Goal: Task Accomplishment & Management: Use online tool/utility

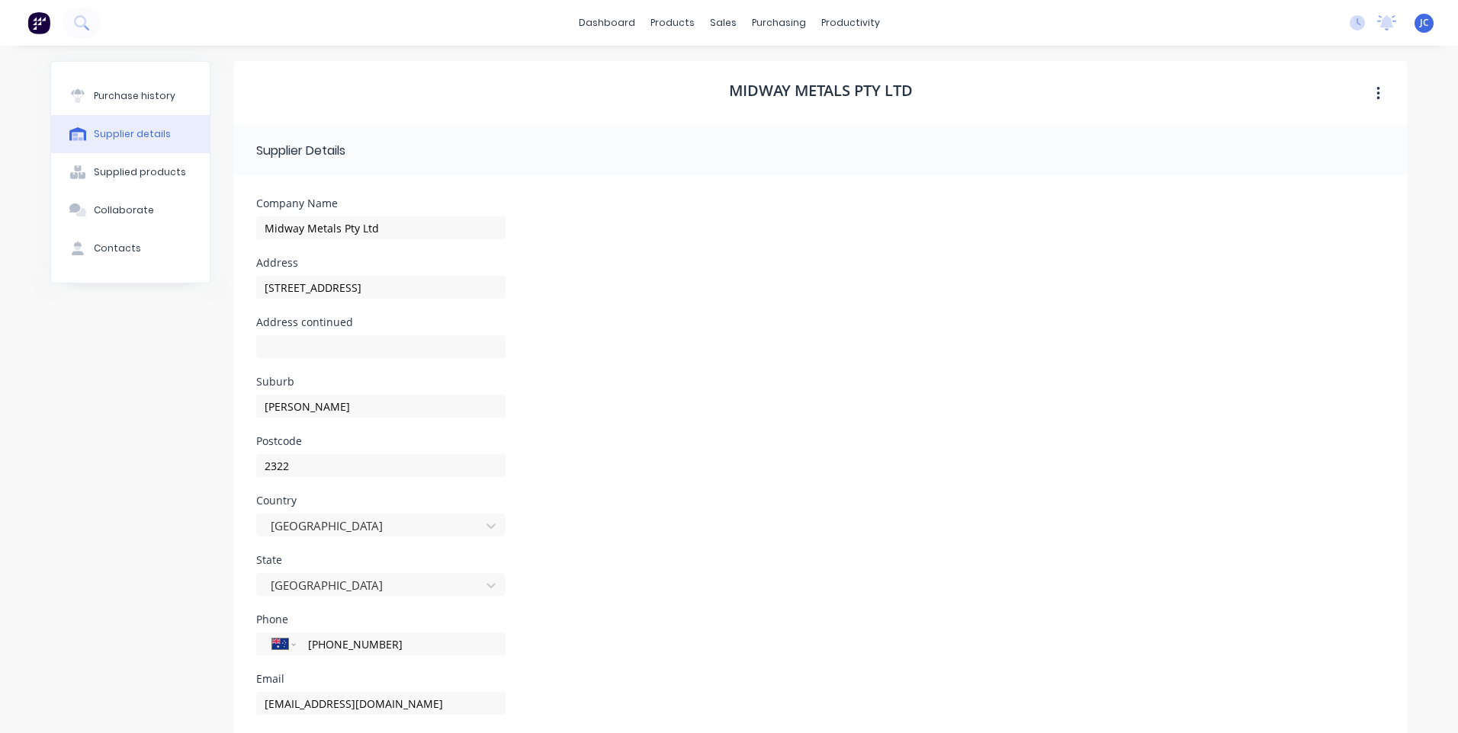
select select "AU"
click at [730, 65] on link "Sales Orders" at bounding box center [798, 72] width 202 height 30
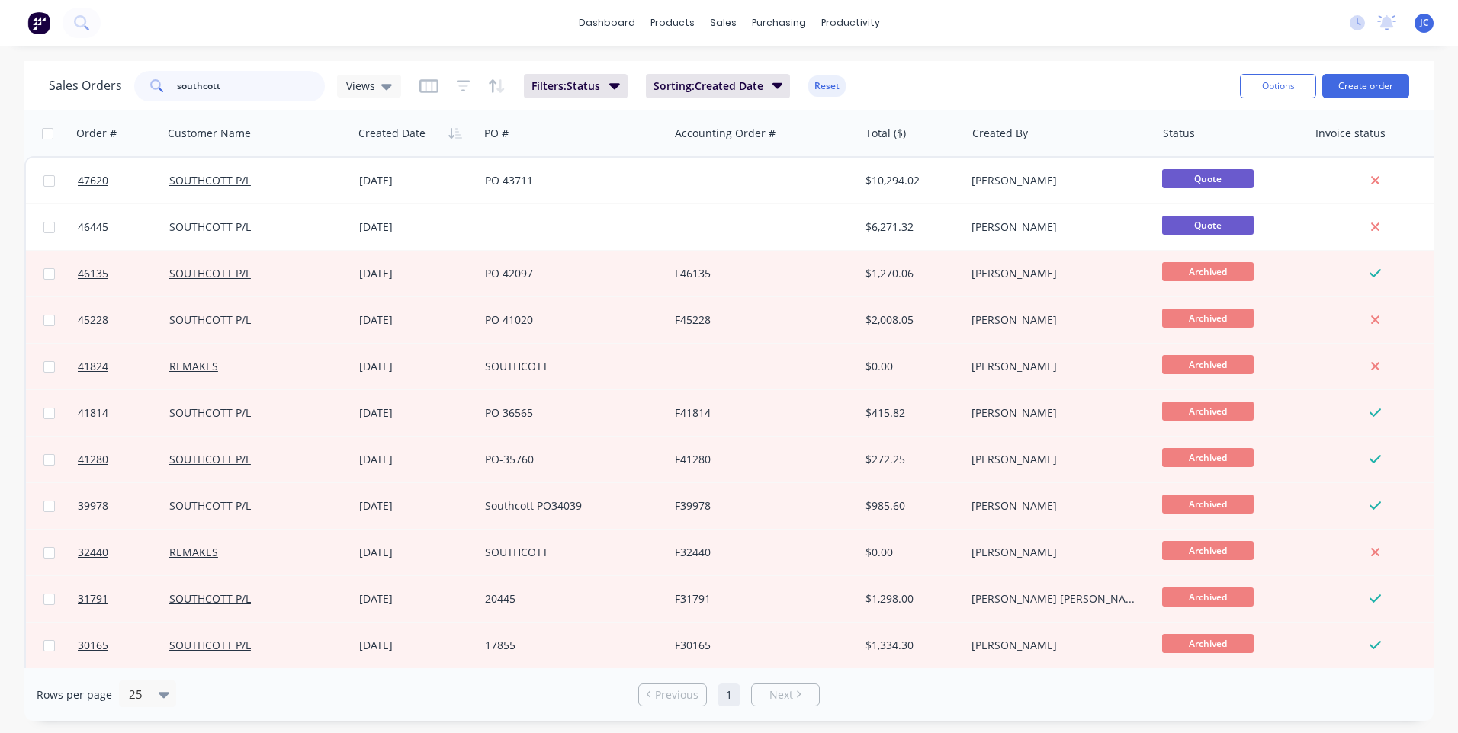
drag, startPoint x: 245, startPoint y: 82, endPoint x: 90, endPoint y: 88, distance: 155.7
click at [90, 88] on div "Sales Orders southcott Views" at bounding box center [225, 86] width 352 height 30
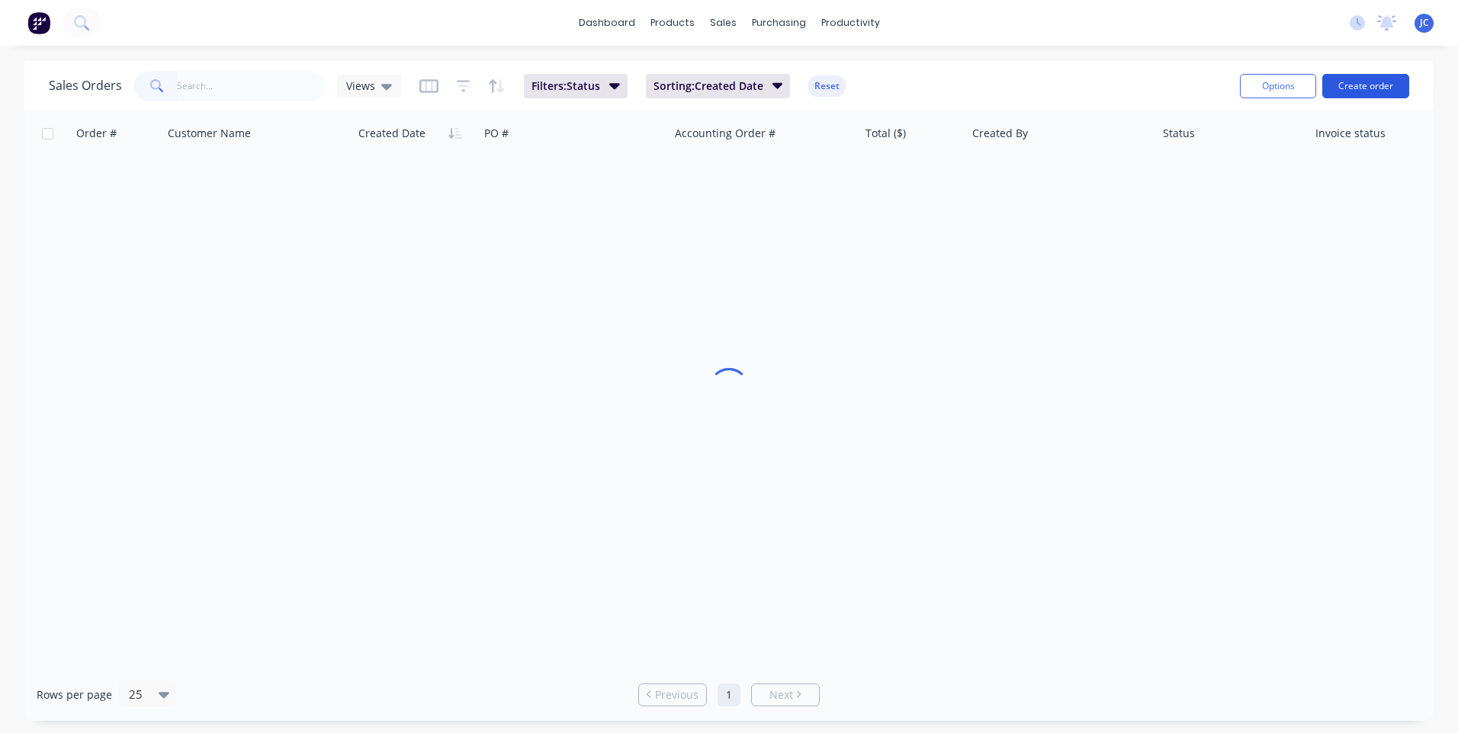
click at [1353, 80] on button "Create order" at bounding box center [1365, 86] width 87 height 24
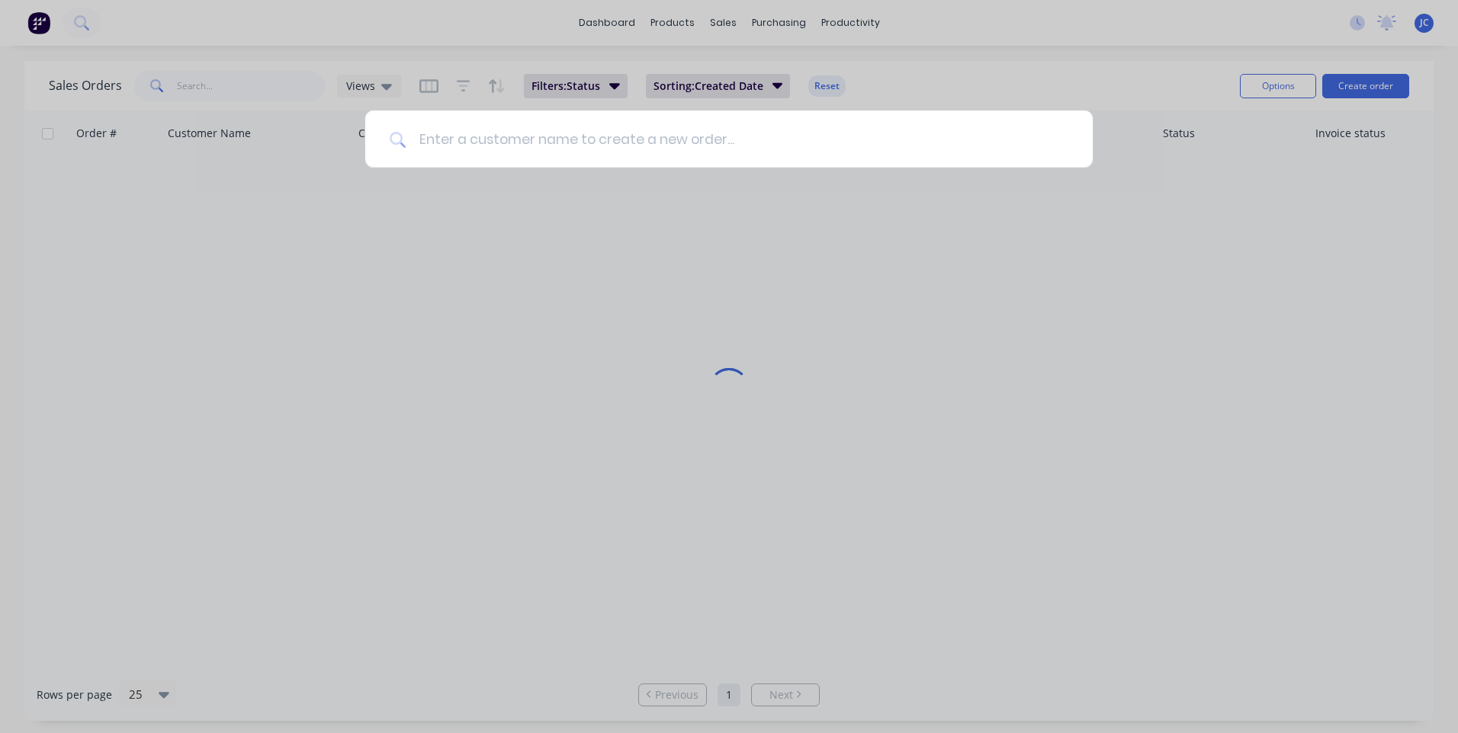
click at [609, 133] on input at bounding box center [737, 139] width 662 height 57
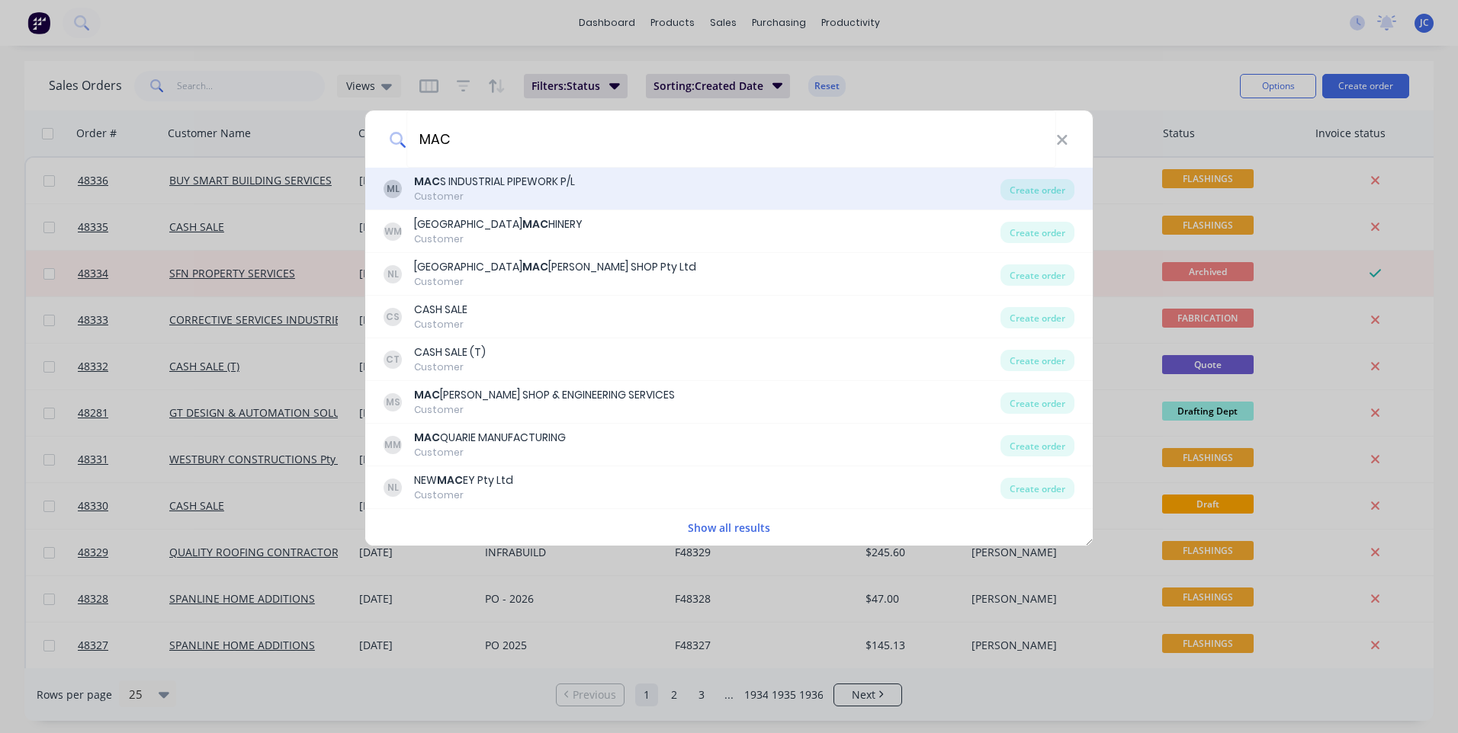
type input "MAC"
click at [486, 184] on div "MAC S INDUSTRIAL PIPEWORK P/L" at bounding box center [494, 182] width 161 height 16
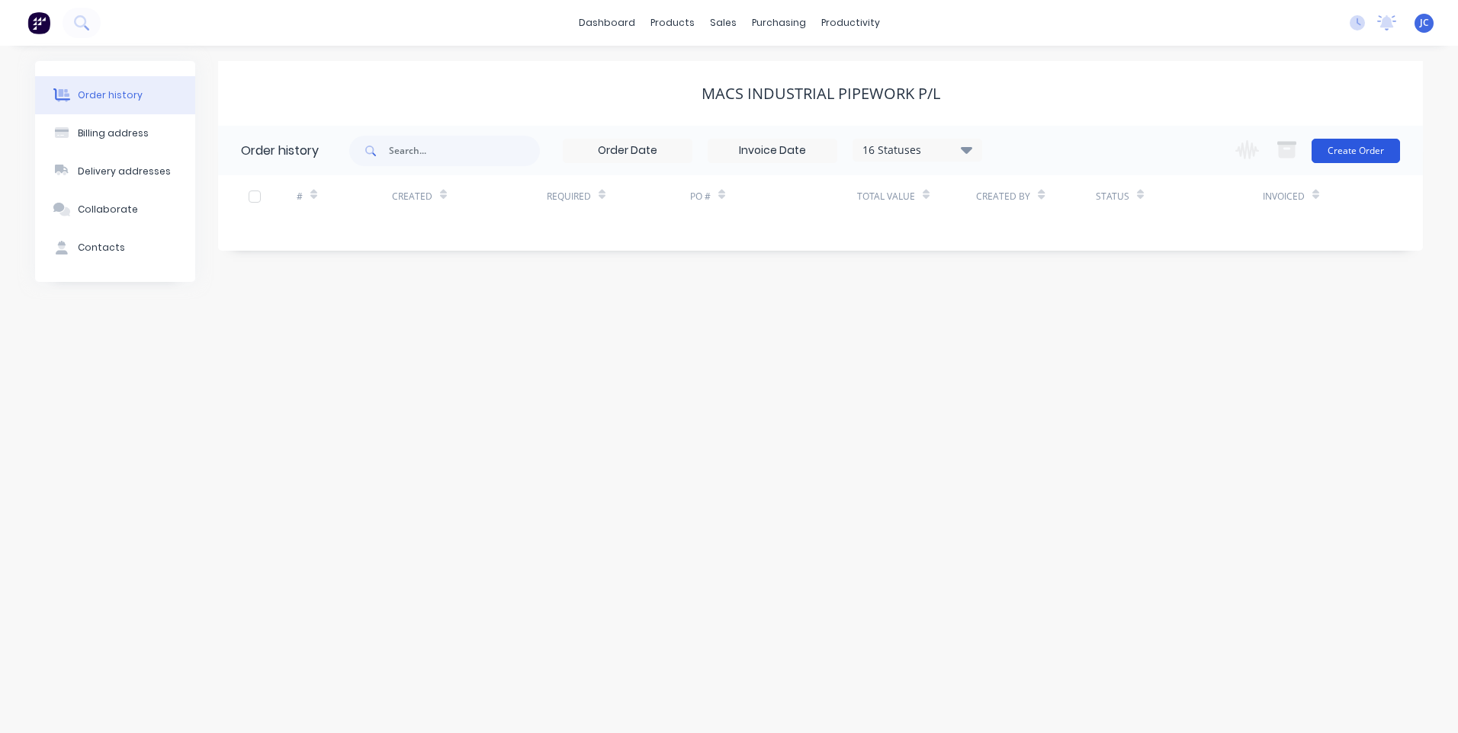
click at [1356, 152] on button "Create Order" at bounding box center [1355, 151] width 88 height 24
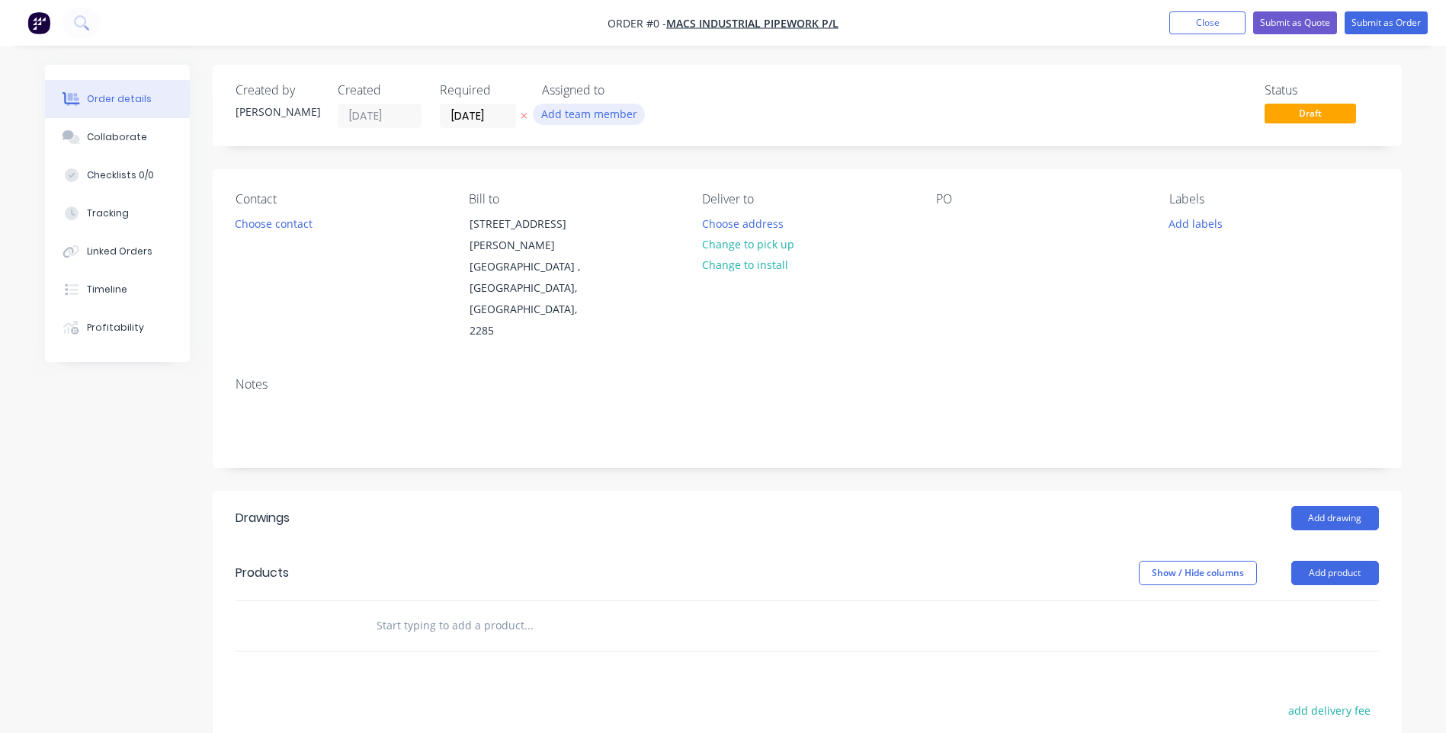
click at [585, 110] on button "Add team member" at bounding box center [589, 114] width 112 height 21
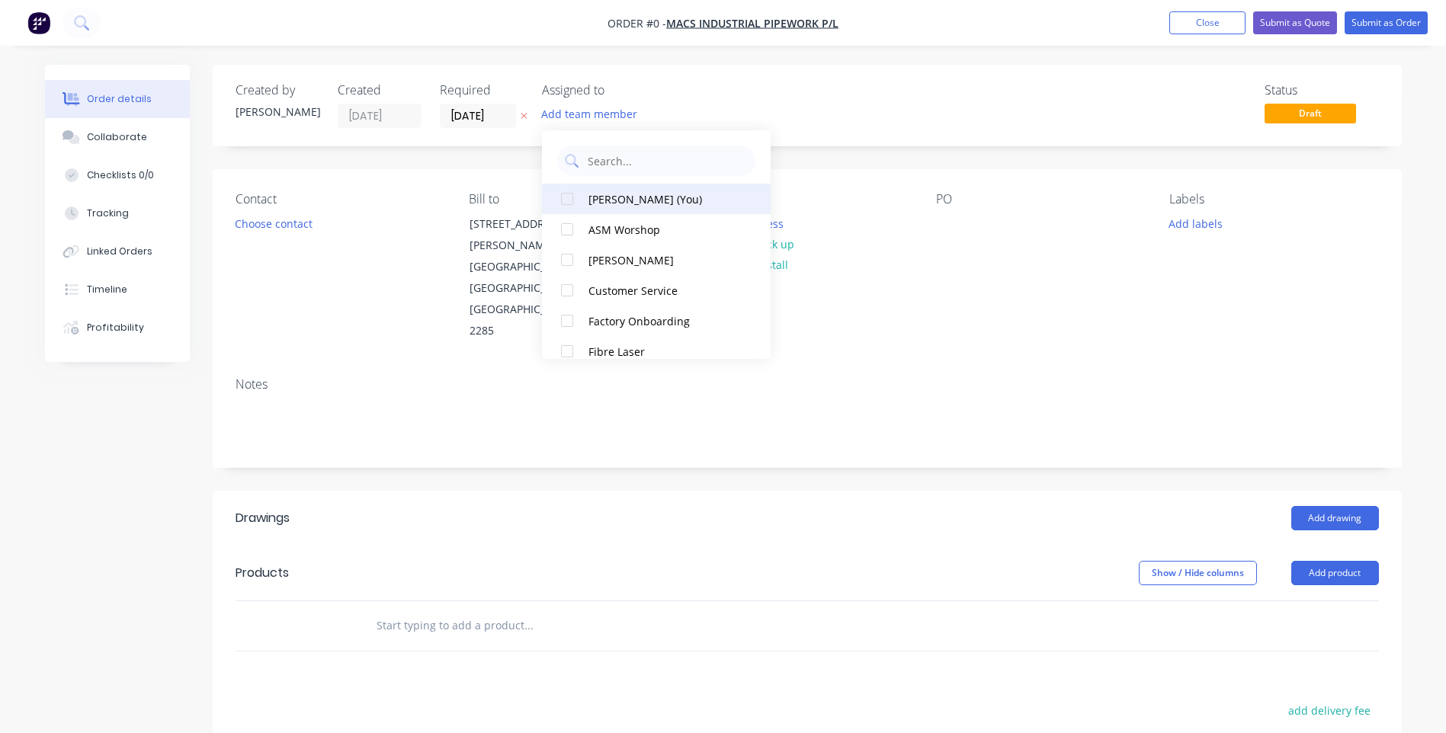
click at [611, 197] on div "[PERSON_NAME] (You)" at bounding box center [665, 199] width 152 height 16
click at [524, 112] on div "Order details Collaborate Checklists 0/0 Tracking Linked Orders Timeline Profit…" at bounding box center [724, 536] width 1388 height 942
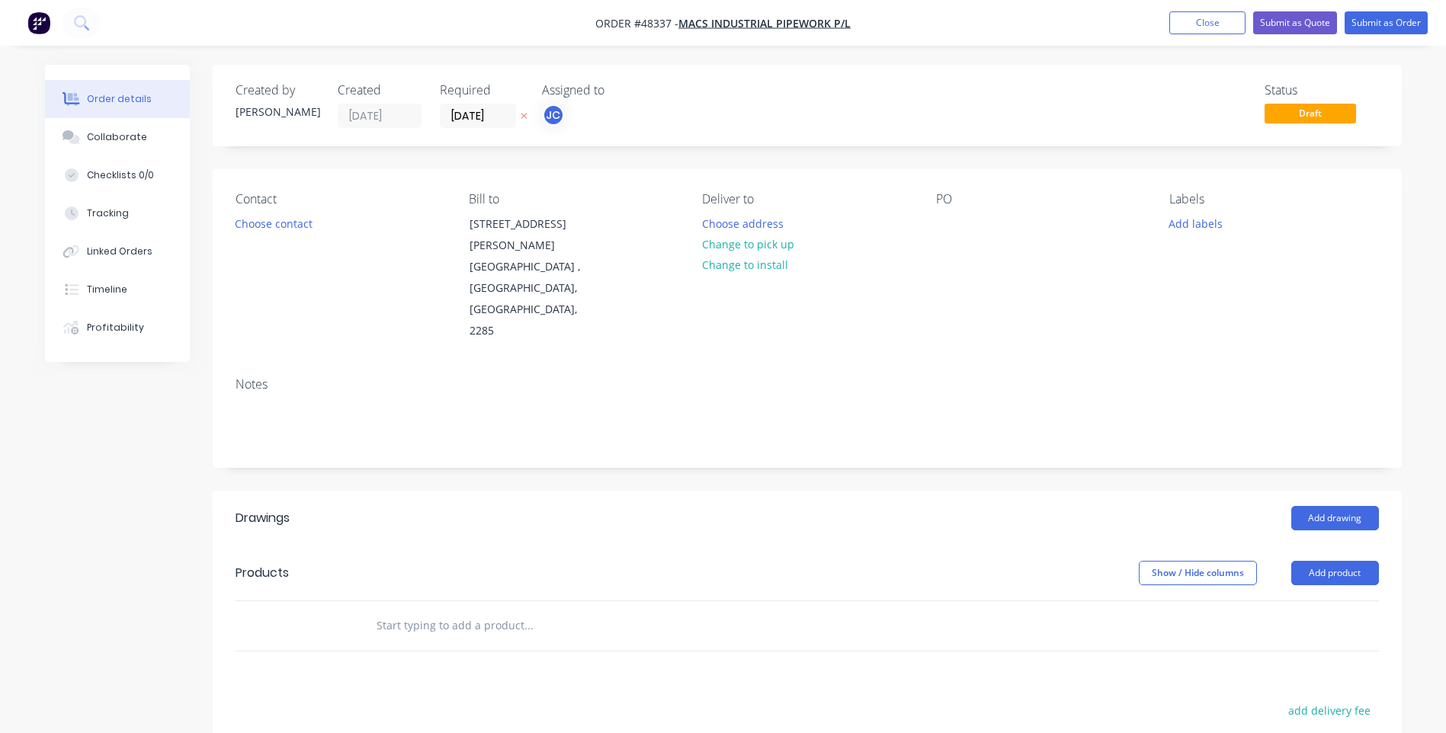
click at [524, 117] on icon "button" at bounding box center [524, 117] width 6 height 6
click at [750, 246] on button "Change to pick up" at bounding box center [748, 244] width 108 height 21
click at [281, 225] on button "Choose contact" at bounding box center [273, 223] width 94 height 21
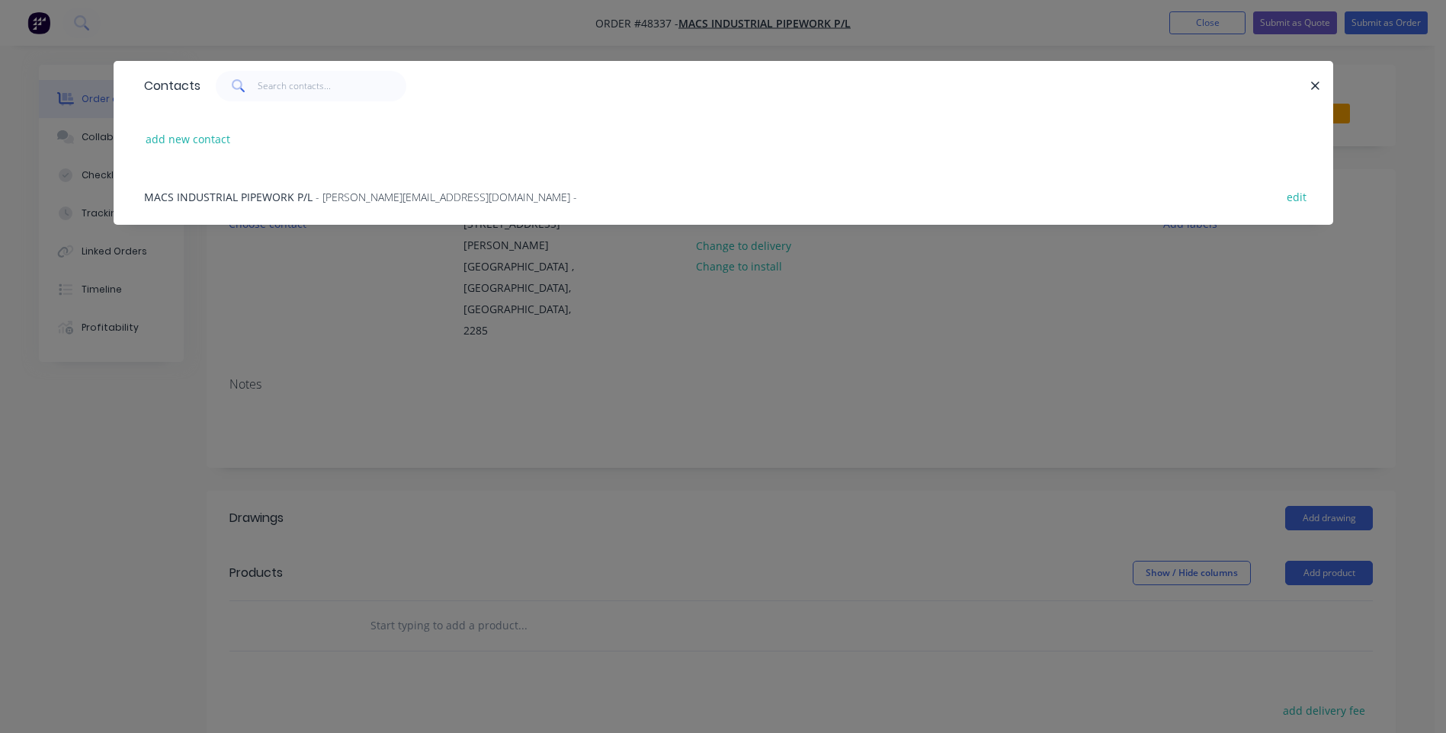
click at [300, 199] on span "MACS INDUSTRIAL PIPEWORK P/L" at bounding box center [228, 197] width 168 height 14
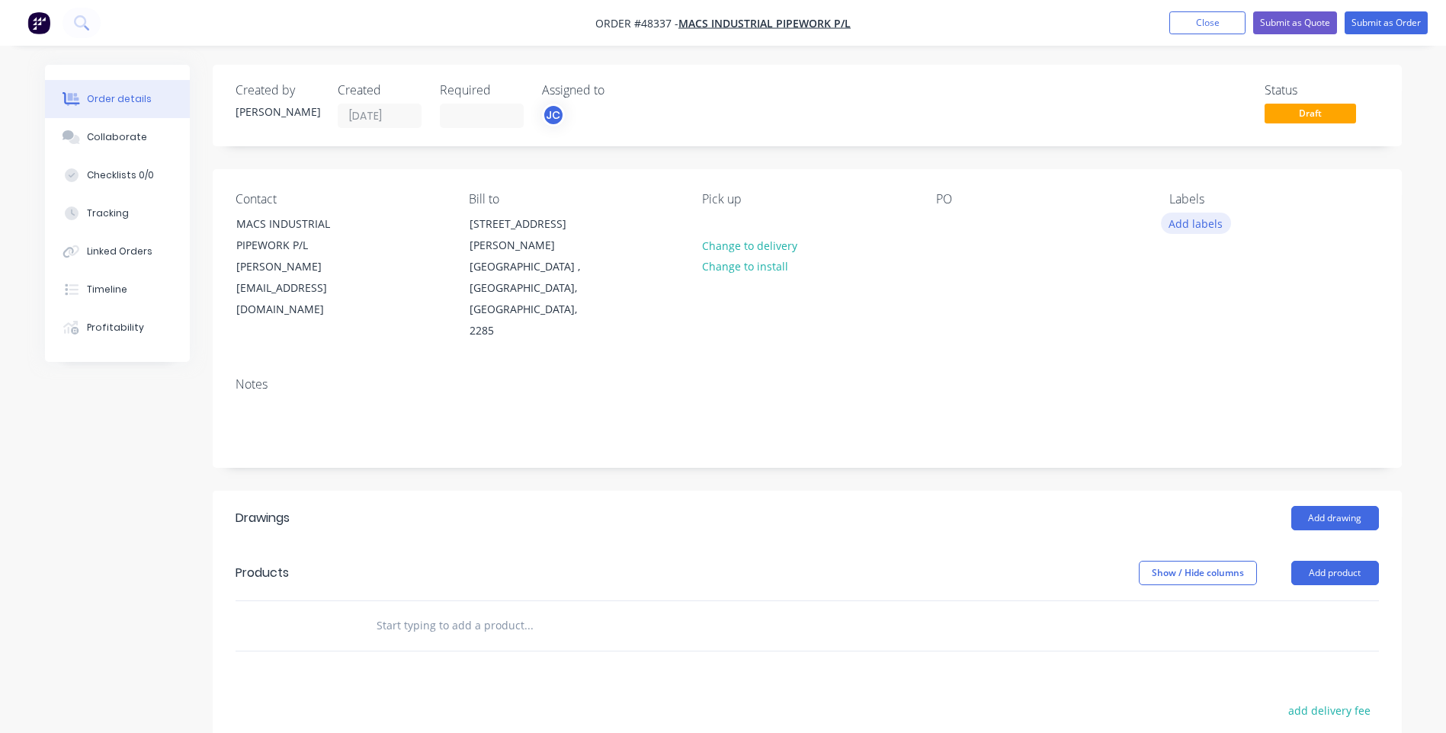
click at [1179, 223] on button "Add labels" at bounding box center [1196, 223] width 70 height 21
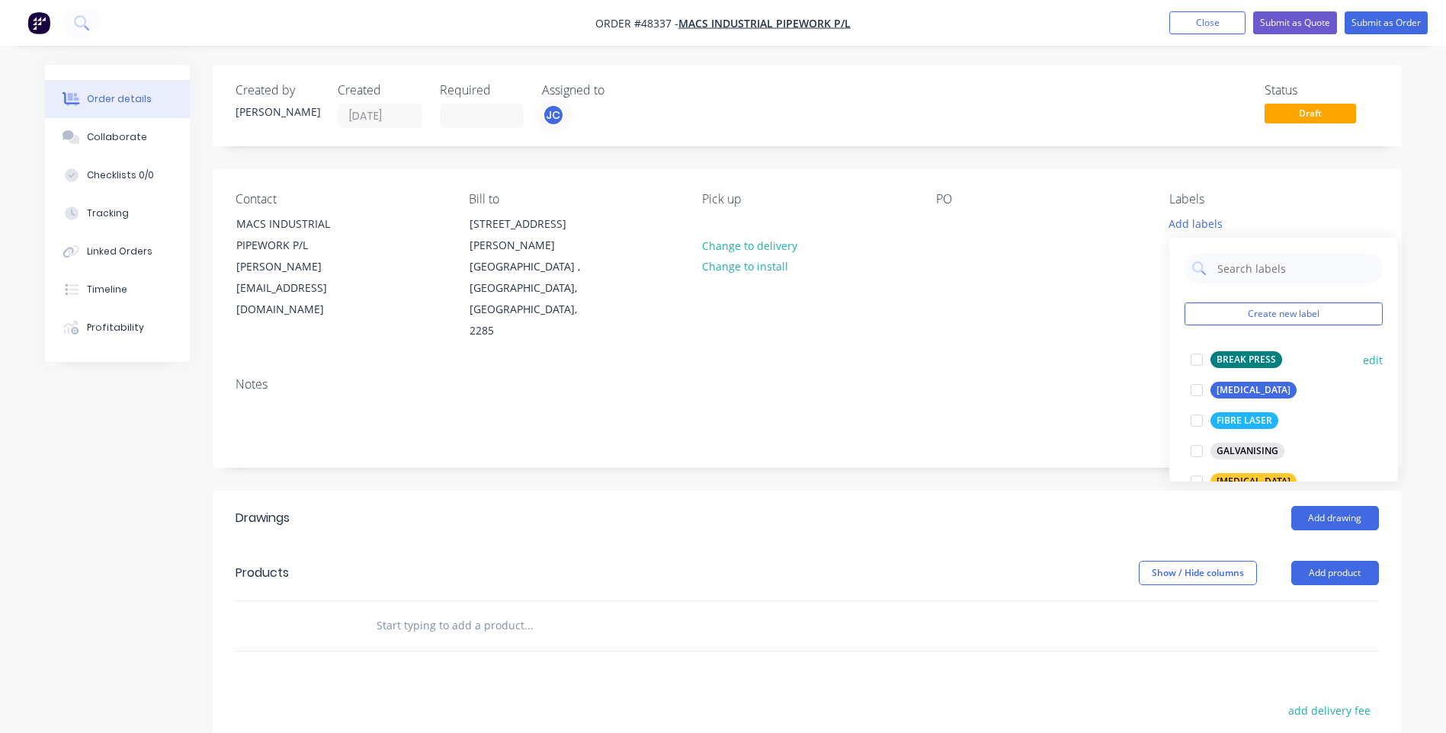
click at [1196, 358] on div at bounding box center [1197, 360] width 30 height 30
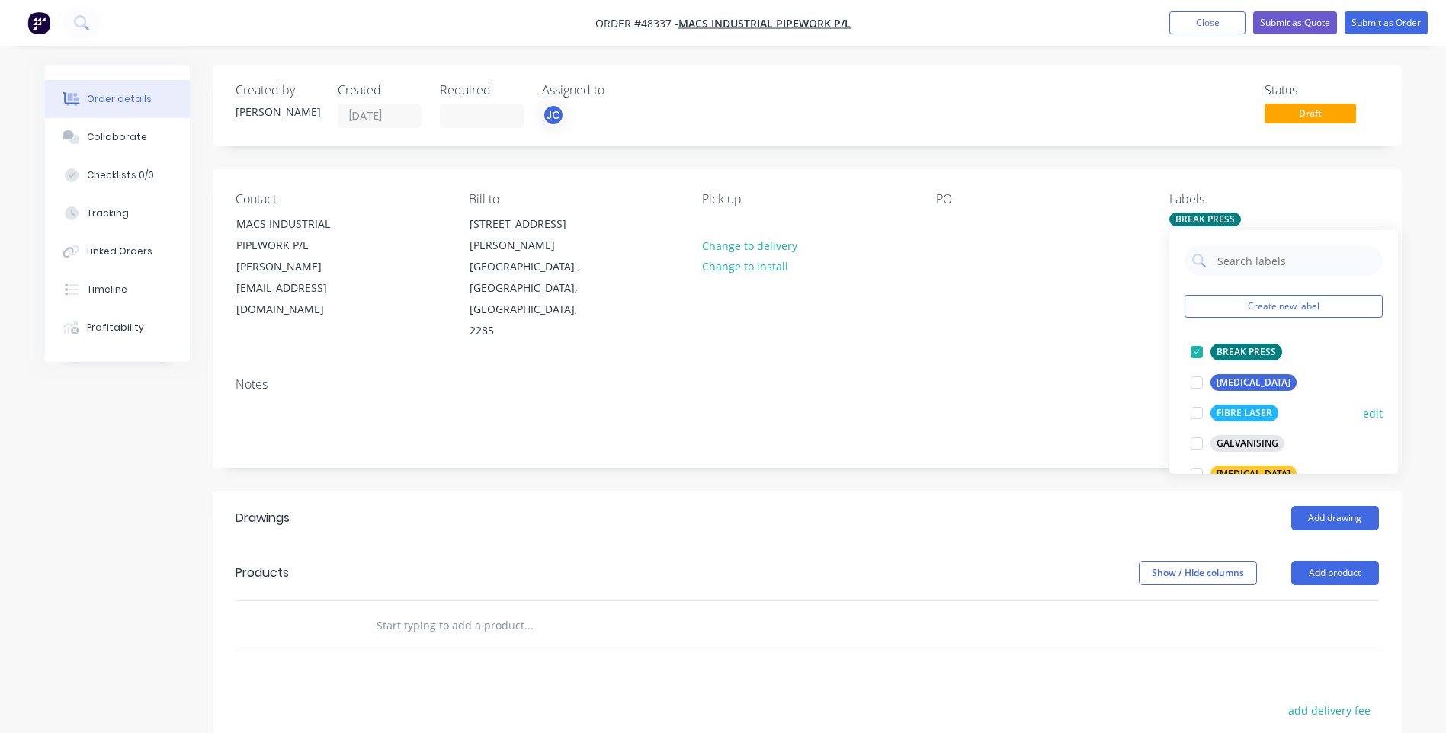
click at [1196, 406] on div at bounding box center [1197, 413] width 30 height 30
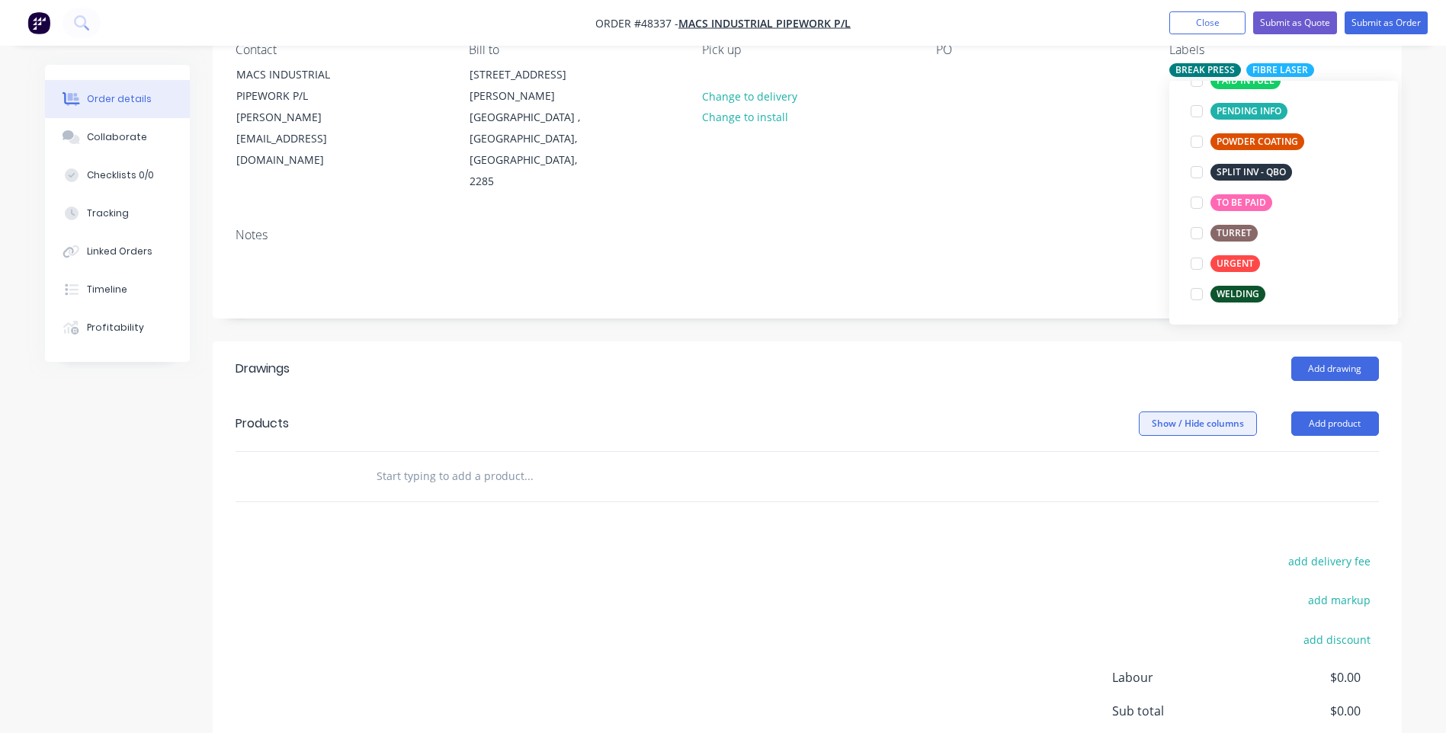
scroll to position [152, 0]
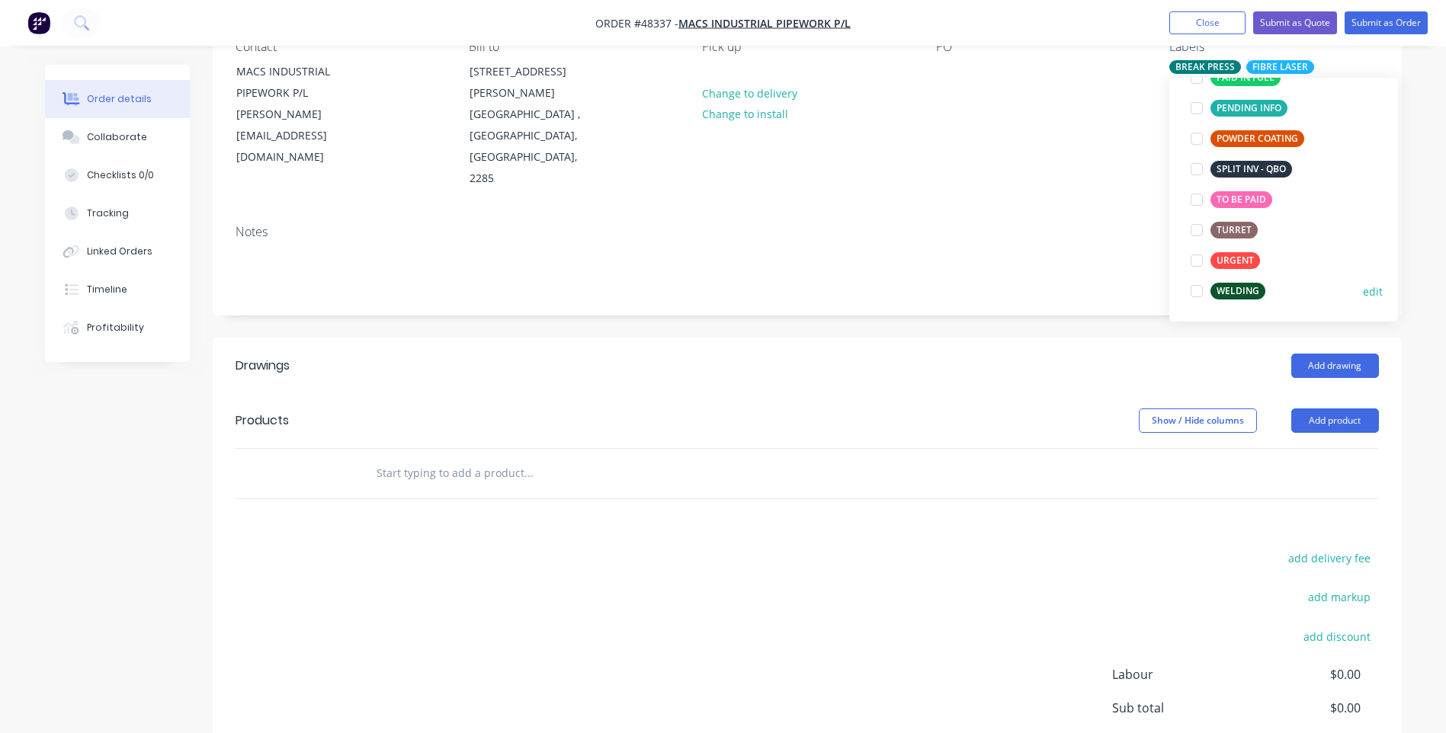
click at [1199, 293] on div at bounding box center [1197, 291] width 30 height 30
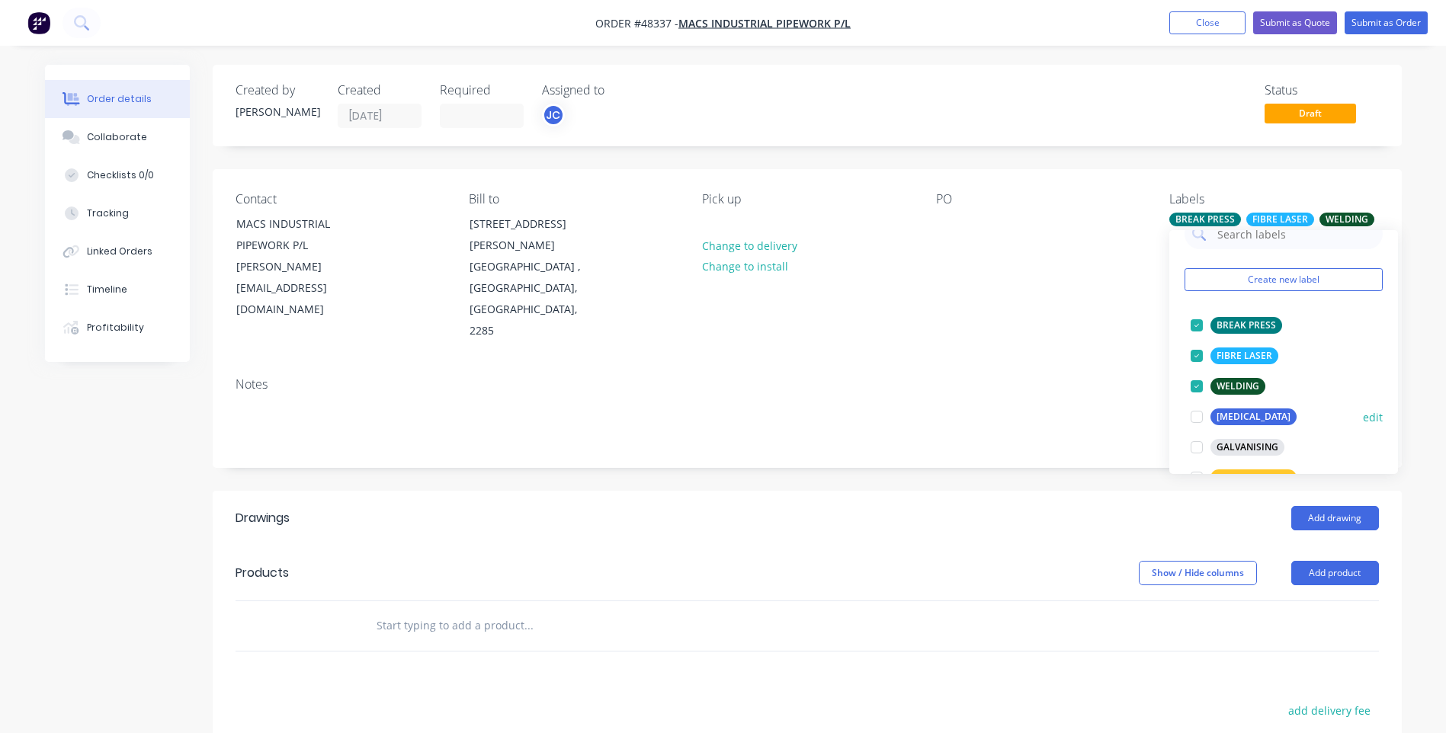
scroll to position [0, 0]
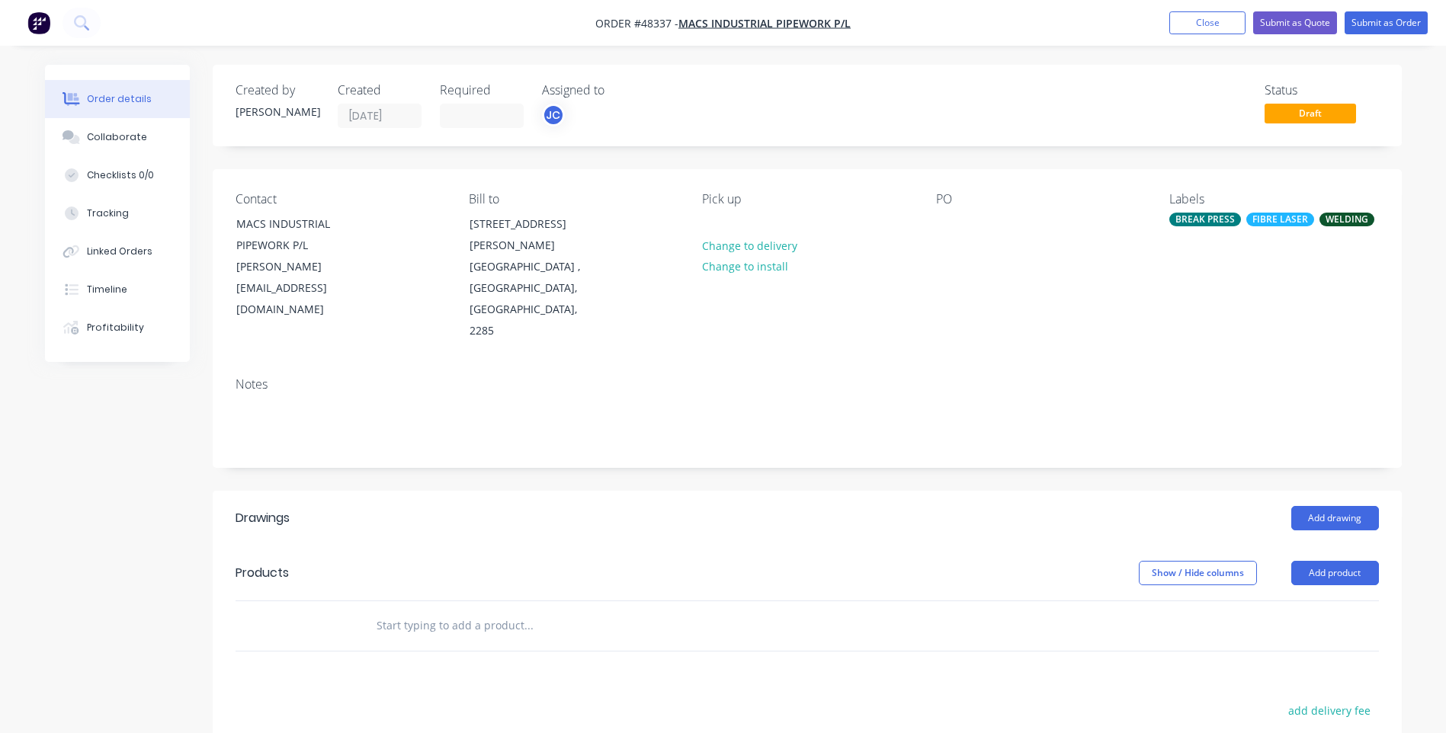
click at [1115, 279] on div "Contact MACS INDUSTRIAL PIPEWORK P/L [PERSON_NAME][EMAIL_ADDRESS][DOMAIN_NAME] …" at bounding box center [807, 267] width 1189 height 196
click at [1355, 561] on button "Add product" at bounding box center [1336, 573] width 88 height 24
click at [1286, 601] on div "Product catalogue" at bounding box center [1306, 612] width 117 height 22
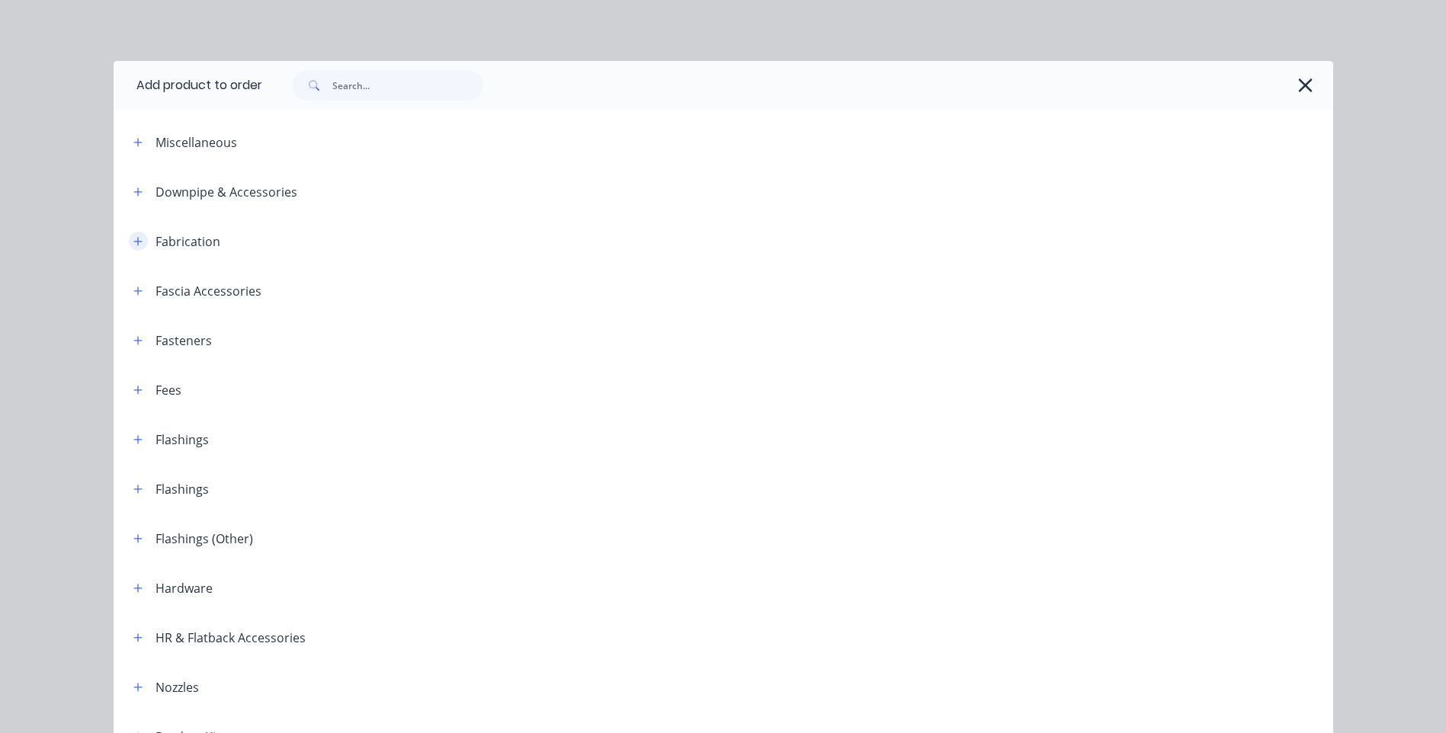
click at [133, 239] on icon "button" at bounding box center [137, 241] width 9 height 11
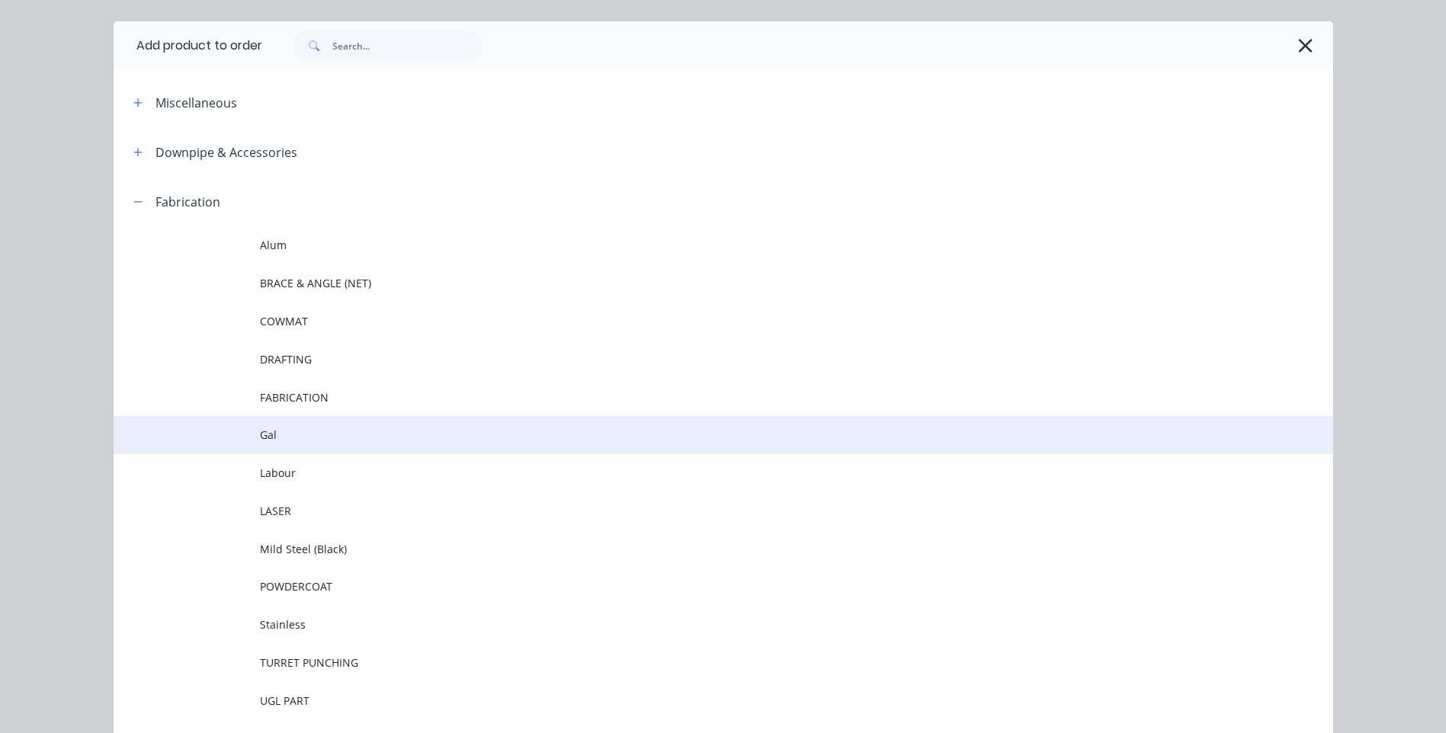
scroll to position [76, 0]
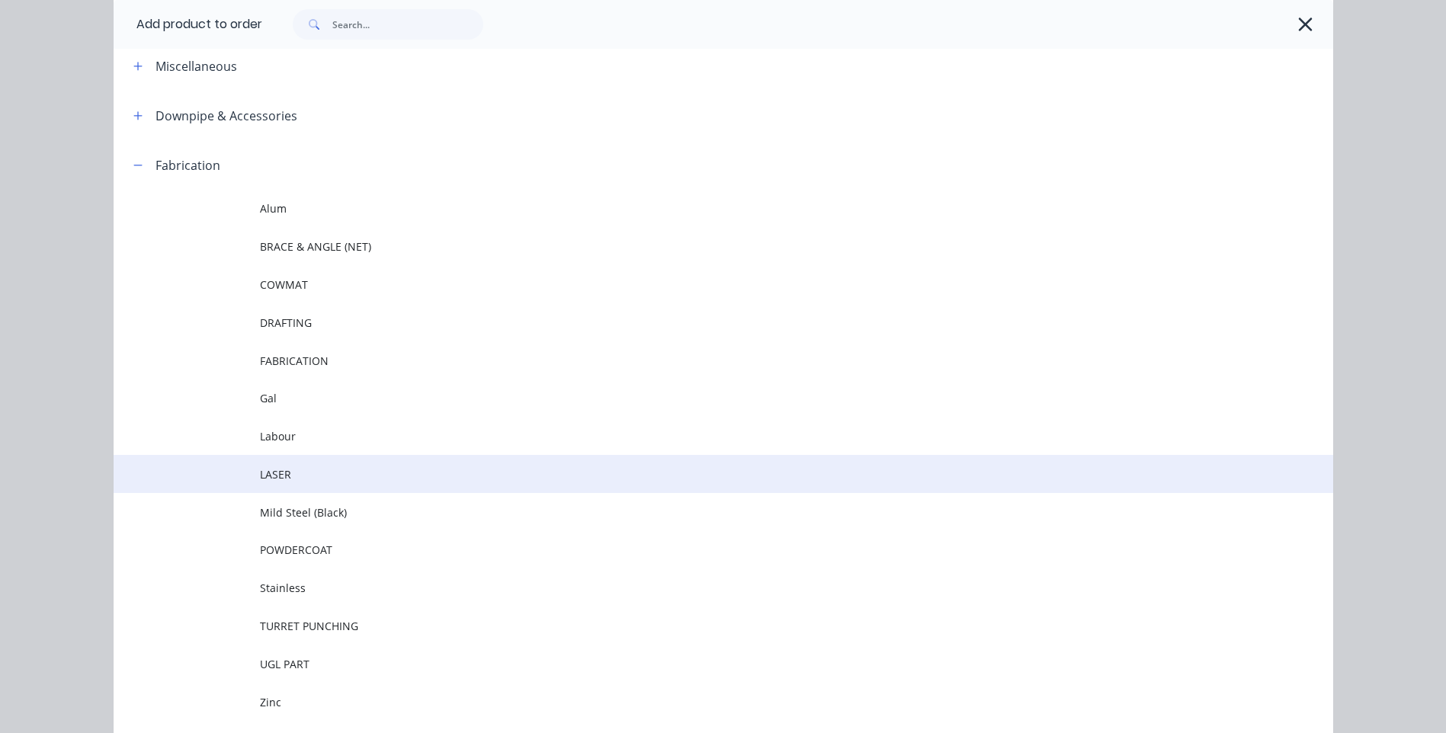
click at [272, 470] on span "LASER" at bounding box center [689, 475] width 858 height 16
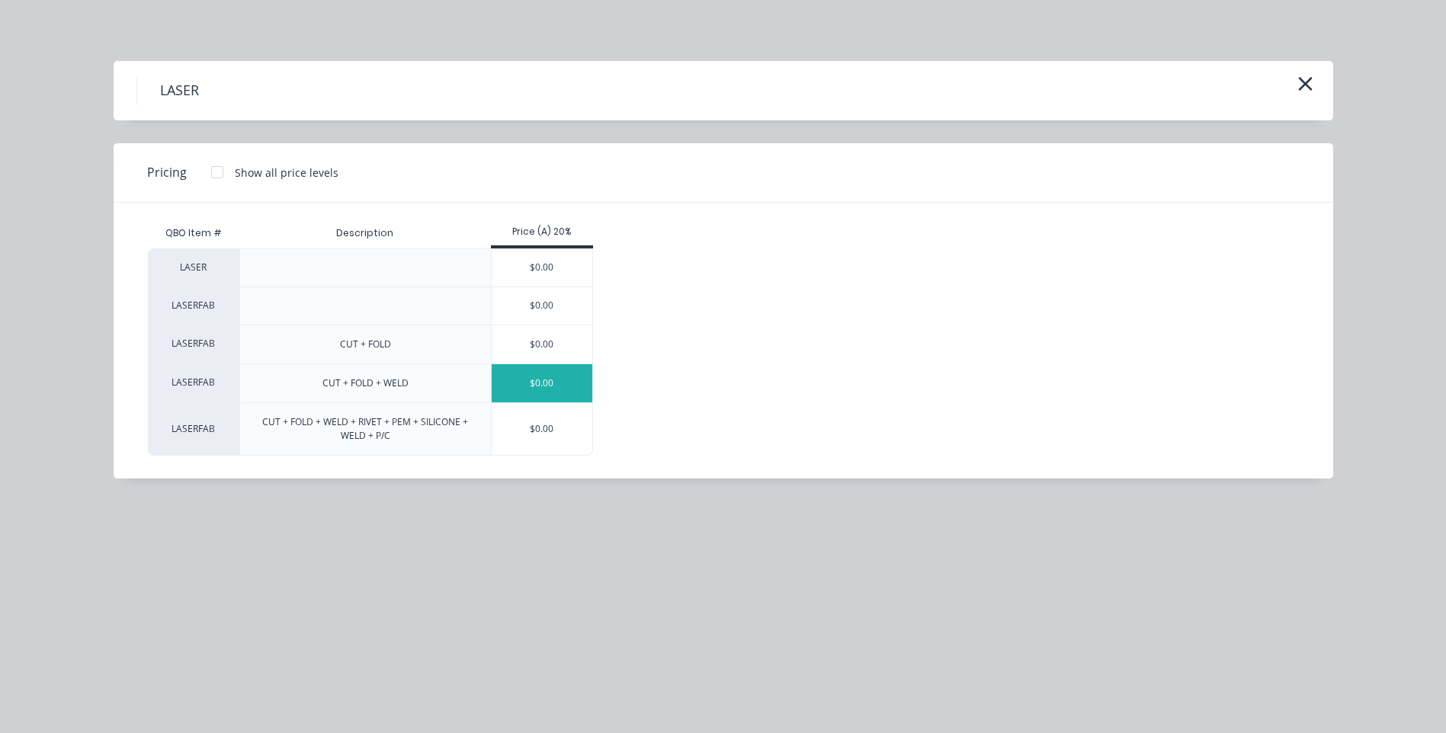
click at [547, 382] on div "$0.00" at bounding box center [542, 383] width 101 height 38
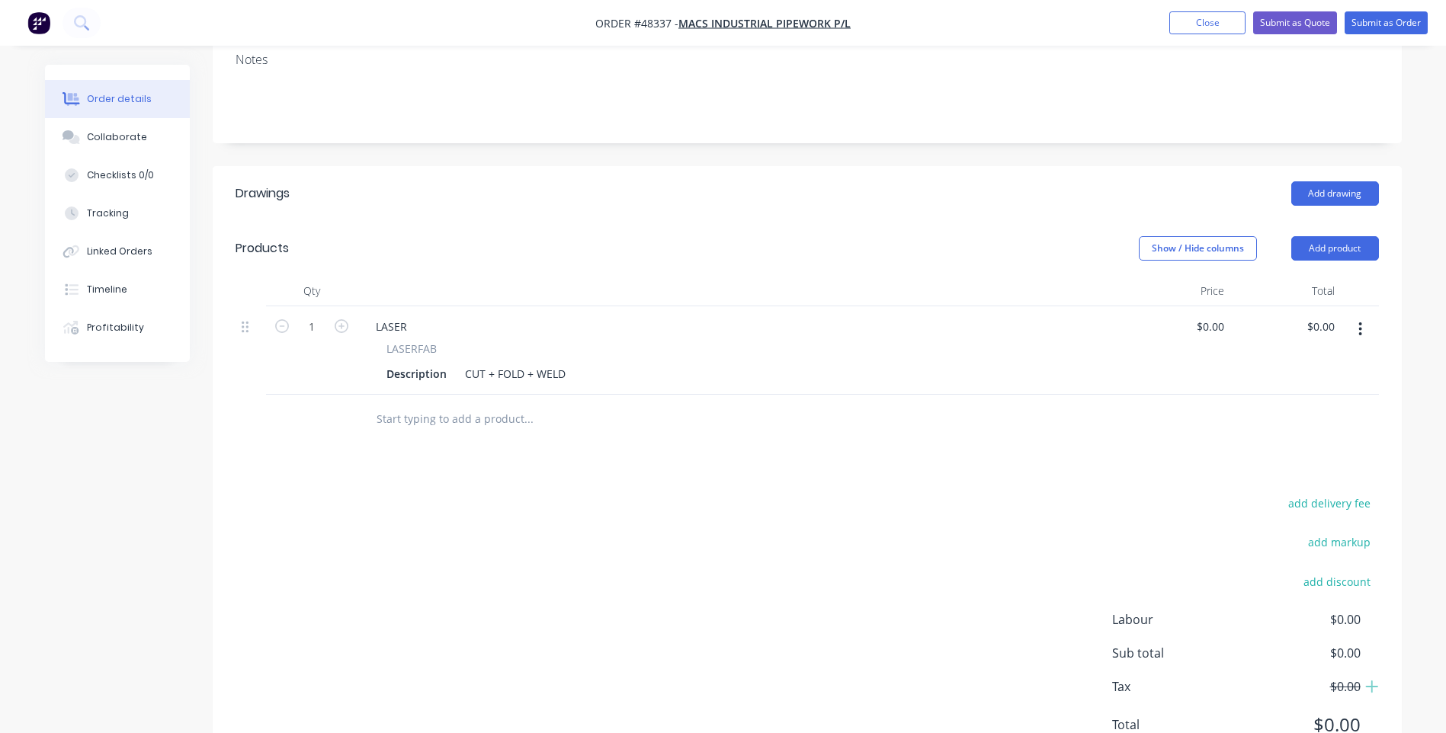
scroll to position [327, 0]
click at [407, 313] on div "LASER" at bounding box center [392, 324] width 56 height 22
drag, startPoint x: 412, startPoint y: 261, endPoint x: 371, endPoint y: 262, distance: 40.4
click at [371, 313] on div "LASER" at bounding box center [392, 324] width 56 height 22
click at [444, 361] on div "Description" at bounding box center [416, 372] width 72 height 22
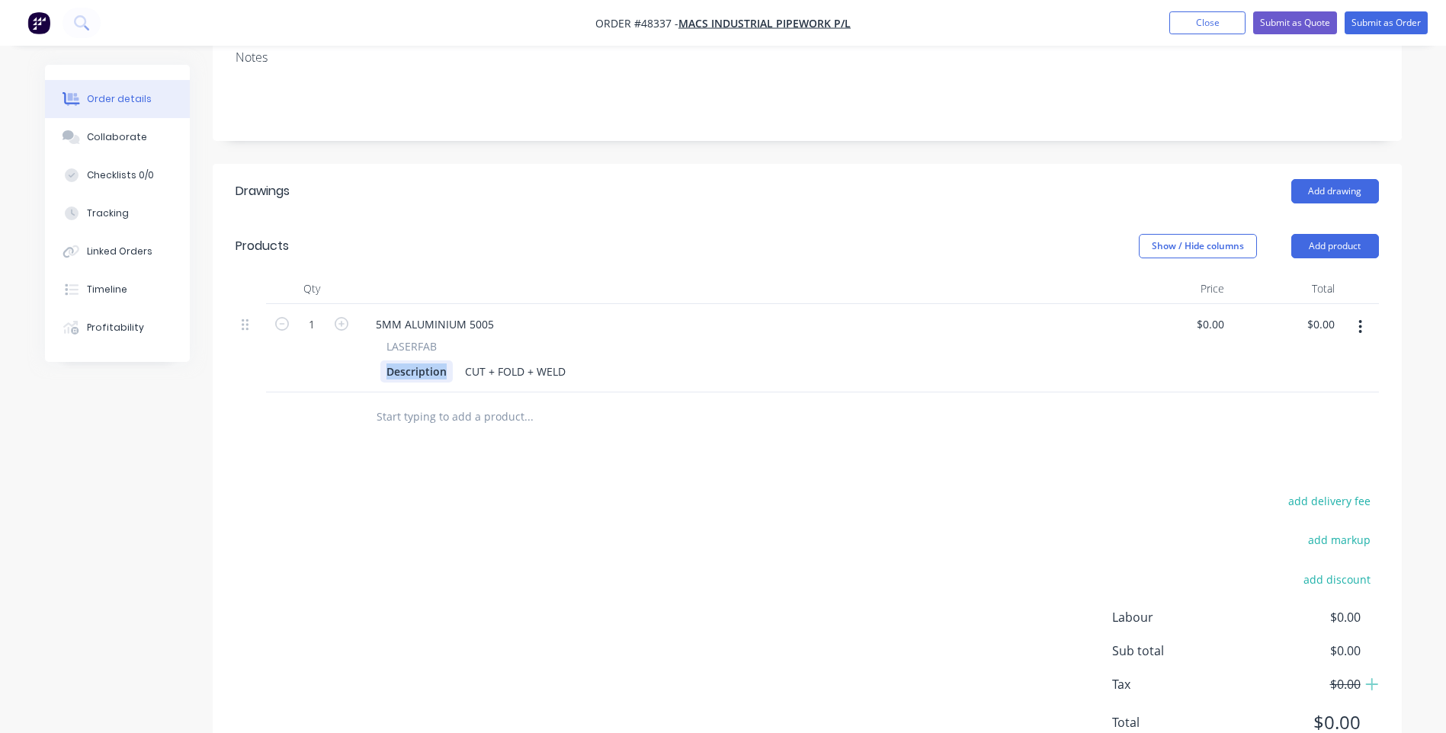
drag, startPoint x: 445, startPoint y: 306, endPoint x: 375, endPoint y: 306, distance: 70.1
click at [375, 339] on div "LASERFAB Description CUT + FOLD + WELD" at bounding box center [739, 361] width 750 height 44
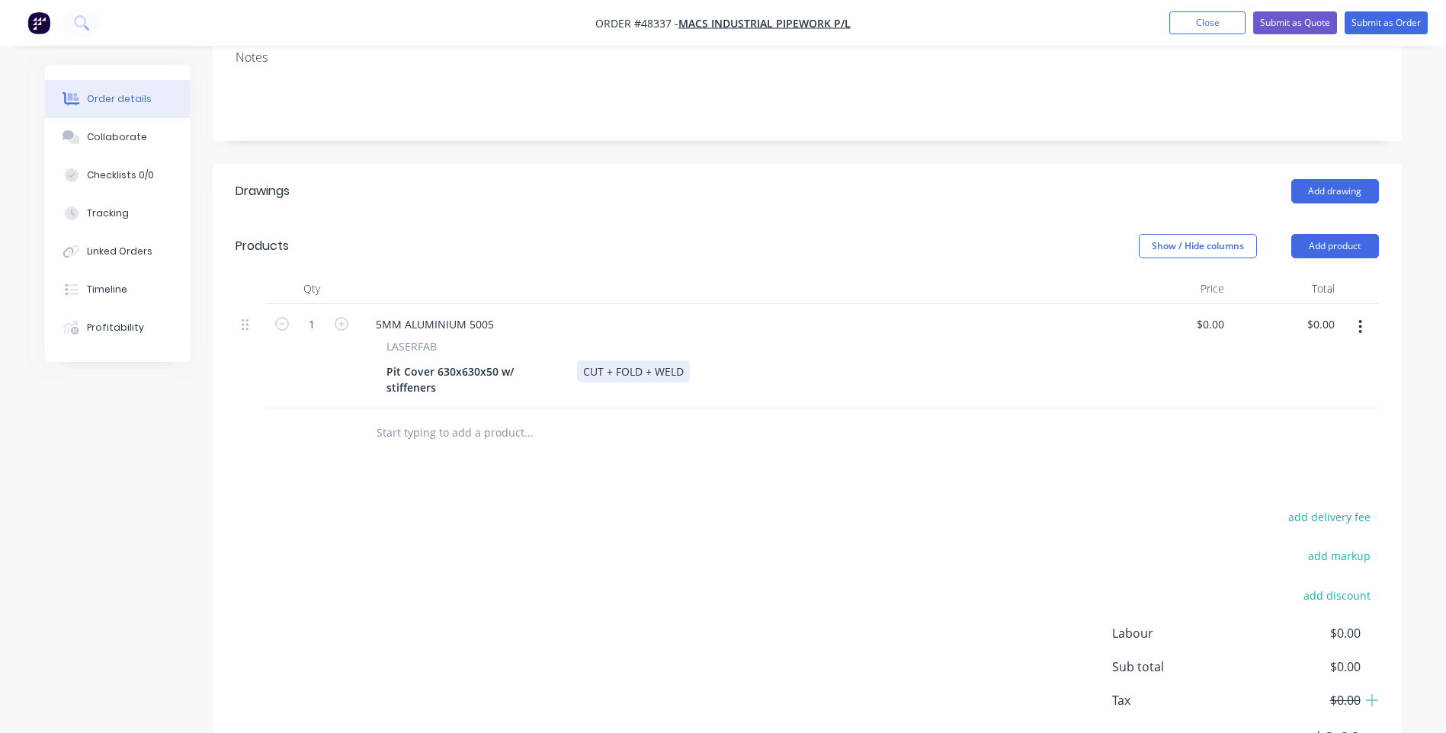
click at [698, 361] on div "Pit Cover 630x630x50 w/ stiffeners CUT + FOLD + WELD" at bounding box center [735, 380] width 711 height 38
click at [1332, 313] on input "0.00" at bounding box center [1323, 324] width 35 height 22
click at [1332, 313] on input "0.00" at bounding box center [1326, 324] width 29 height 22
type input "804.68"
type input "$804.68"
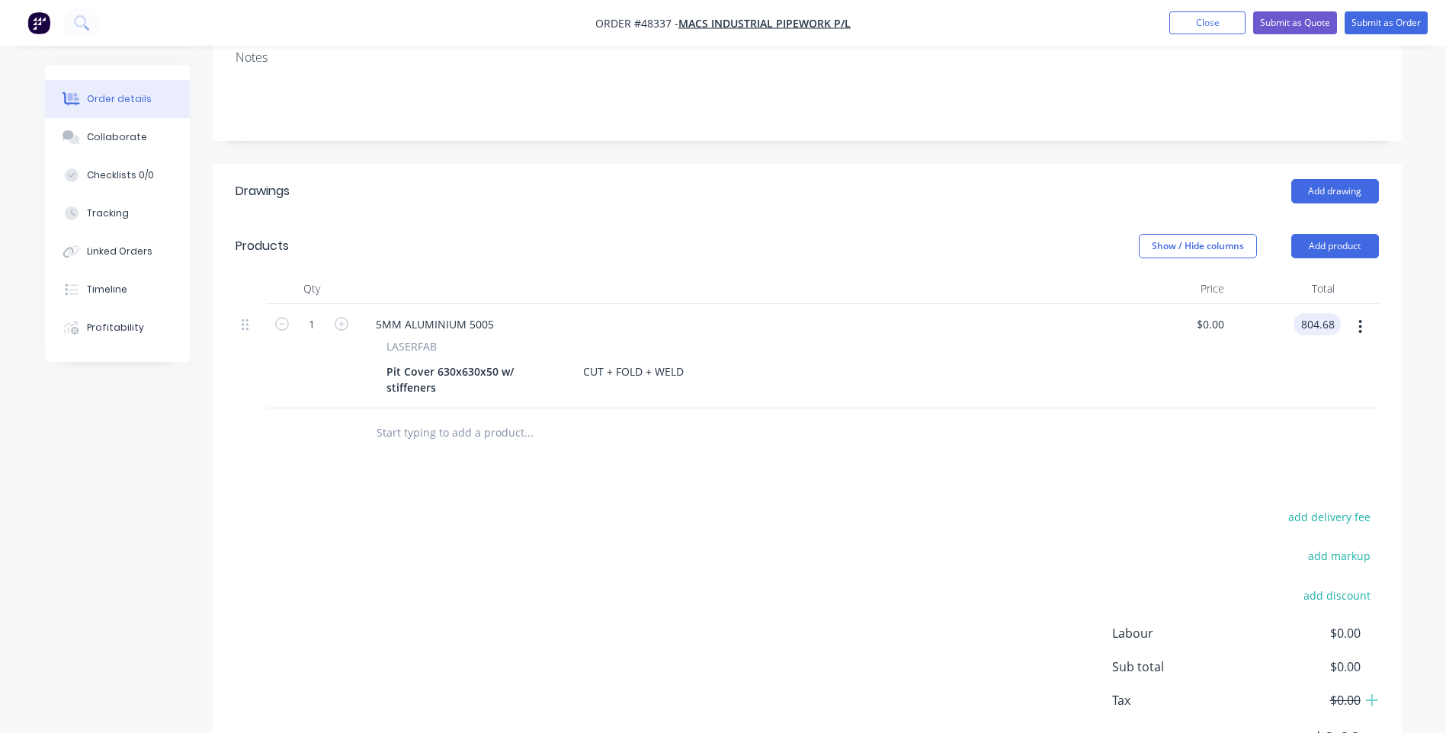
type input "$804.68"
click at [1238, 384] on div "Drawings Add drawing Products Show / Hide columns Add product Qty Price Total 1…" at bounding box center [807, 477] width 1189 height 627
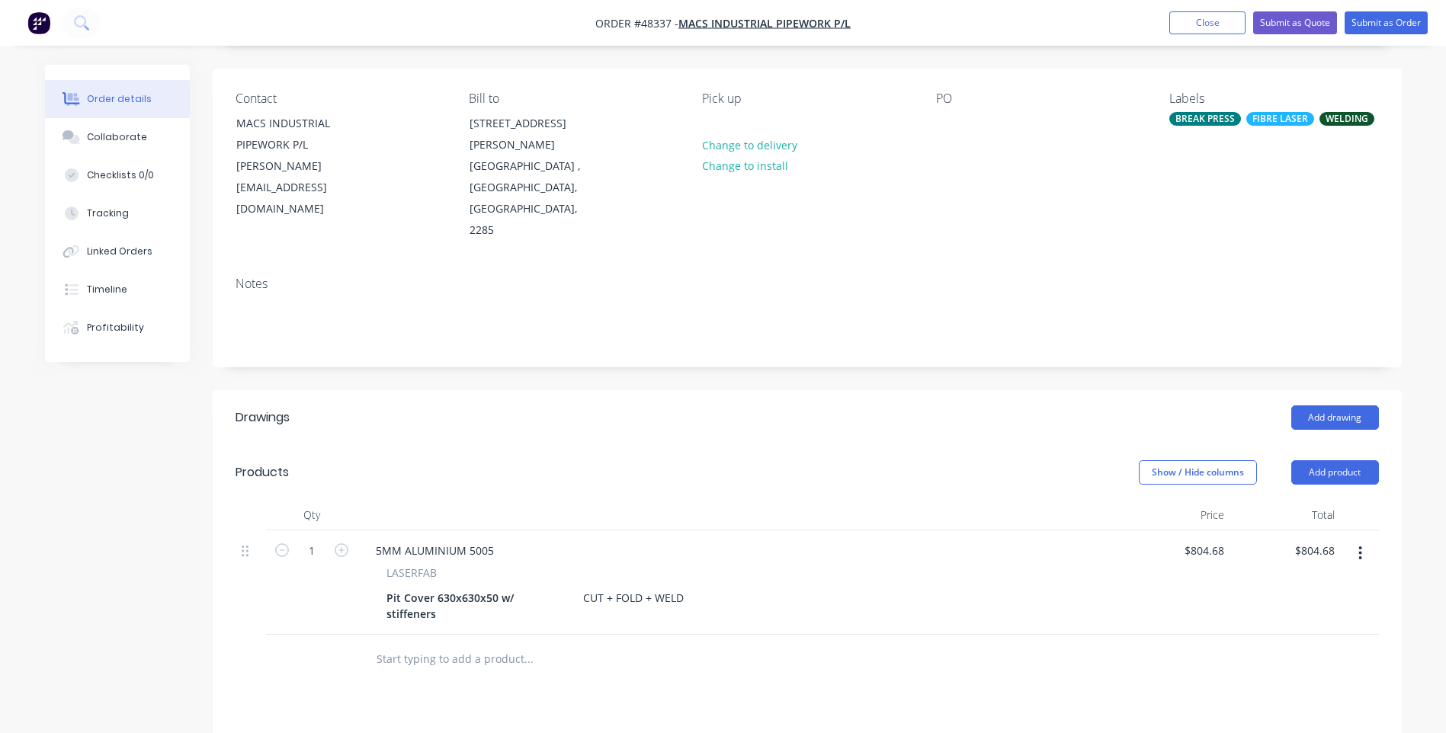
scroll to position [0, 0]
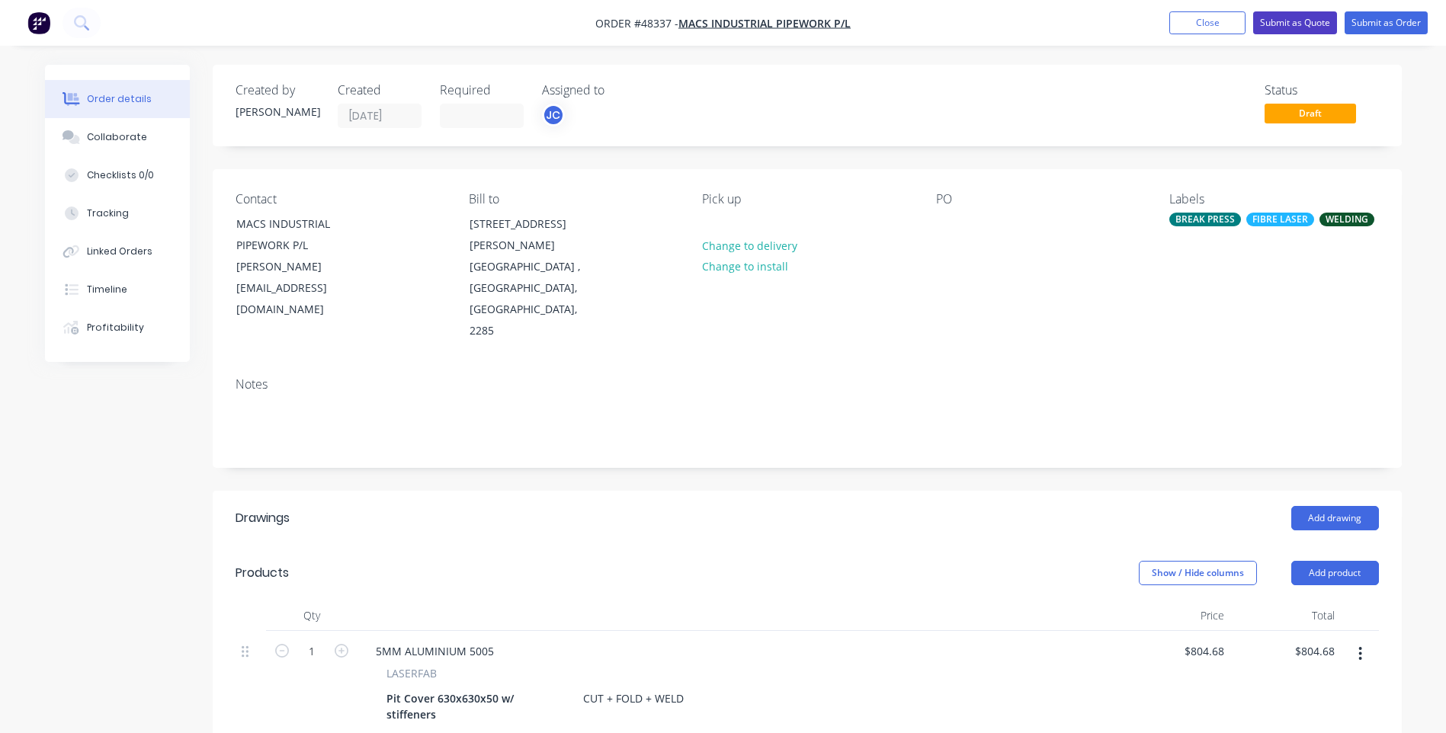
click at [1297, 19] on button "Submit as Quote" at bounding box center [1295, 22] width 84 height 23
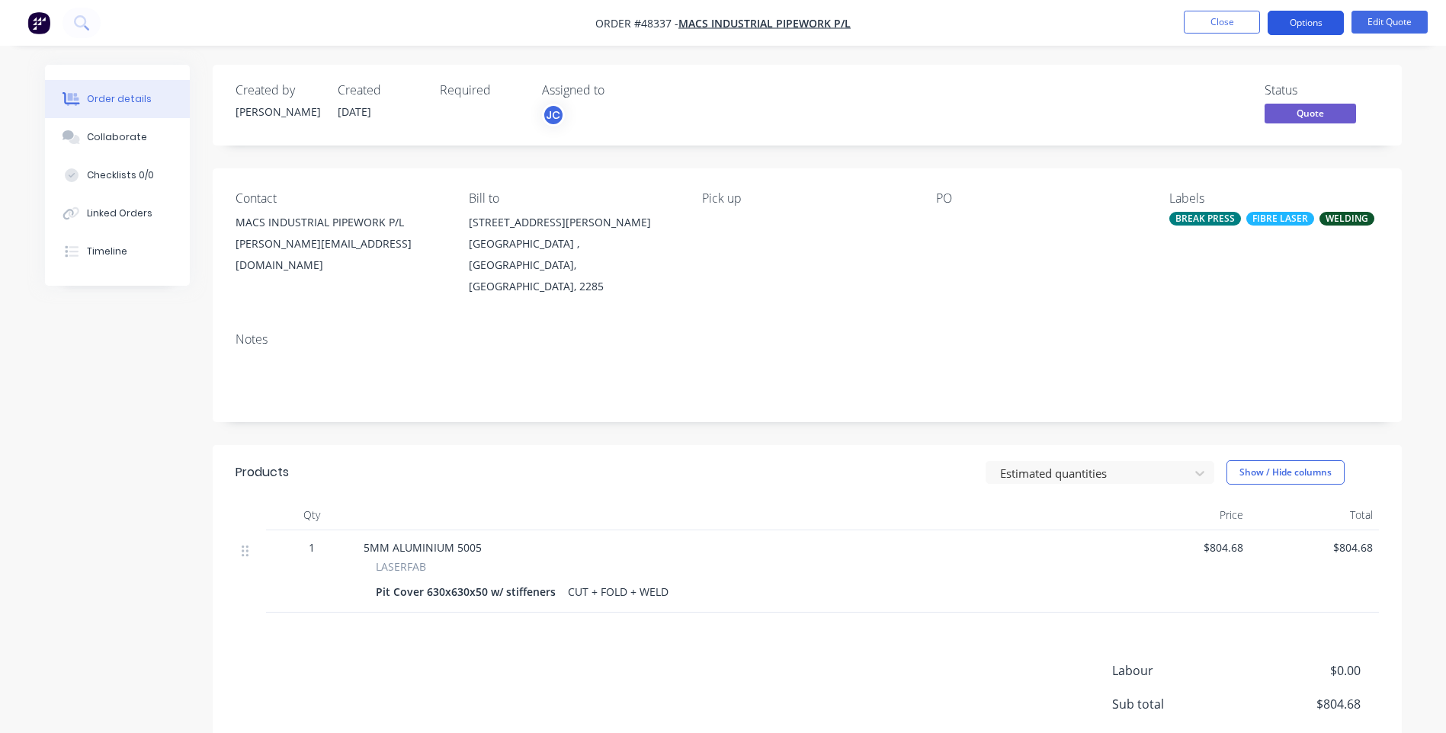
click at [1308, 23] on button "Options" at bounding box center [1306, 23] width 76 height 24
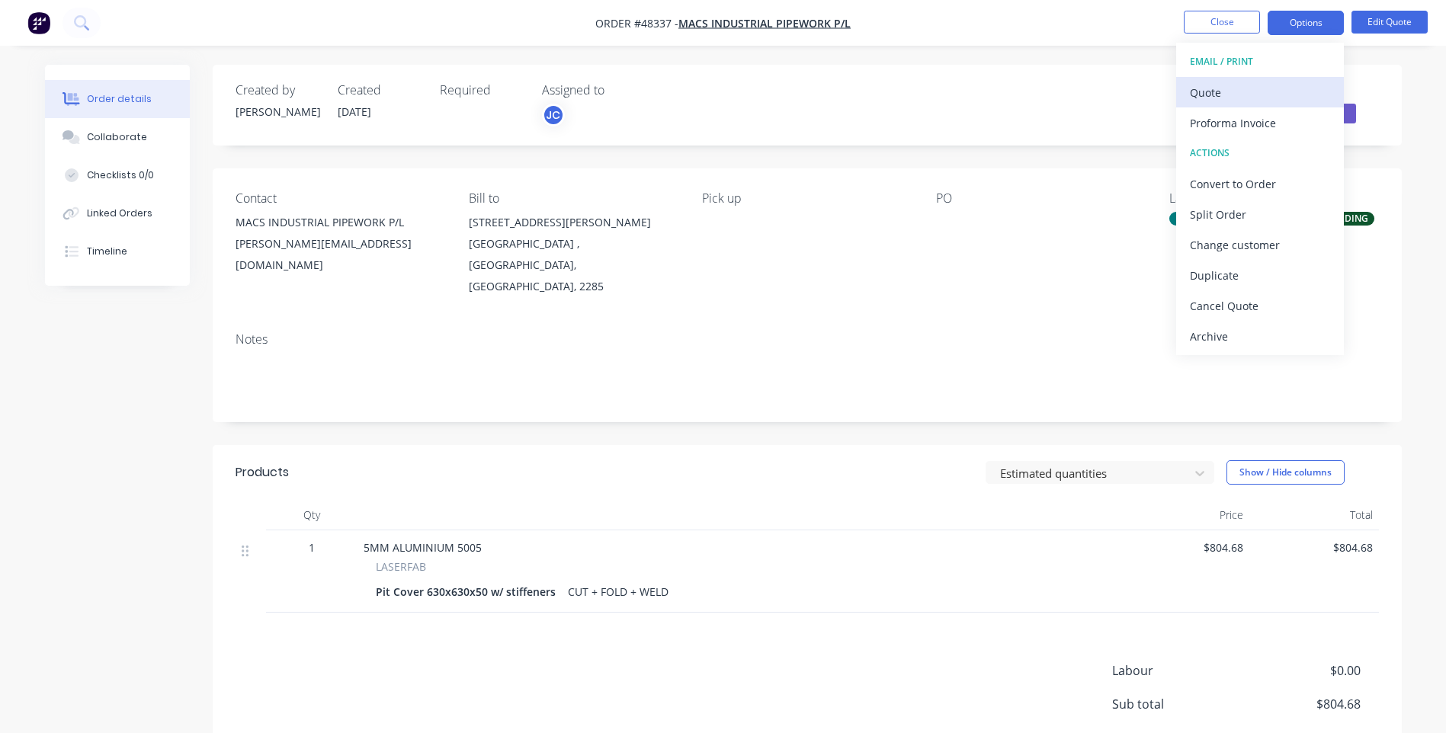
click at [1227, 93] on div "Quote" at bounding box center [1260, 93] width 140 height 22
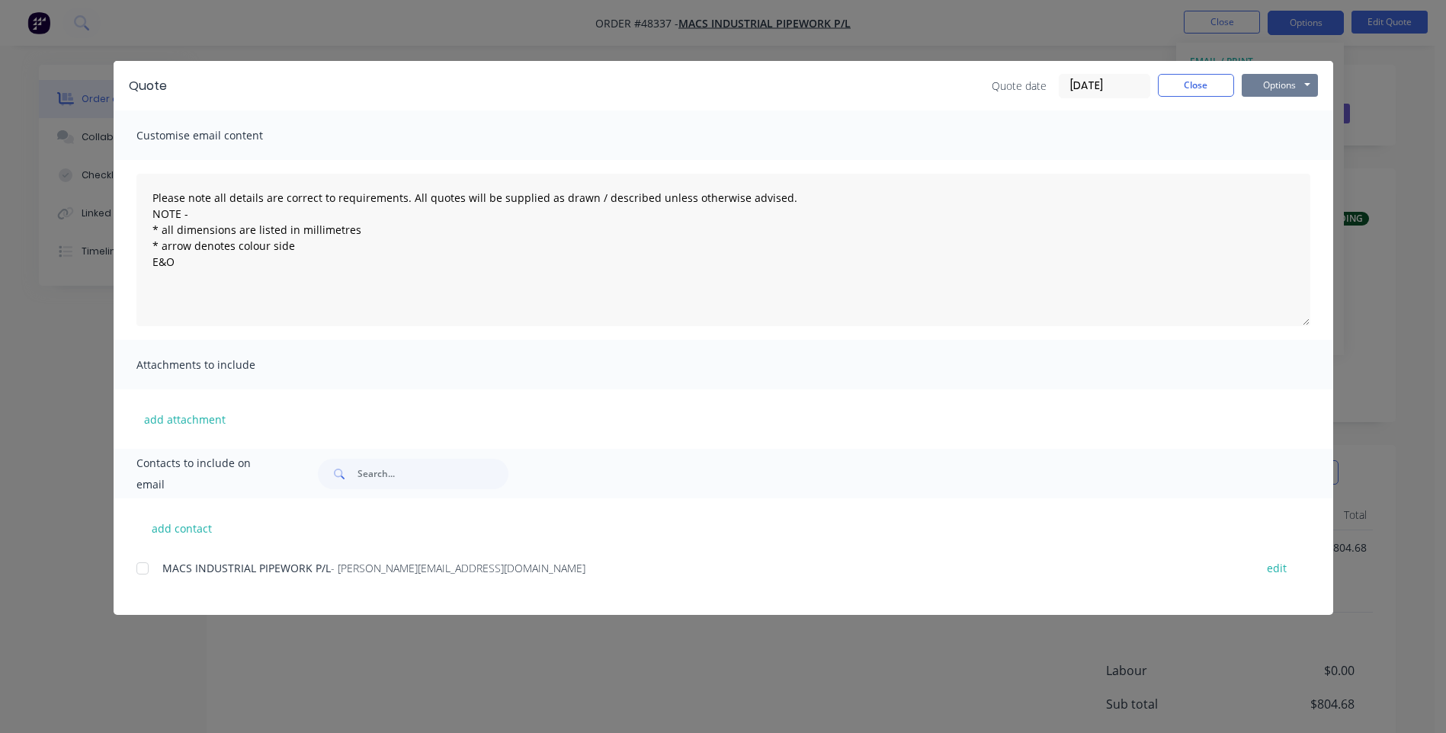
click at [1287, 84] on button "Options" at bounding box center [1280, 85] width 76 height 23
click at [1287, 131] on button "Print" at bounding box center [1291, 137] width 98 height 25
drag, startPoint x: 1178, startPoint y: 88, endPoint x: 1160, endPoint y: 88, distance: 17.6
click at [1178, 88] on button "Close" at bounding box center [1196, 85] width 76 height 23
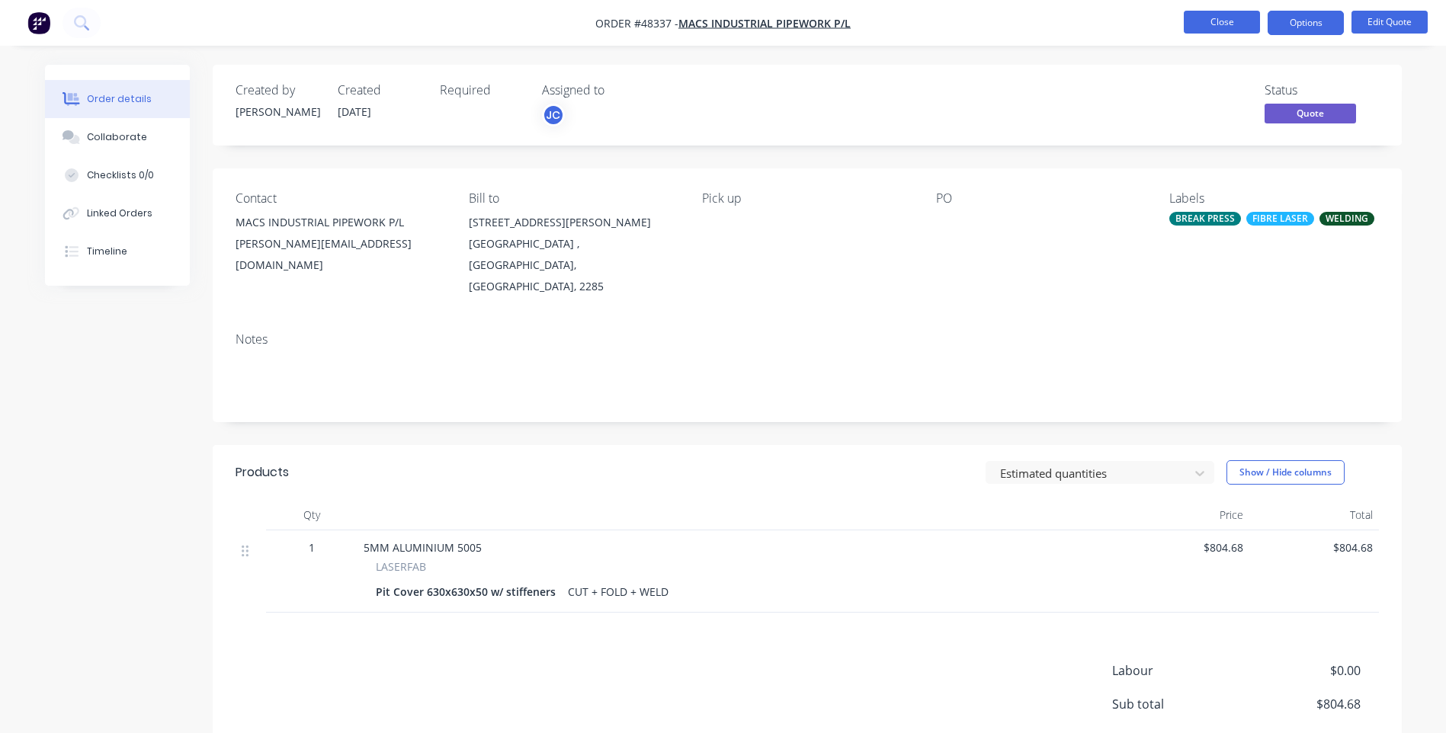
click at [1211, 20] on button "Close" at bounding box center [1222, 22] width 76 height 23
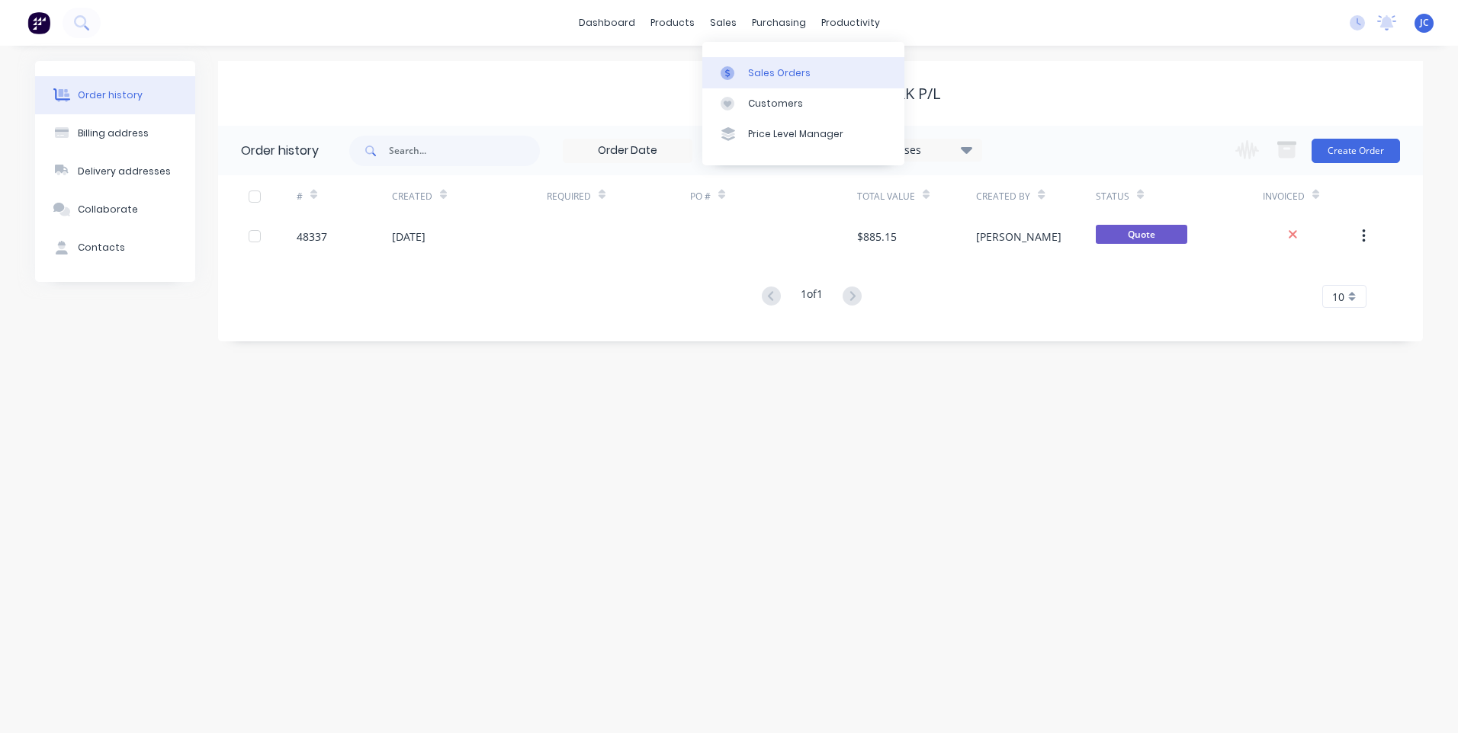
click at [736, 61] on link "Sales Orders" at bounding box center [803, 72] width 202 height 30
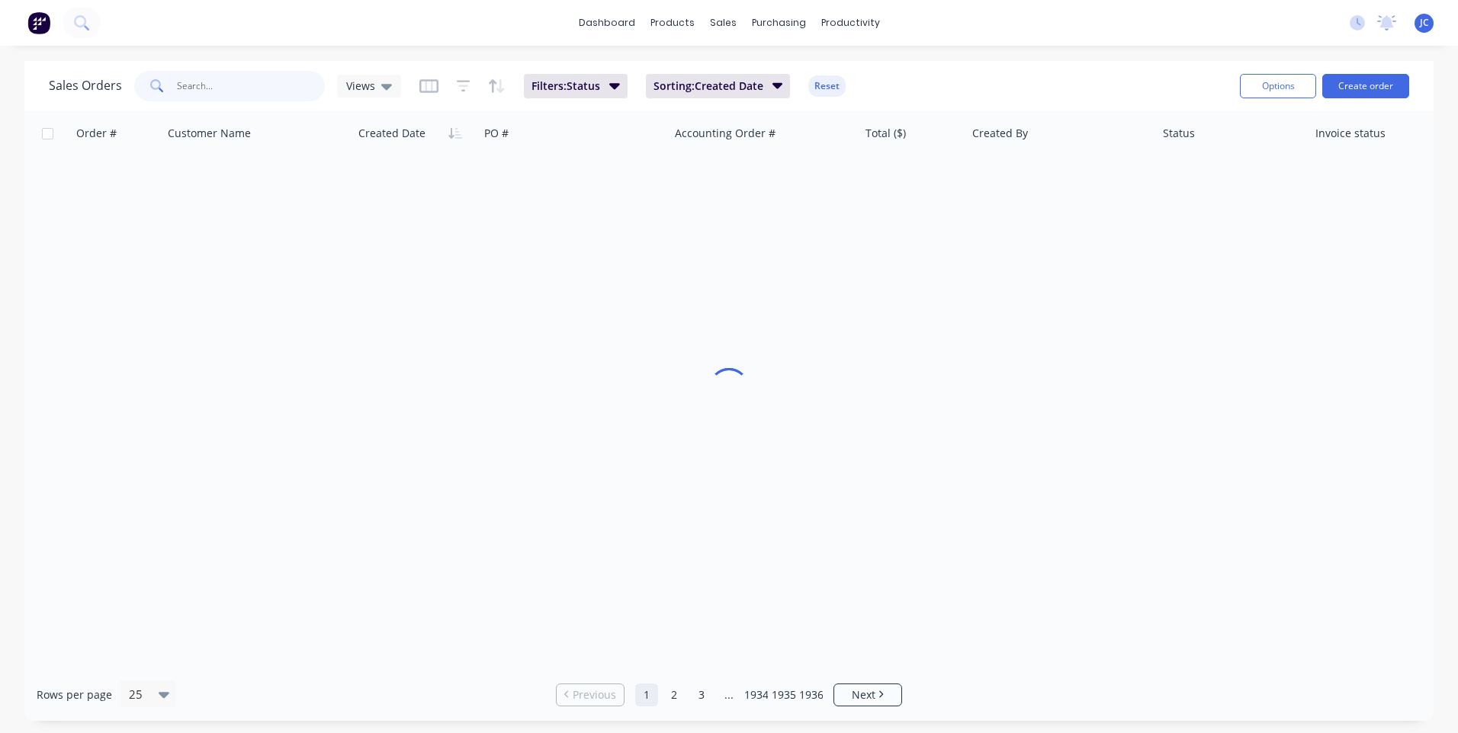
click at [212, 86] on input "text" at bounding box center [251, 86] width 149 height 30
click at [1383, 83] on button "Create order" at bounding box center [1365, 86] width 87 height 24
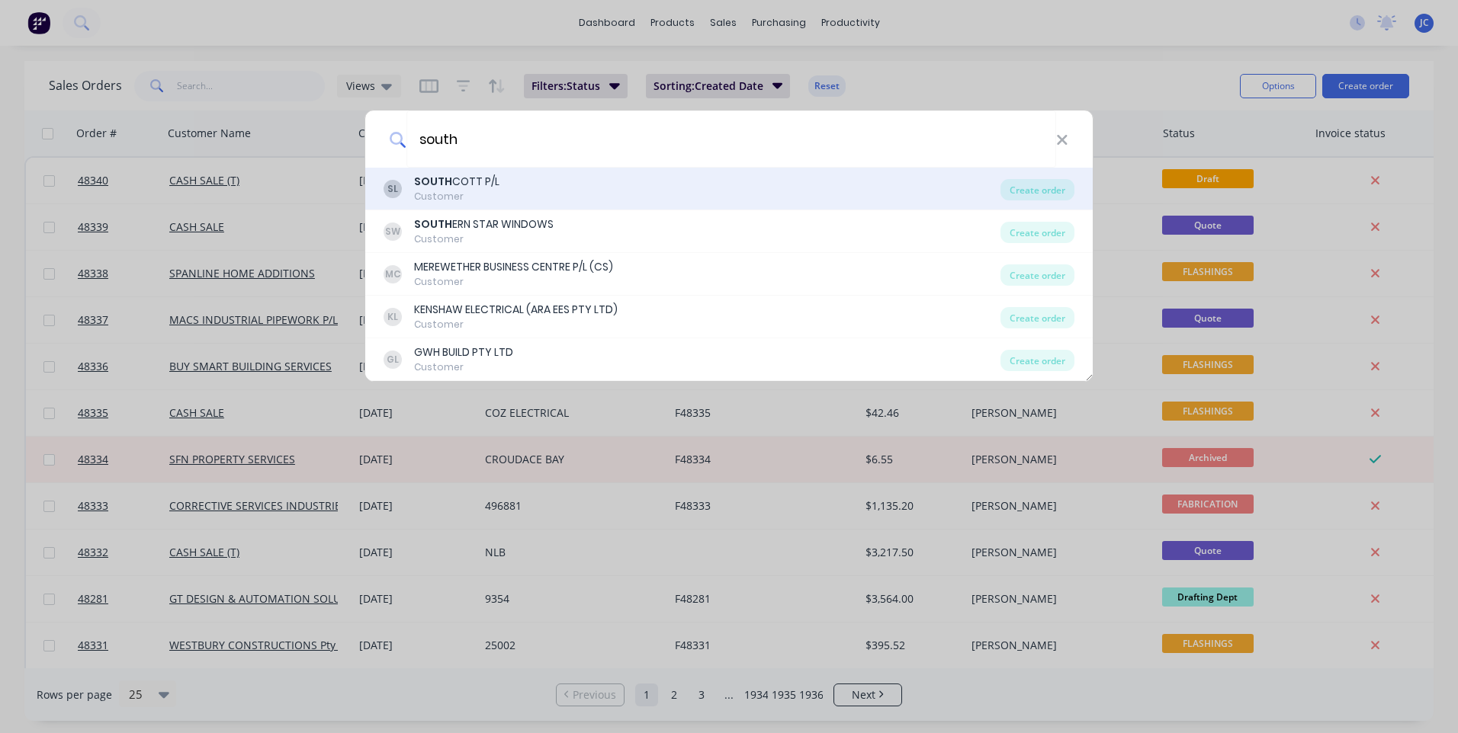
type input "south"
click at [430, 191] on div "Customer" at bounding box center [456, 197] width 85 height 14
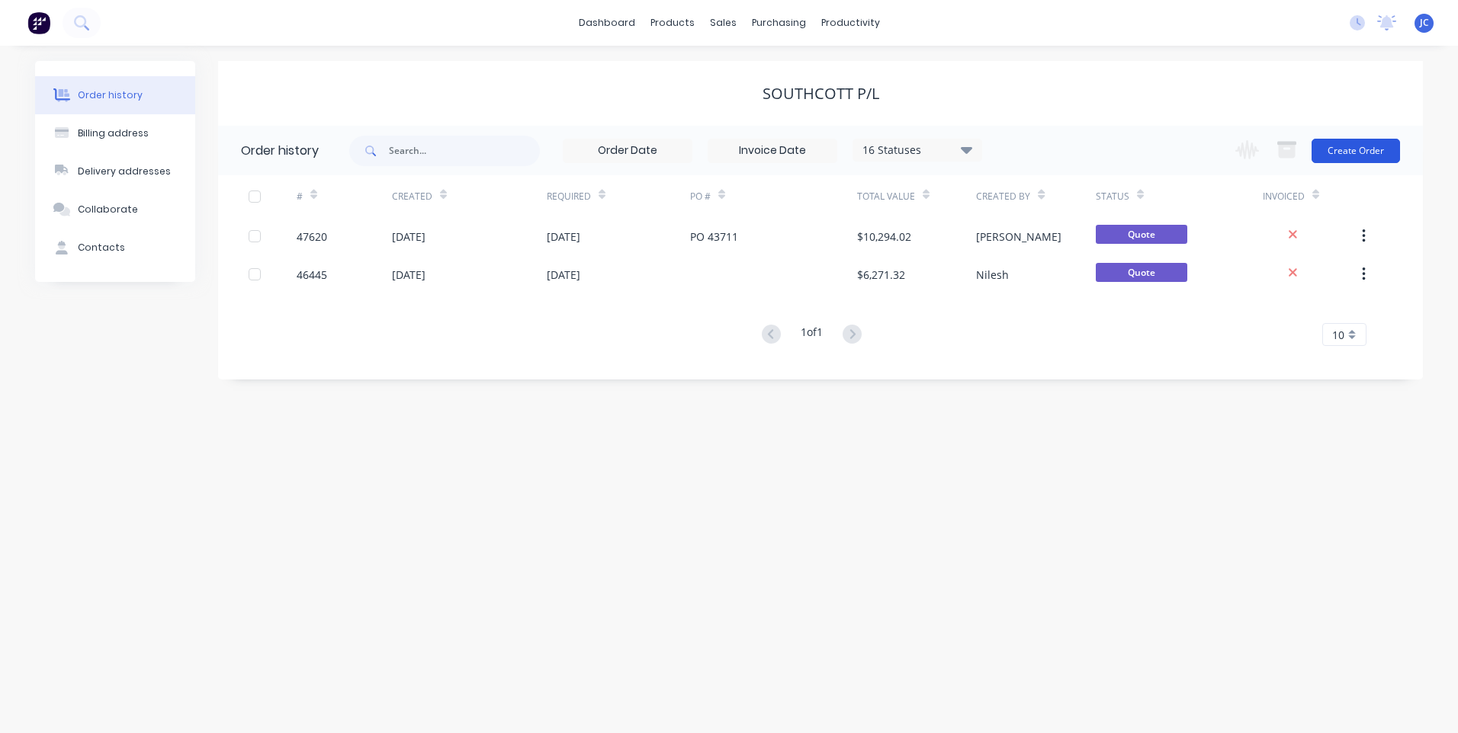
click at [1373, 158] on button "Create Order" at bounding box center [1355, 151] width 88 height 24
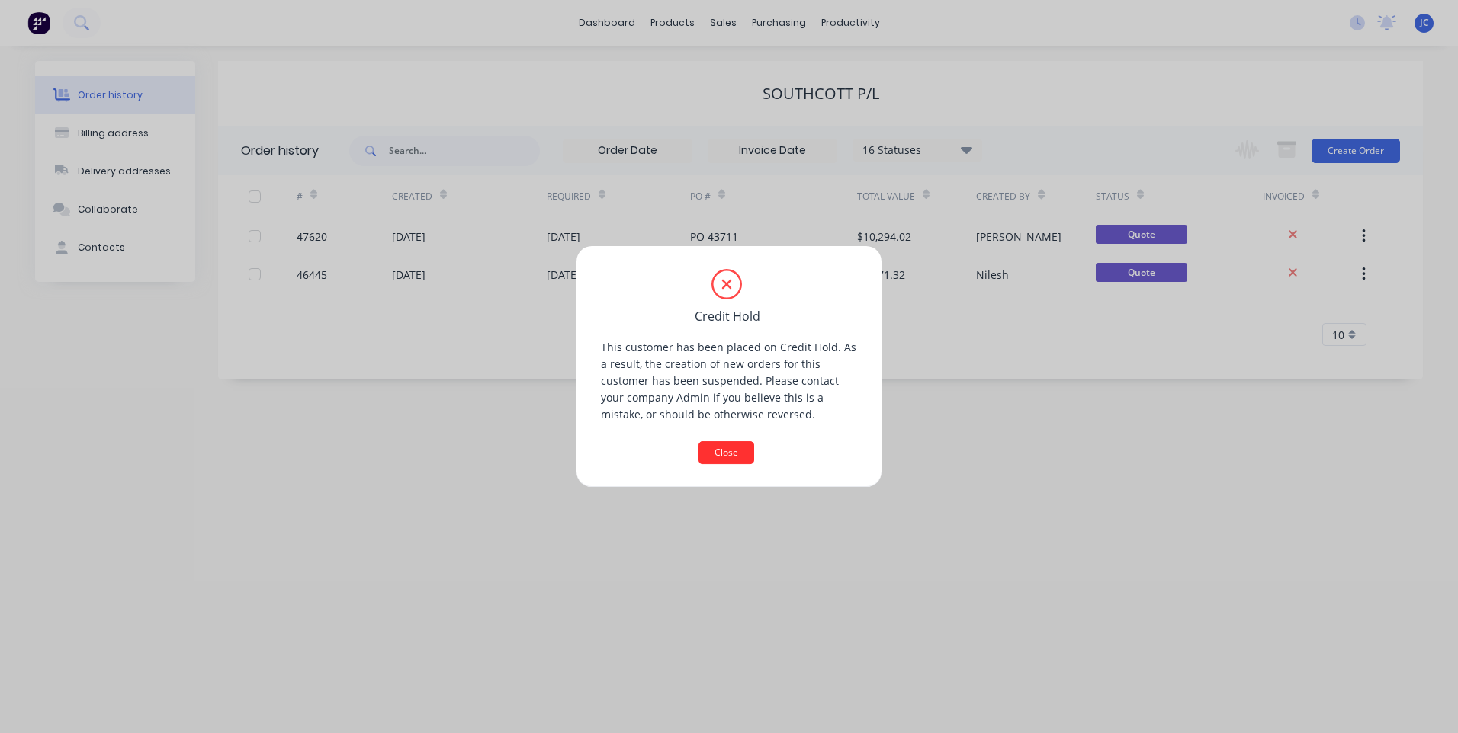
click at [716, 458] on button "Close" at bounding box center [726, 452] width 56 height 23
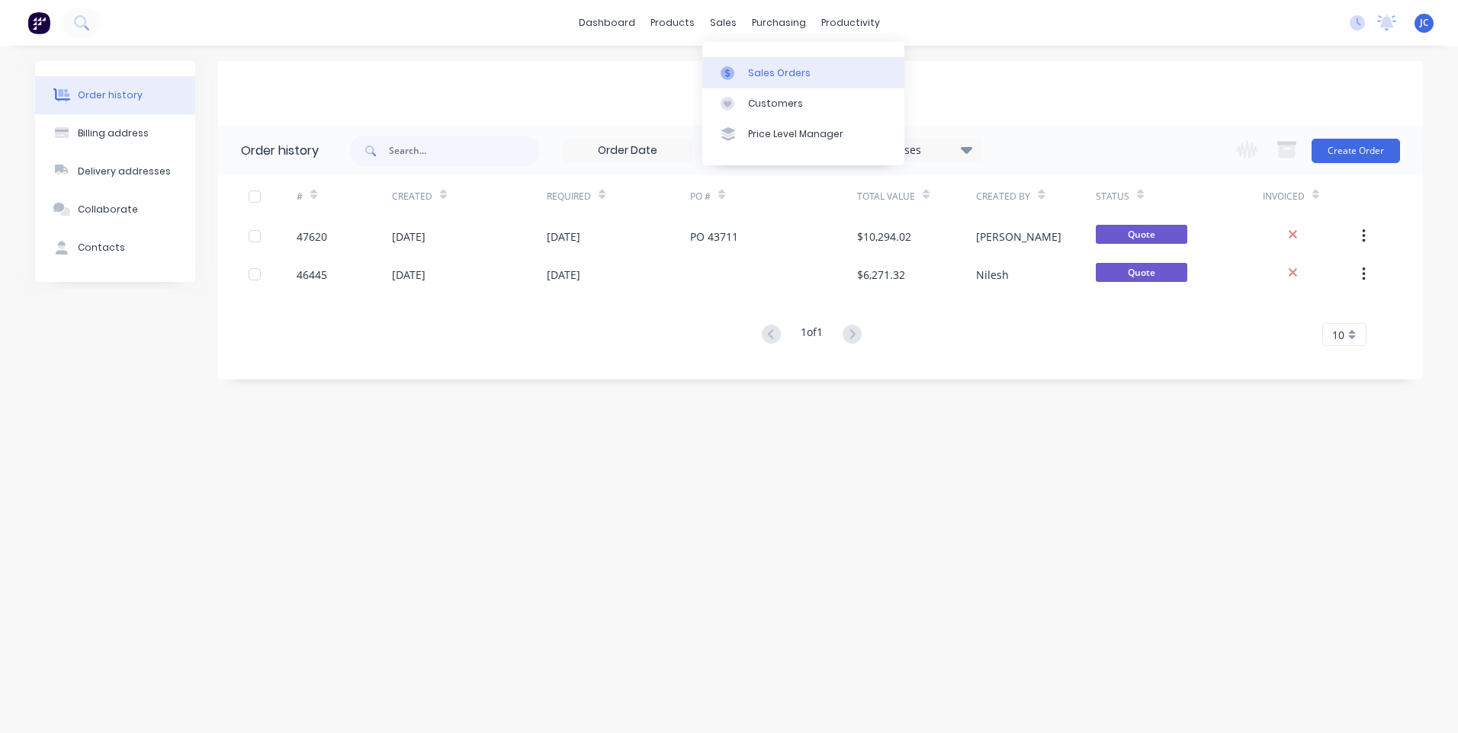
click at [765, 75] on div "Sales Orders" at bounding box center [779, 73] width 63 height 14
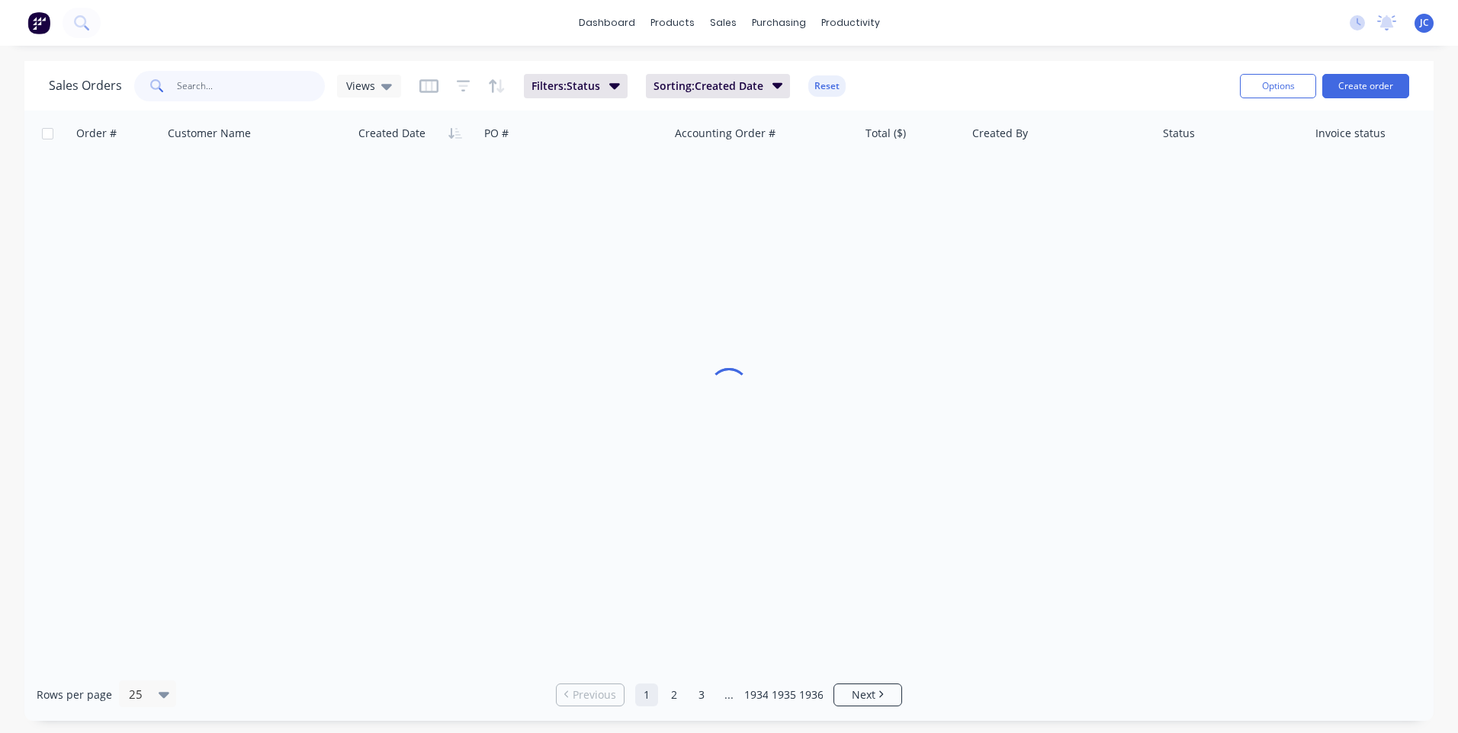
click at [269, 87] on input "text" at bounding box center [251, 86] width 149 height 30
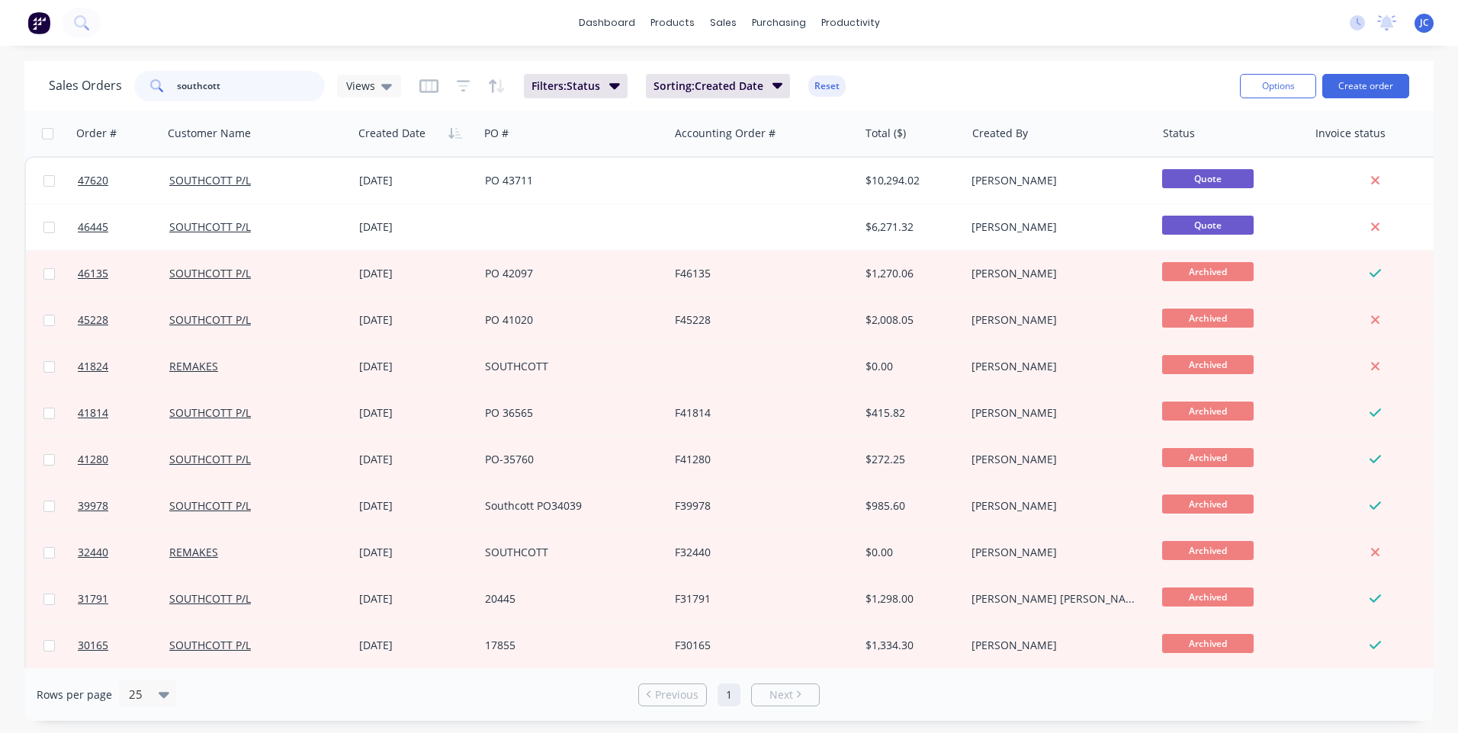
drag, startPoint x: 253, startPoint y: 87, endPoint x: 163, endPoint y: 91, distance: 90.0
click at [163, 91] on div "southcott" at bounding box center [229, 86] width 191 height 30
type input "29869"
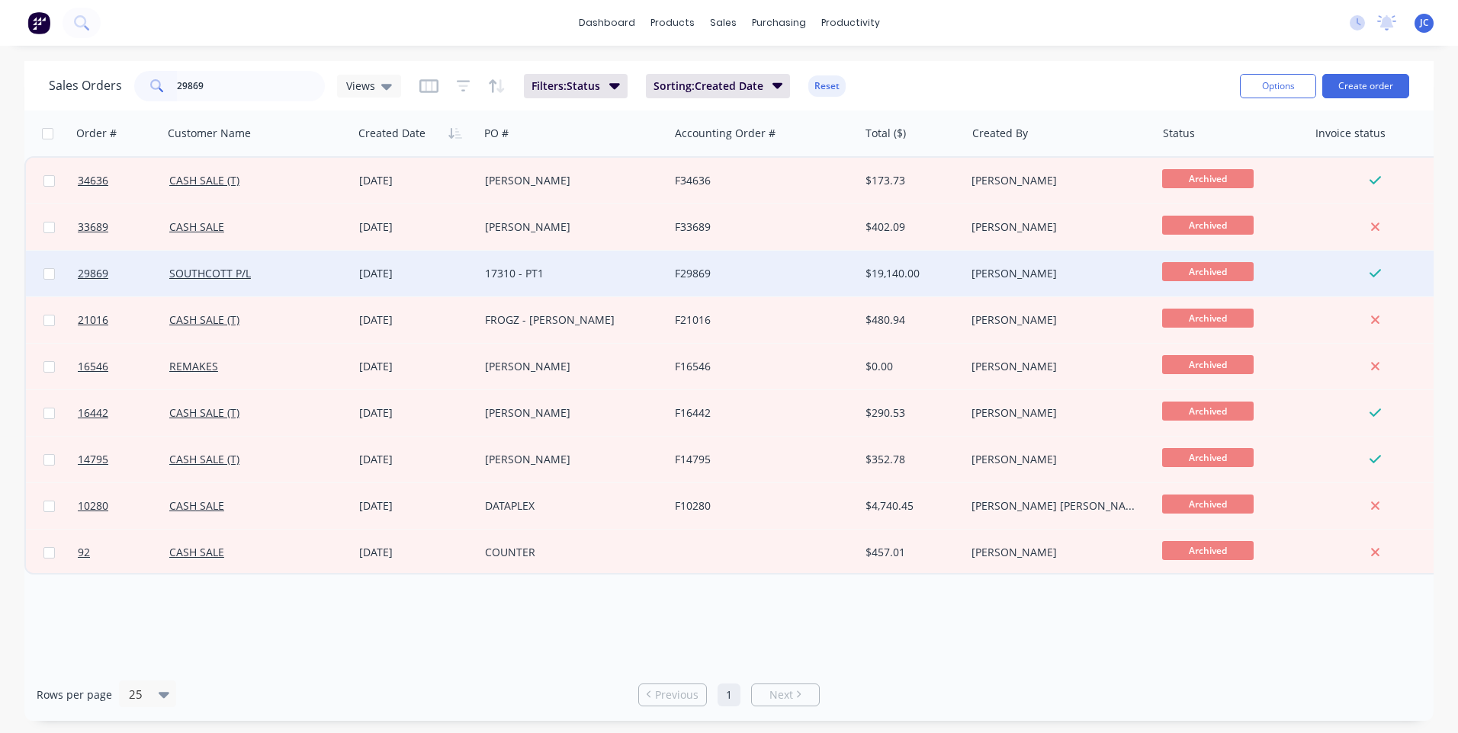
click at [312, 267] on div "SOUTHCOTT P/L" at bounding box center [253, 273] width 169 height 15
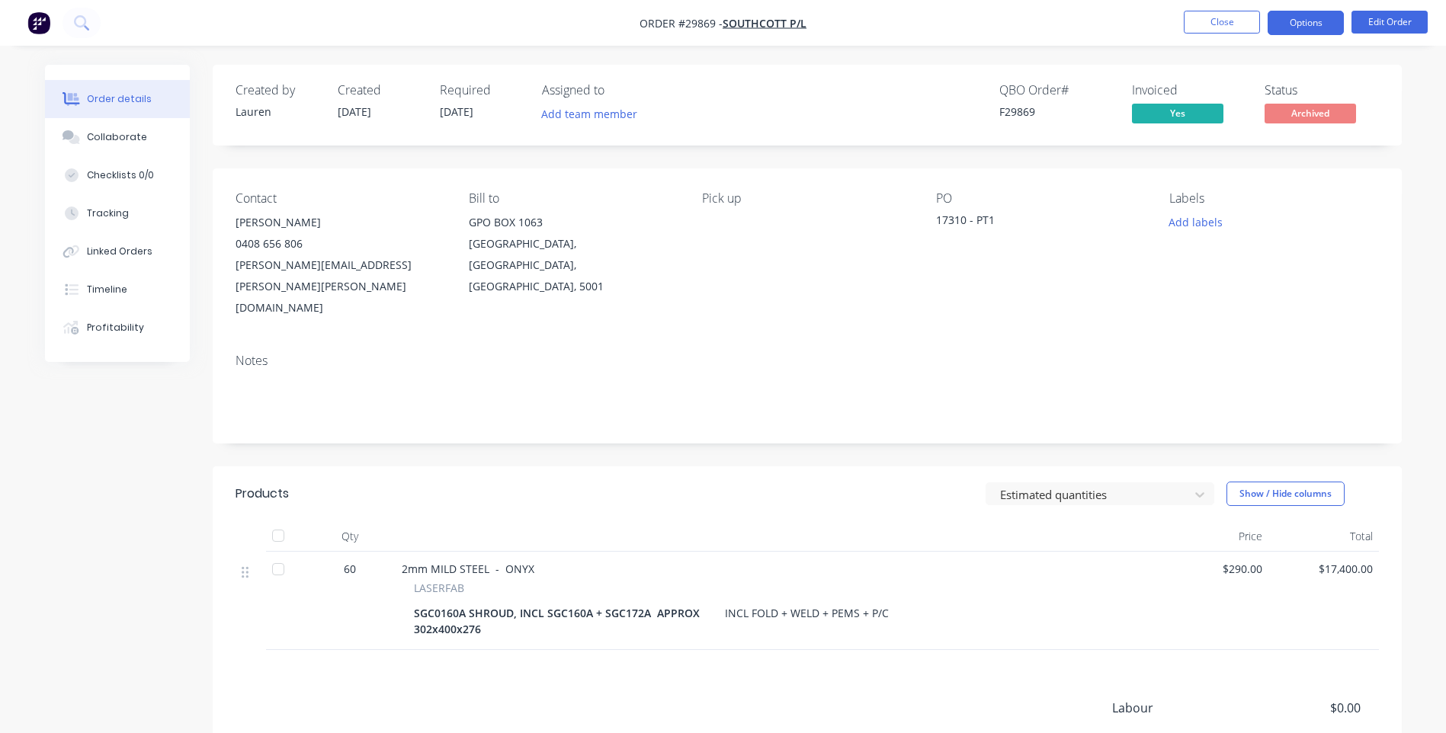
click at [1298, 17] on button "Options" at bounding box center [1306, 23] width 76 height 24
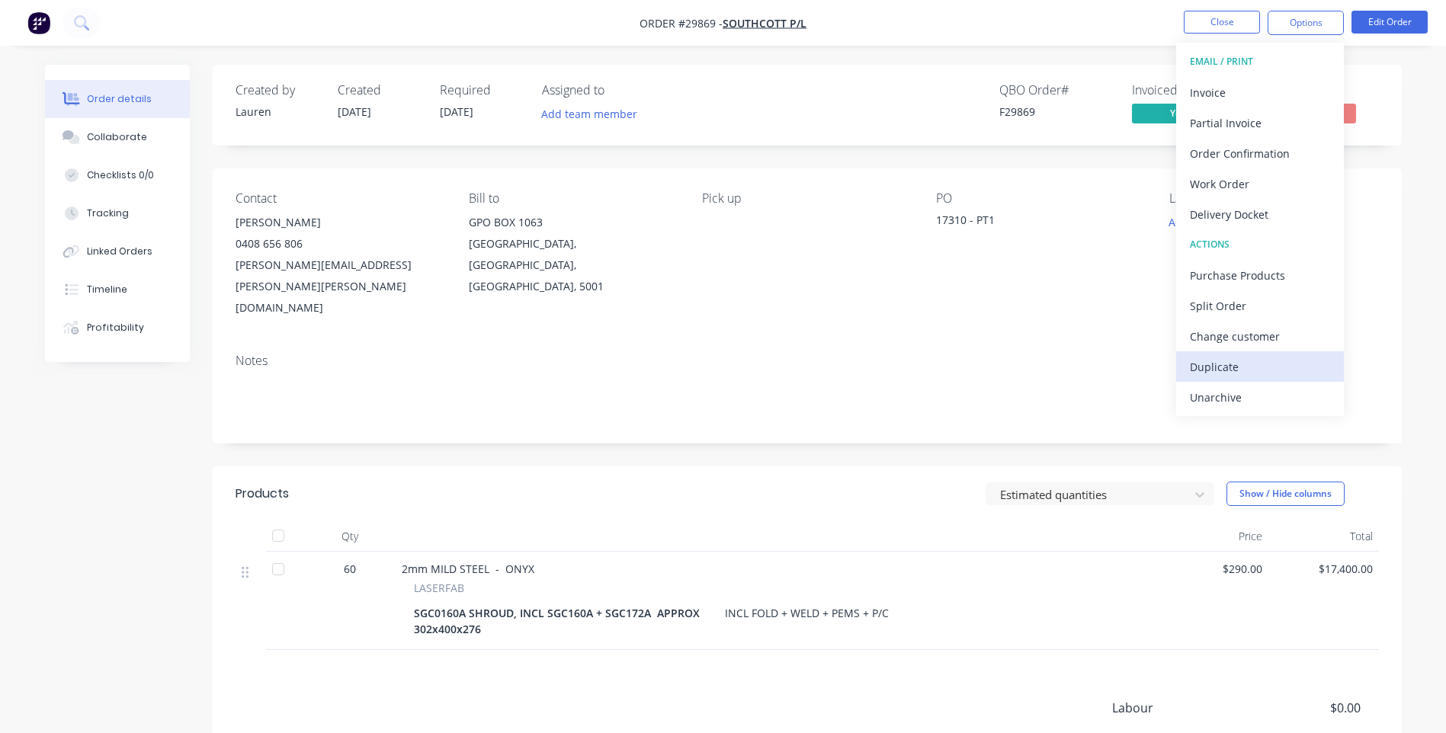
click at [1223, 364] on div "Duplicate" at bounding box center [1260, 367] width 140 height 22
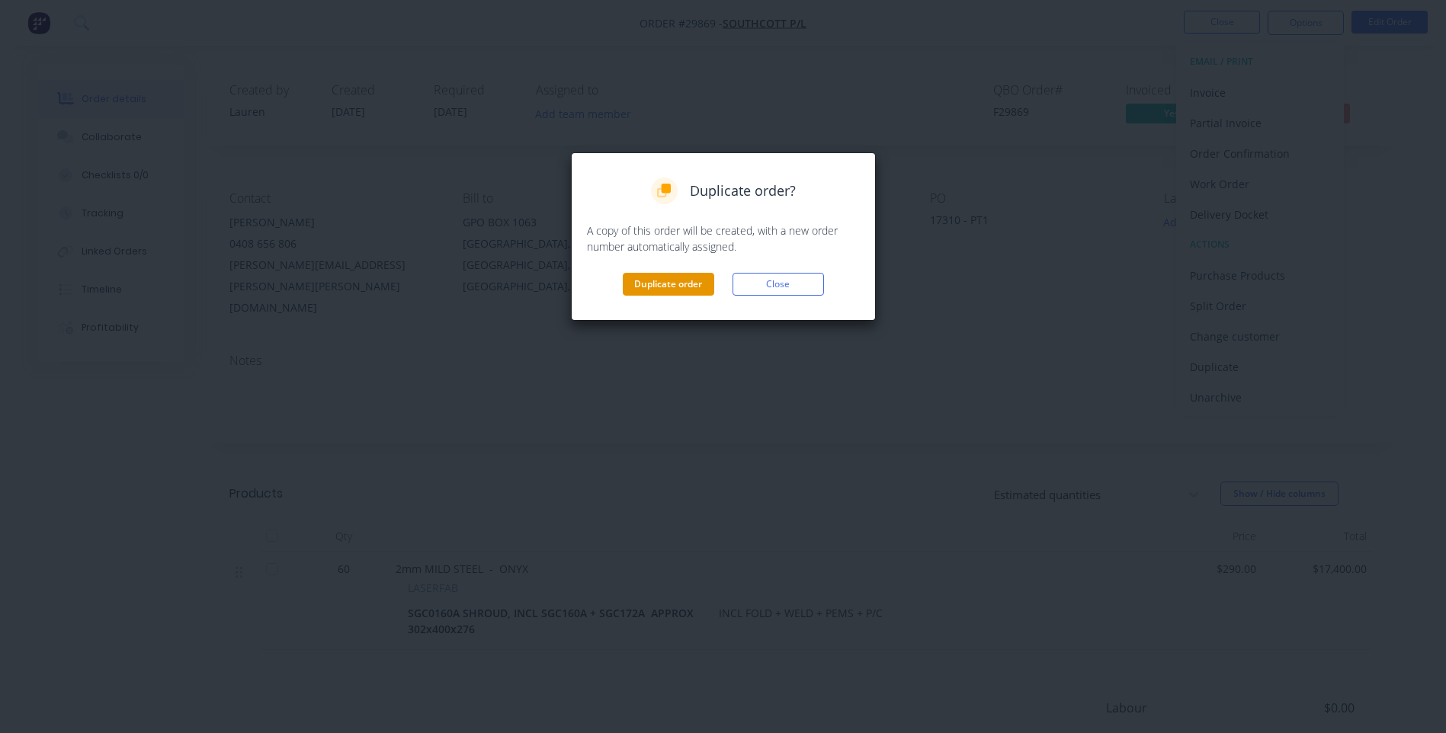
click at [651, 283] on button "Duplicate order" at bounding box center [668, 284] width 91 height 23
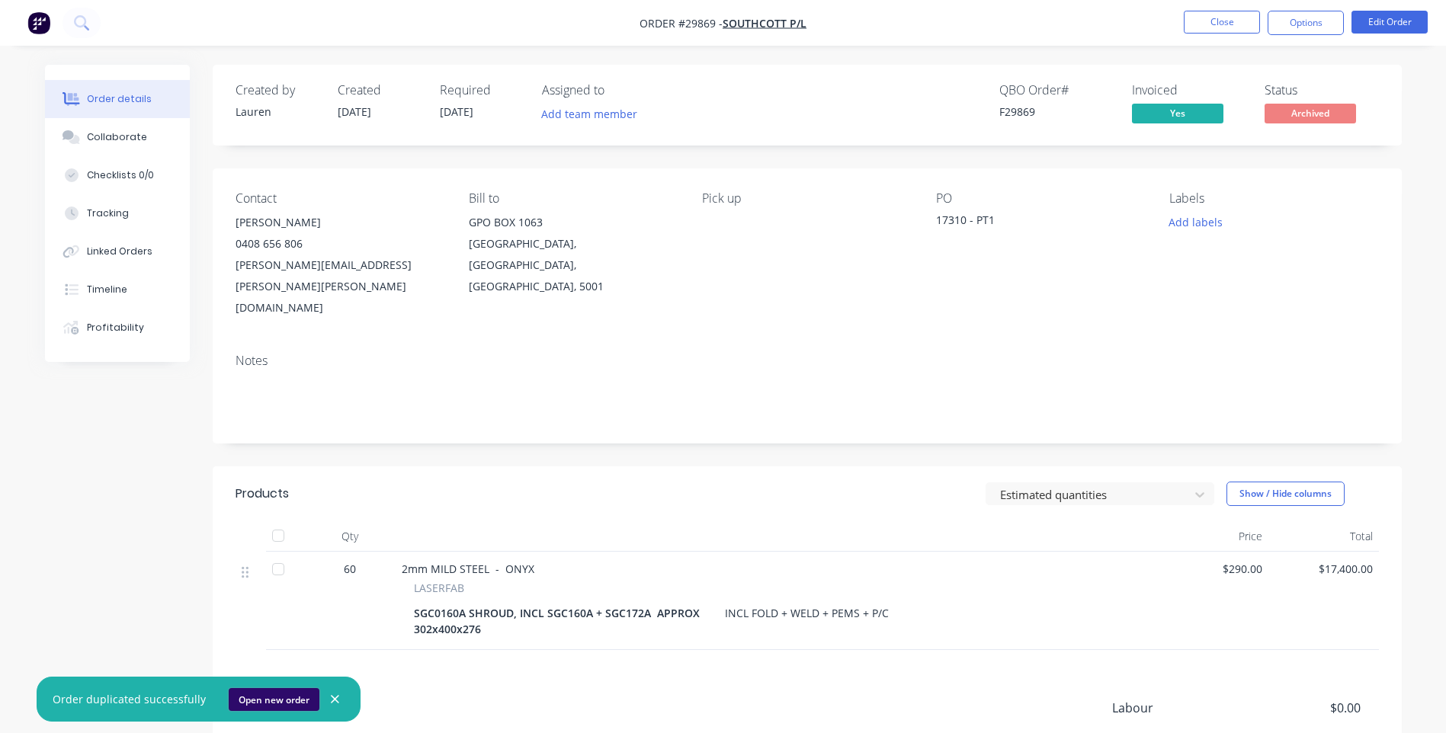
click at [268, 703] on button "Open new order" at bounding box center [274, 699] width 91 height 23
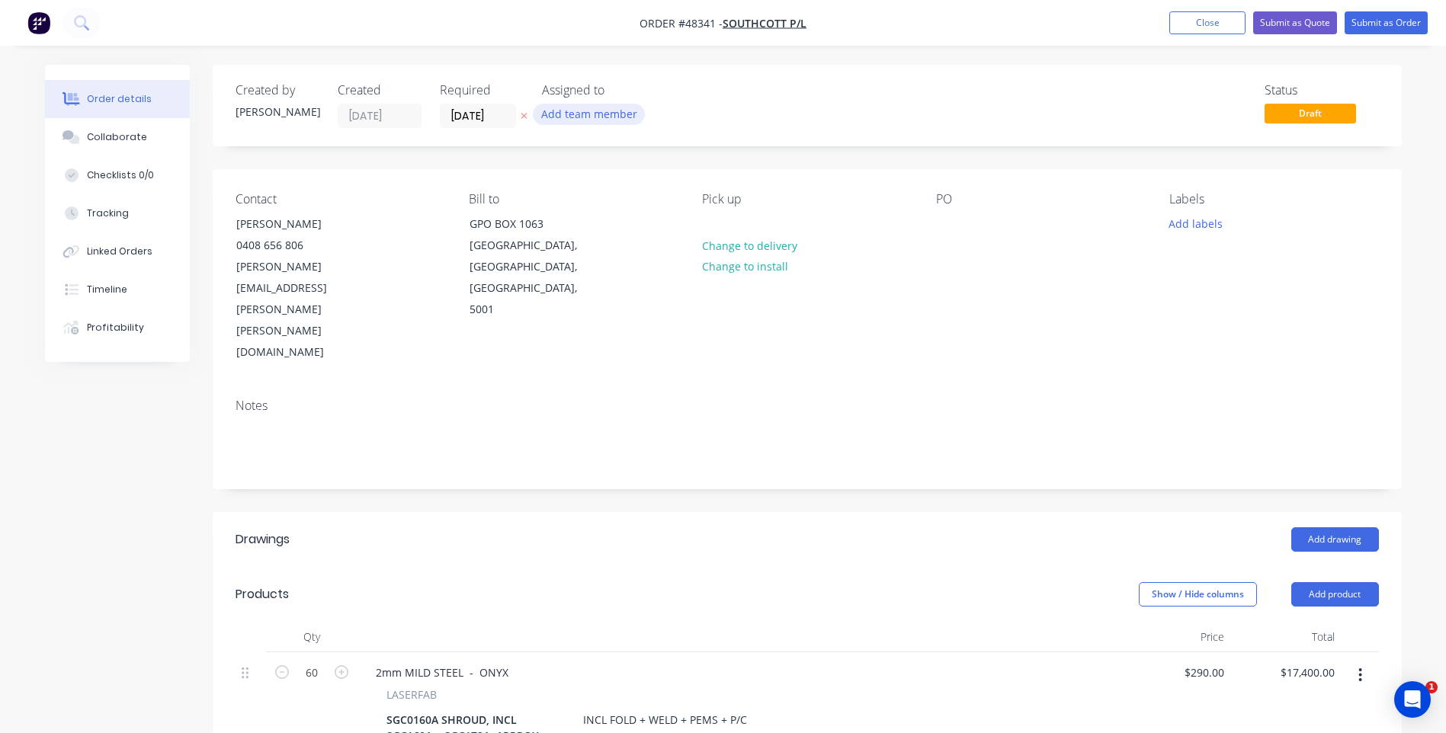
click at [582, 109] on button "Add team member" at bounding box center [589, 114] width 112 height 21
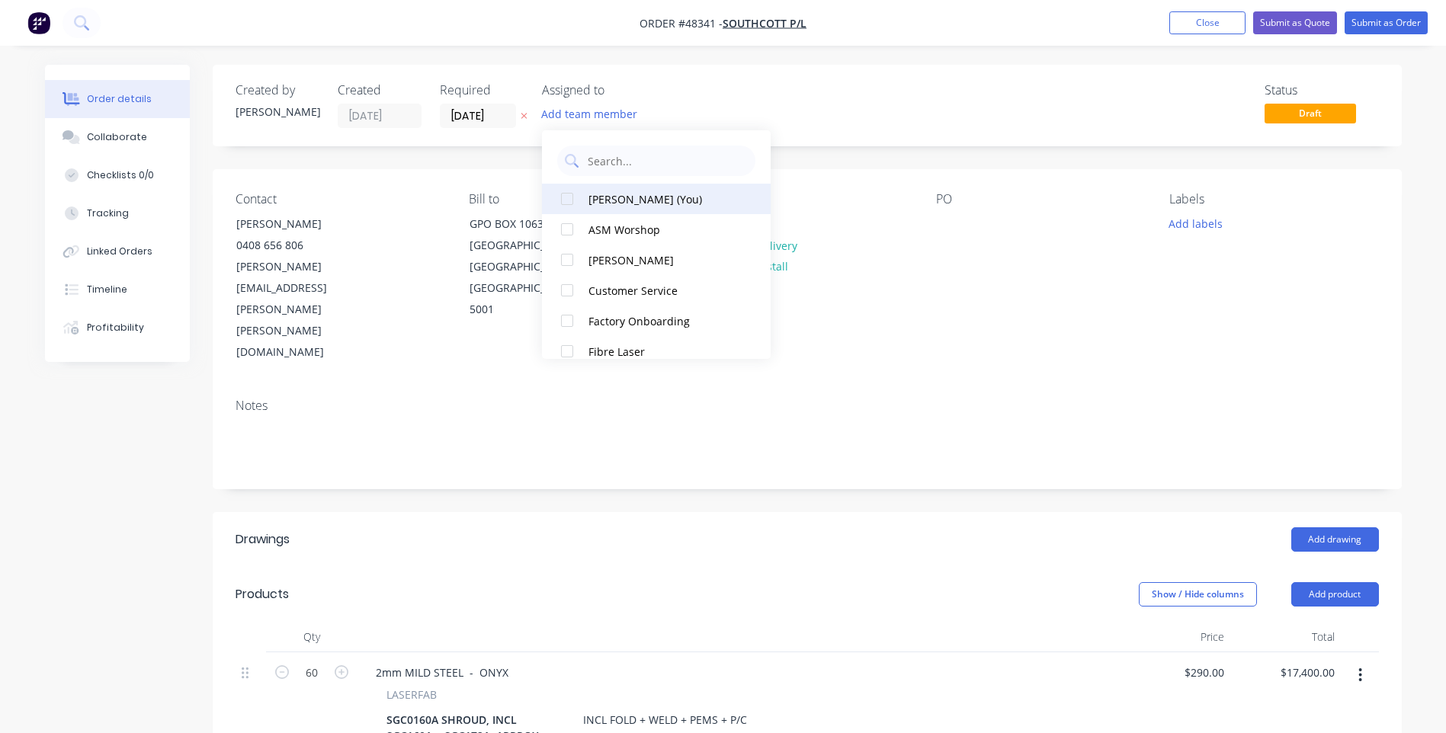
click at [565, 196] on div at bounding box center [567, 199] width 30 height 30
click at [919, 257] on div "Contact ADAM SMITH 0408 656 806 adam.smith@southcott.com.au Bill to GPO BOX 106…" at bounding box center [807, 277] width 1189 height 217
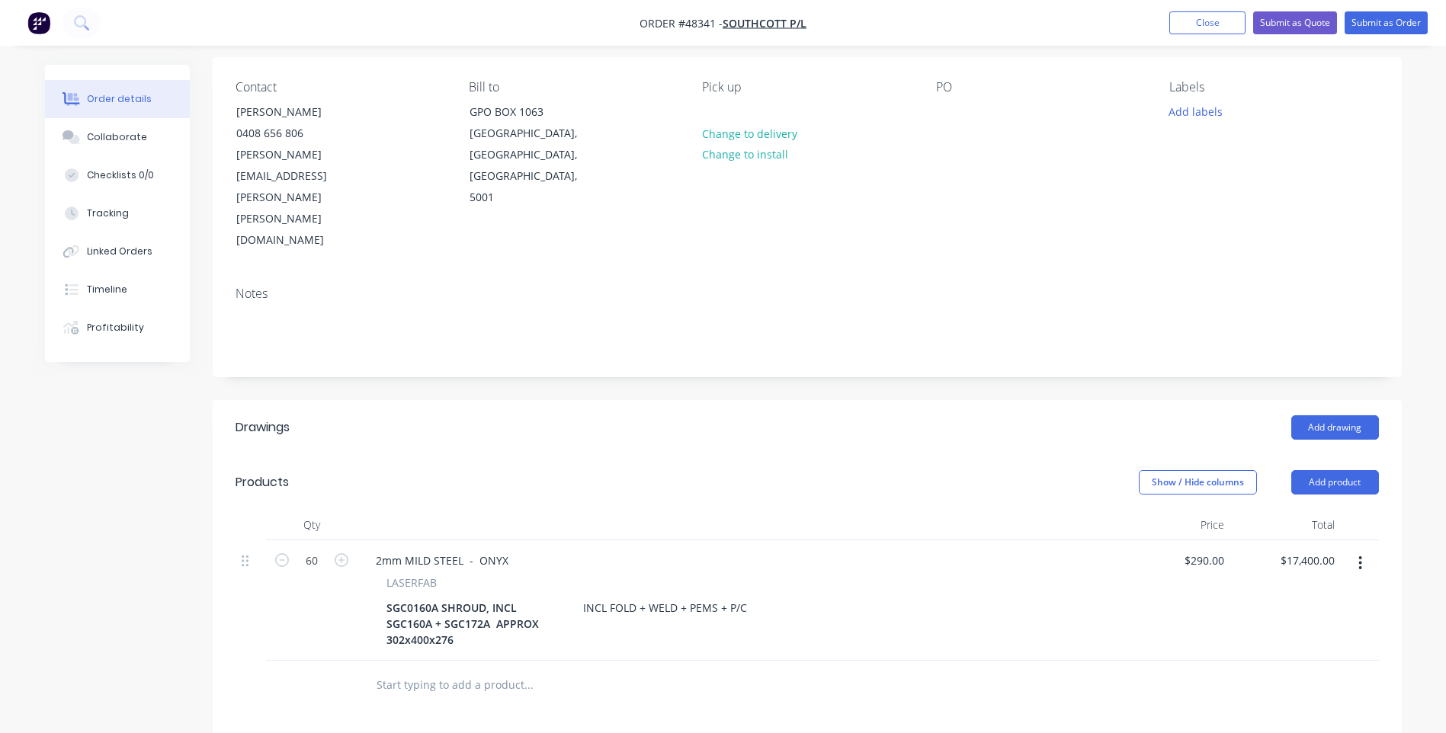
scroll to position [229, 0]
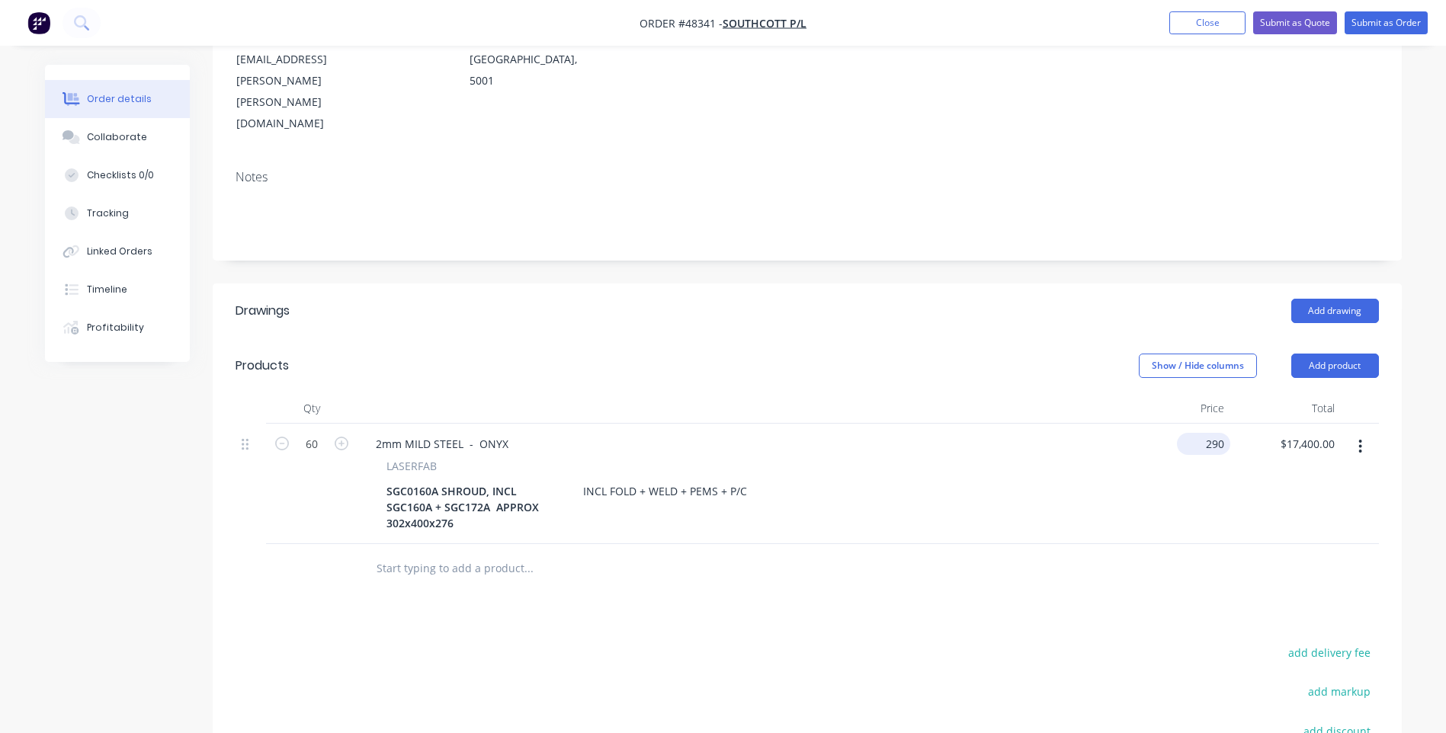
click at [1206, 433] on input "290" at bounding box center [1206, 444] width 47 height 22
click at [1206, 433] on input "290" at bounding box center [1218, 444] width 26 height 22
type input "$310.00"
type input "$18,600.00"
click at [319, 433] on input "60" at bounding box center [312, 444] width 40 height 23
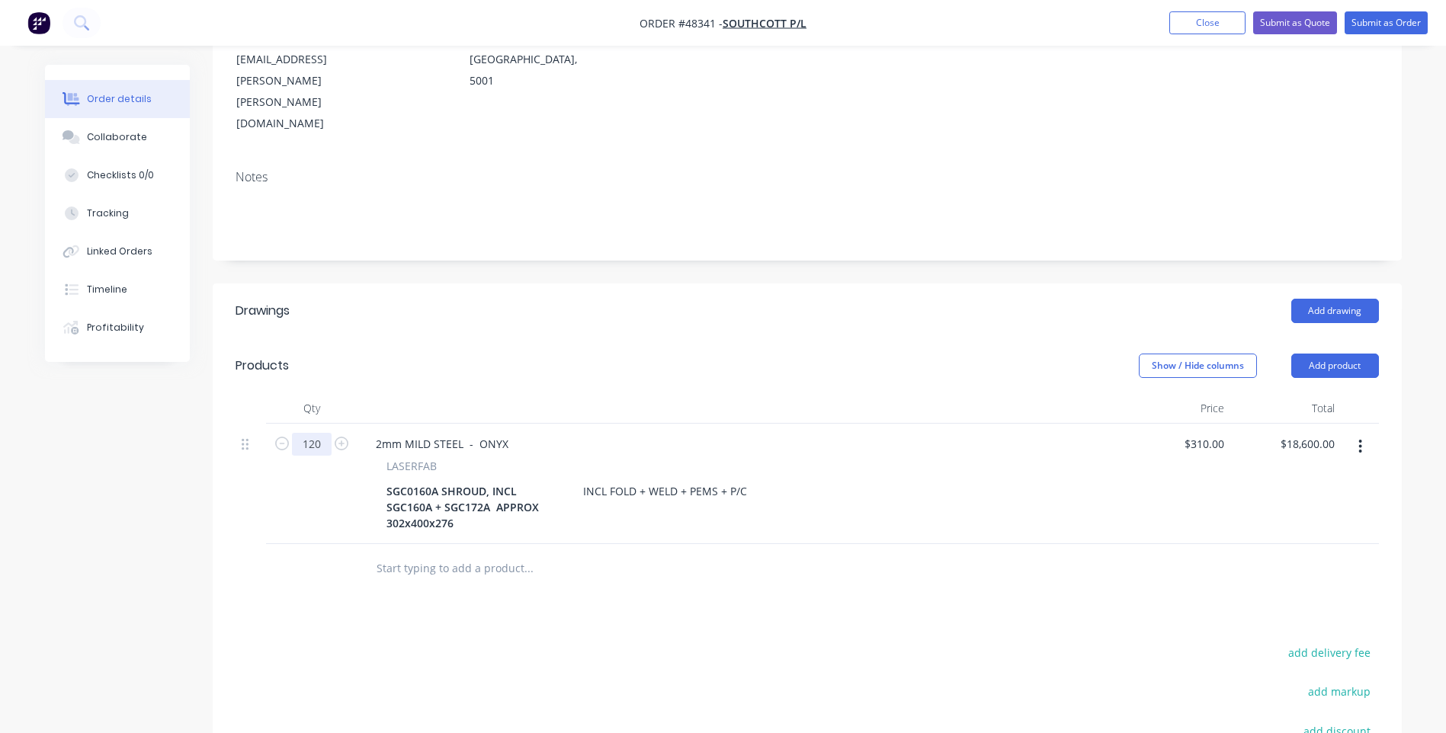
type input "120"
type input "$37,200.00"
click at [518, 480] on div "SGC0160A SHROUD, INCL SGC160A + SGC172A APPROX 302x400x276" at bounding box center [475, 507] width 191 height 54
click at [526, 480] on div "SGC0160A SHROUD, INCL SGC160A + SGC172A APPROX 302x400x276" at bounding box center [475, 507] width 191 height 54
click at [656, 458] on div "LASERFAB" at bounding box center [739, 466] width 704 height 16
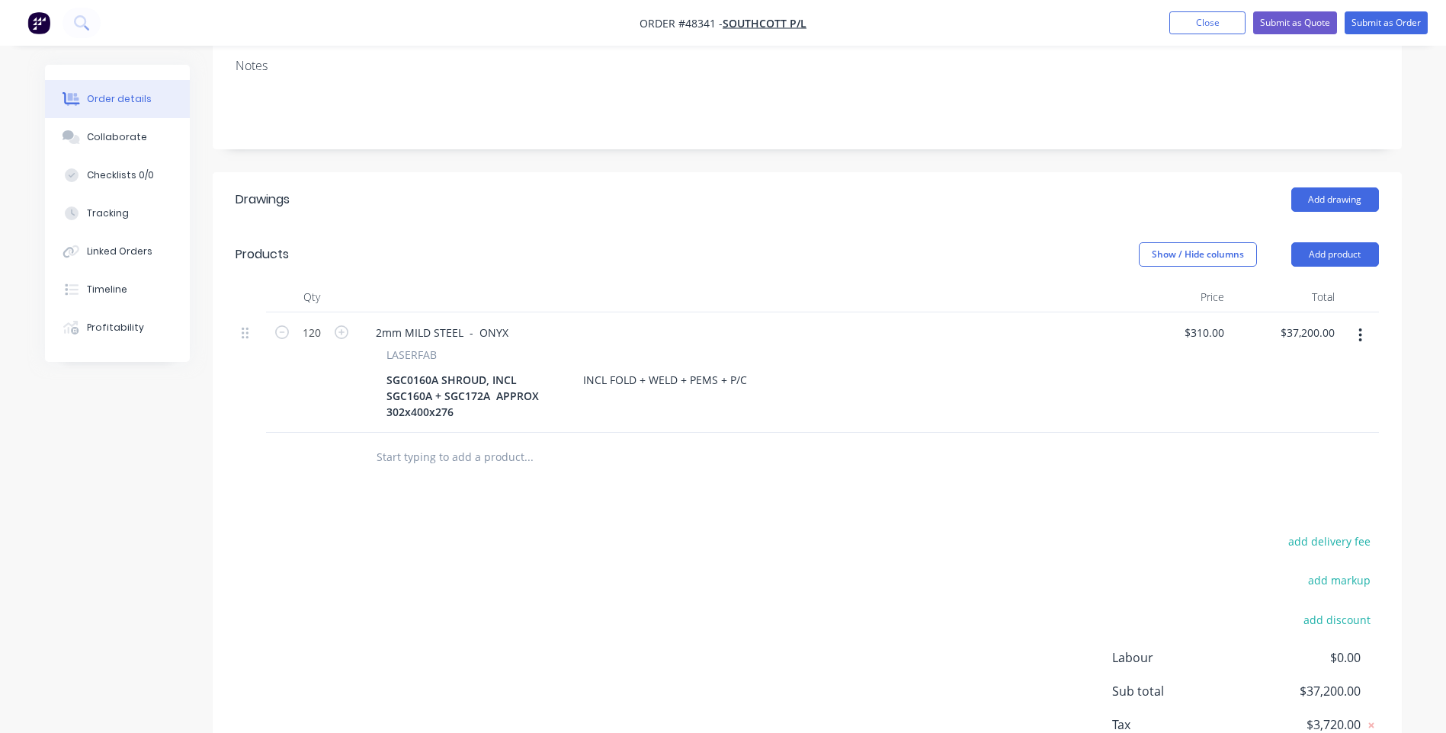
scroll to position [0, 0]
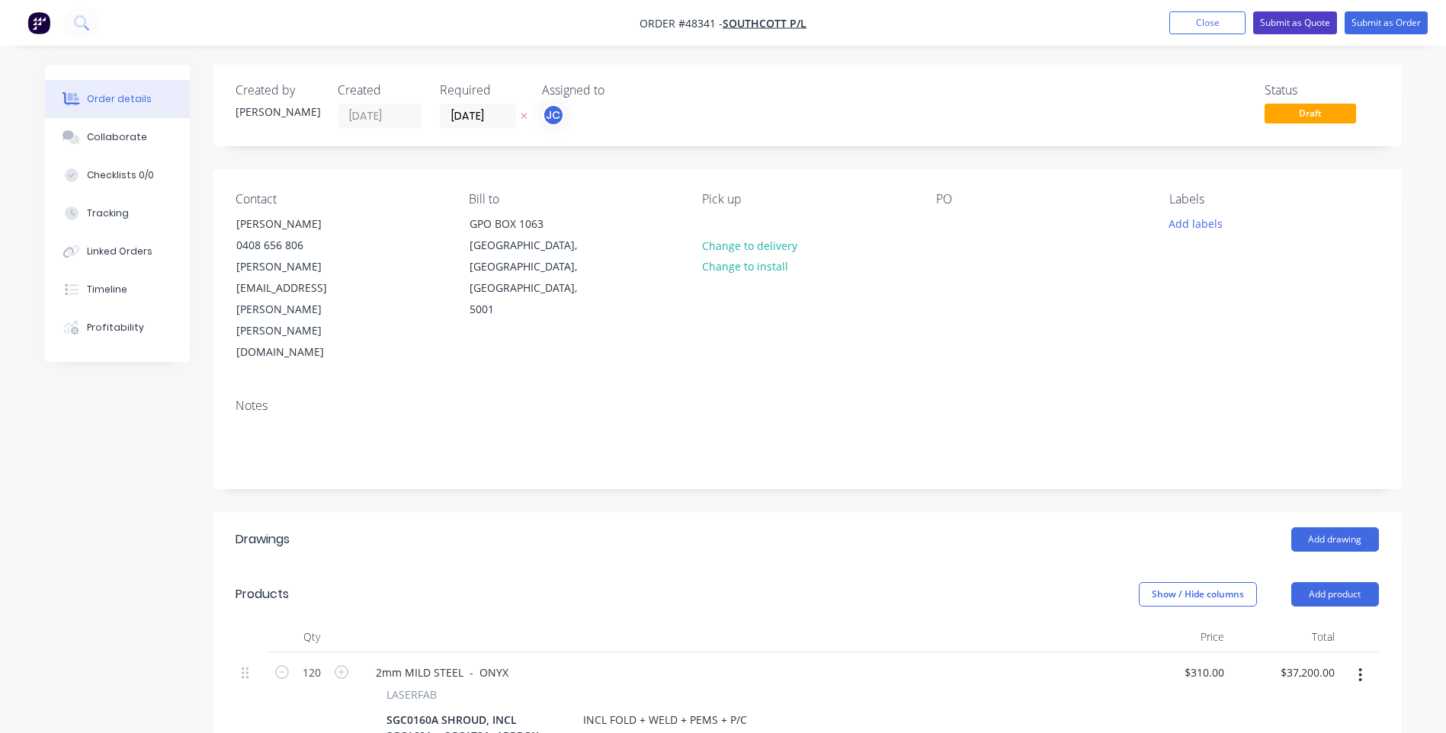
click at [1280, 25] on button "Submit as Quote" at bounding box center [1295, 22] width 84 height 23
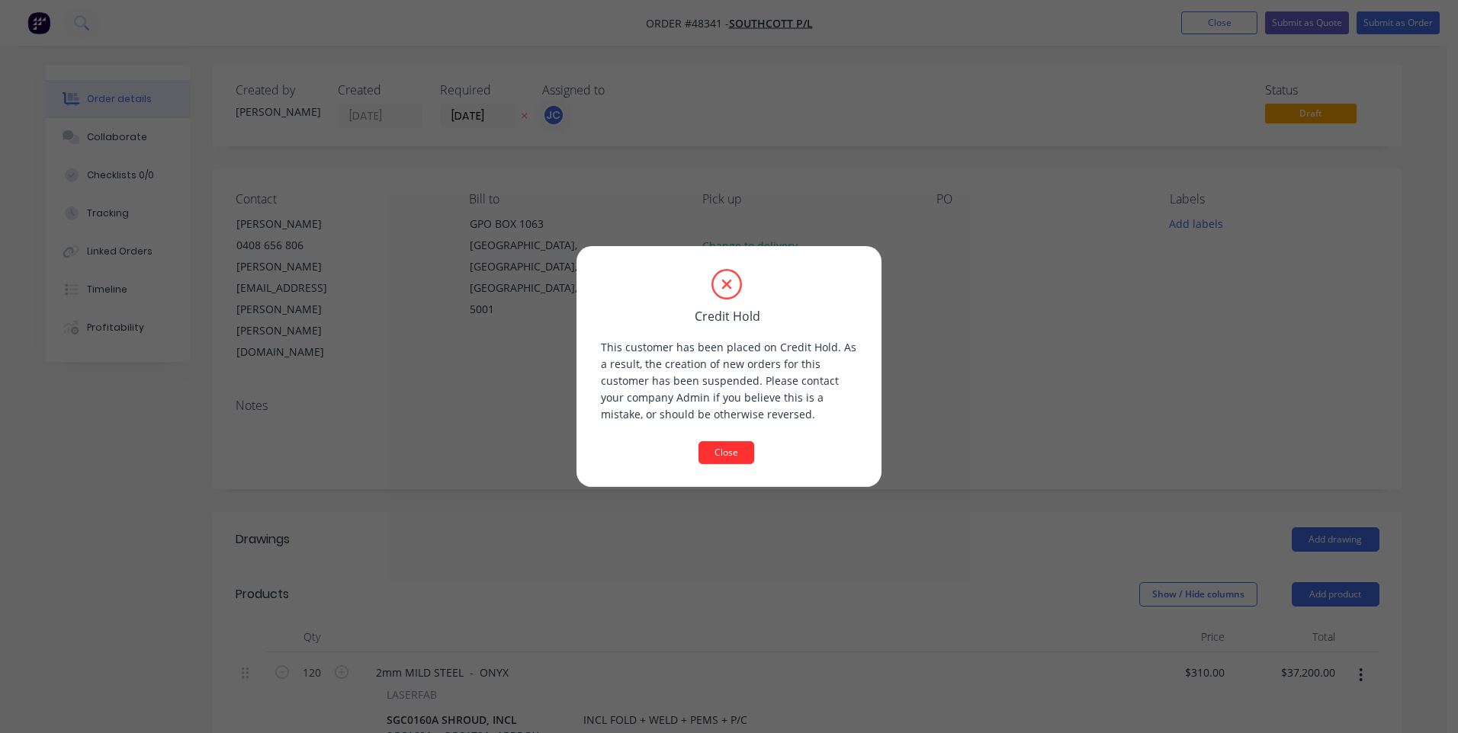
click at [734, 453] on button "Close" at bounding box center [726, 452] width 56 height 23
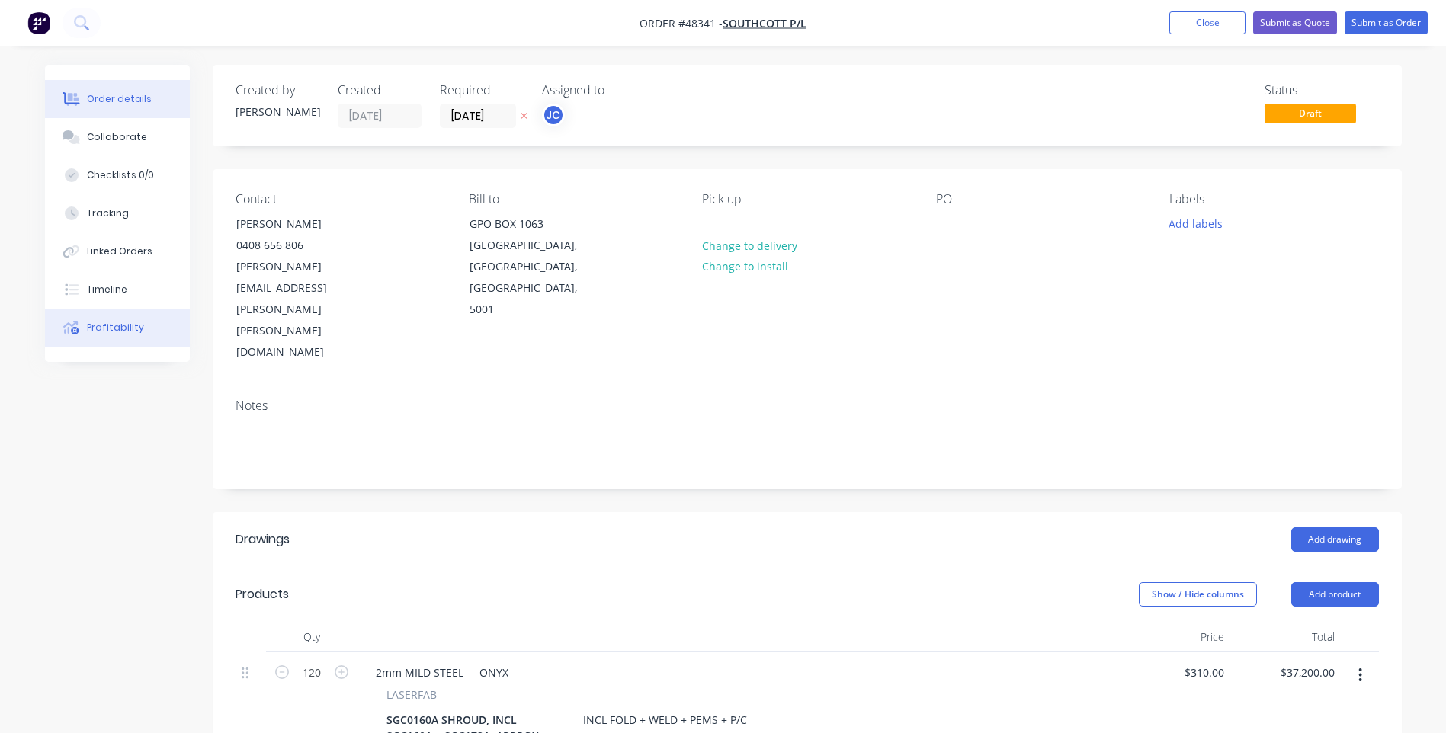
click at [125, 329] on div "Profitability" at bounding box center [115, 328] width 57 height 14
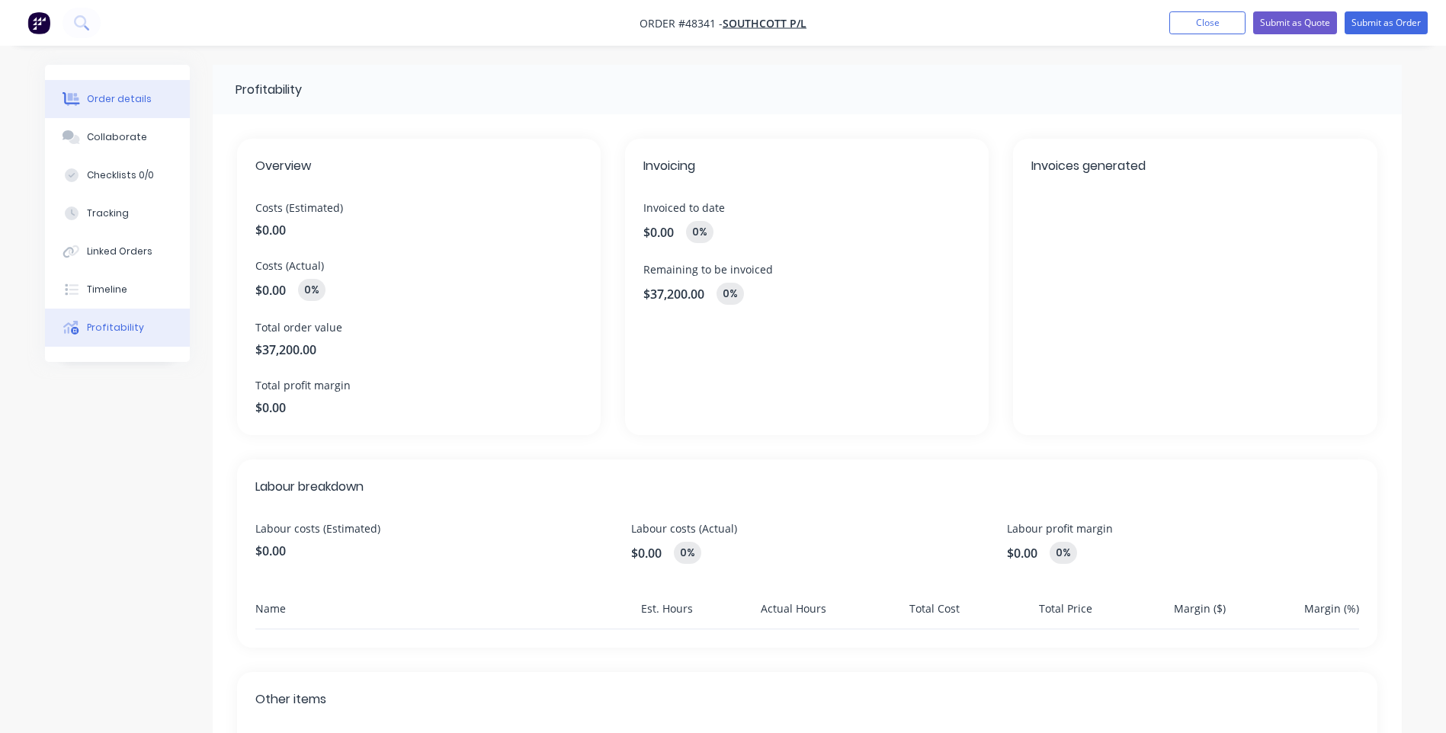
click at [104, 105] on div "Order details" at bounding box center [119, 99] width 65 height 14
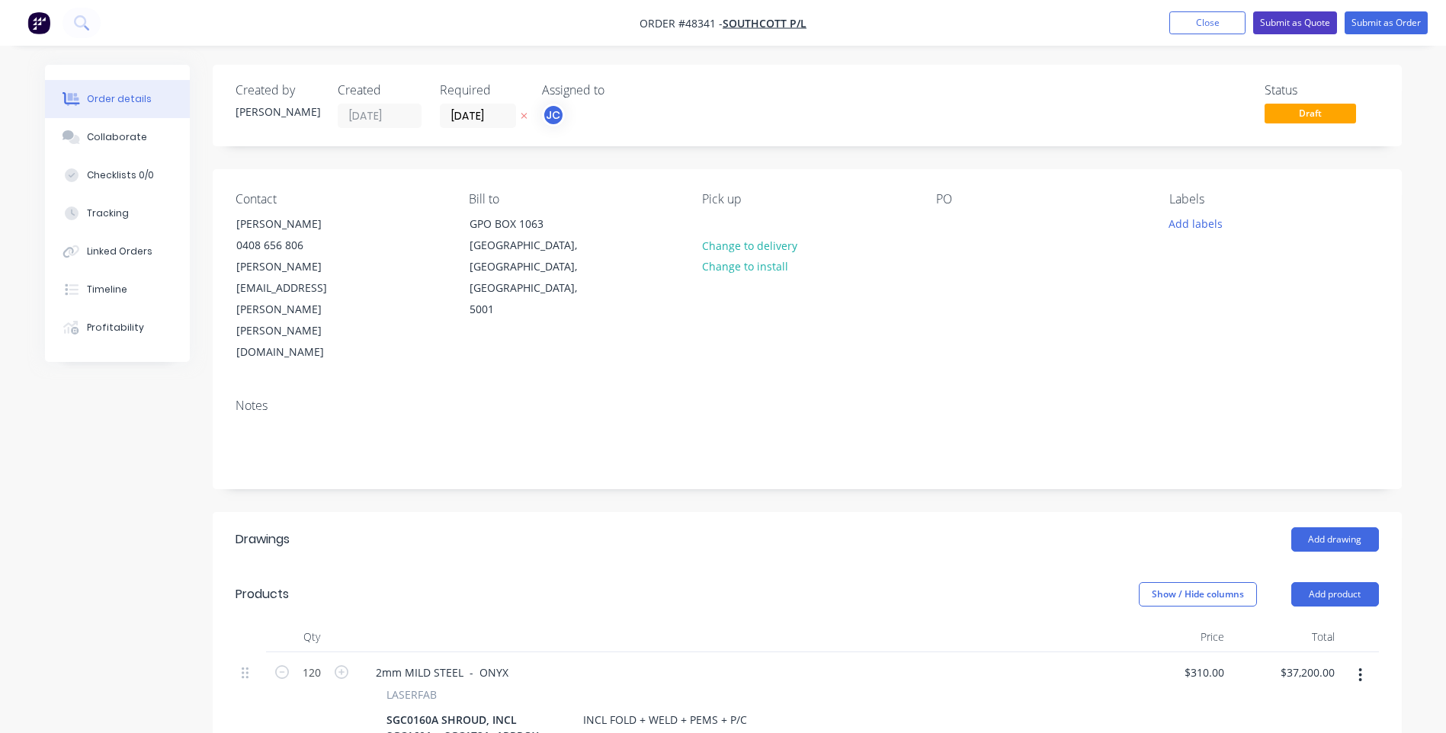
click at [1295, 19] on button "Submit as Quote" at bounding box center [1295, 22] width 84 height 23
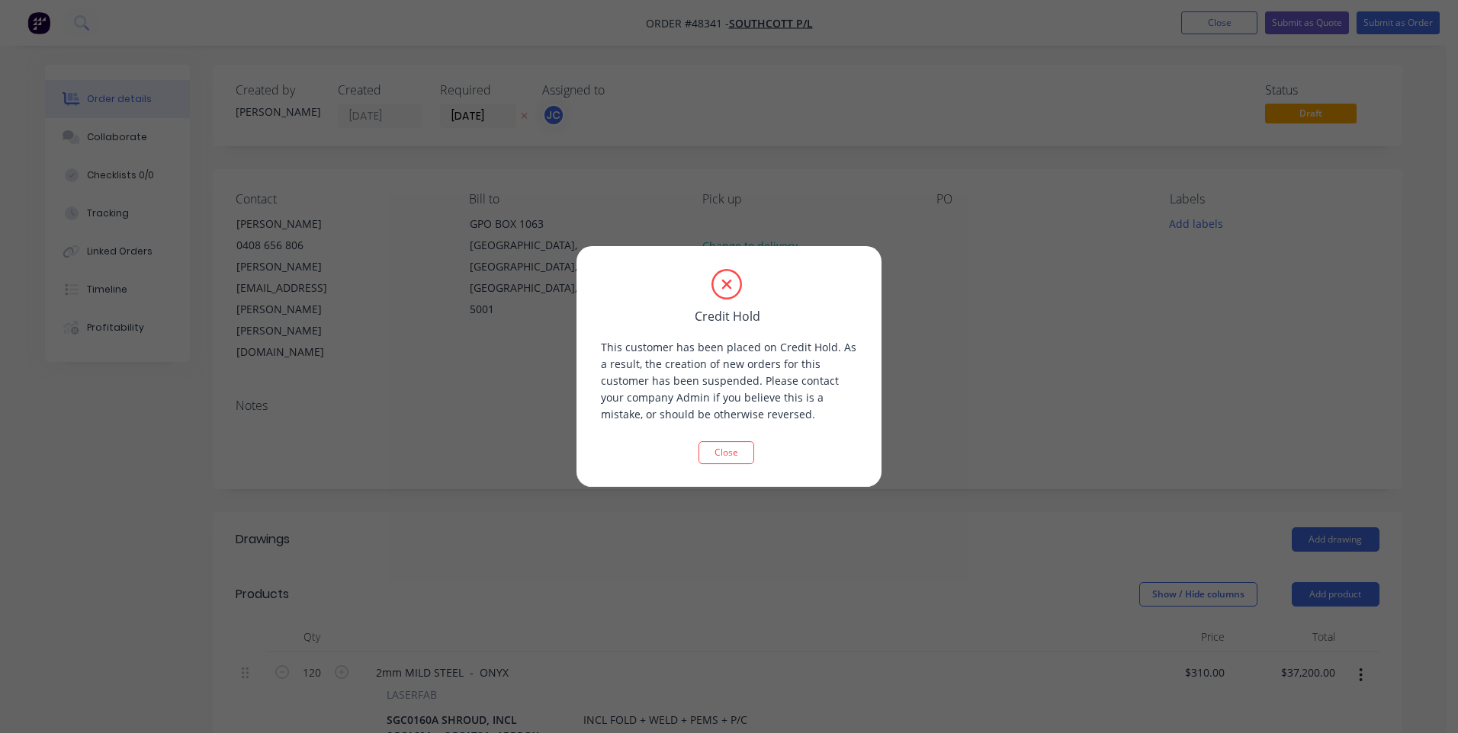
click at [730, 450] on button "Close" at bounding box center [726, 452] width 56 height 23
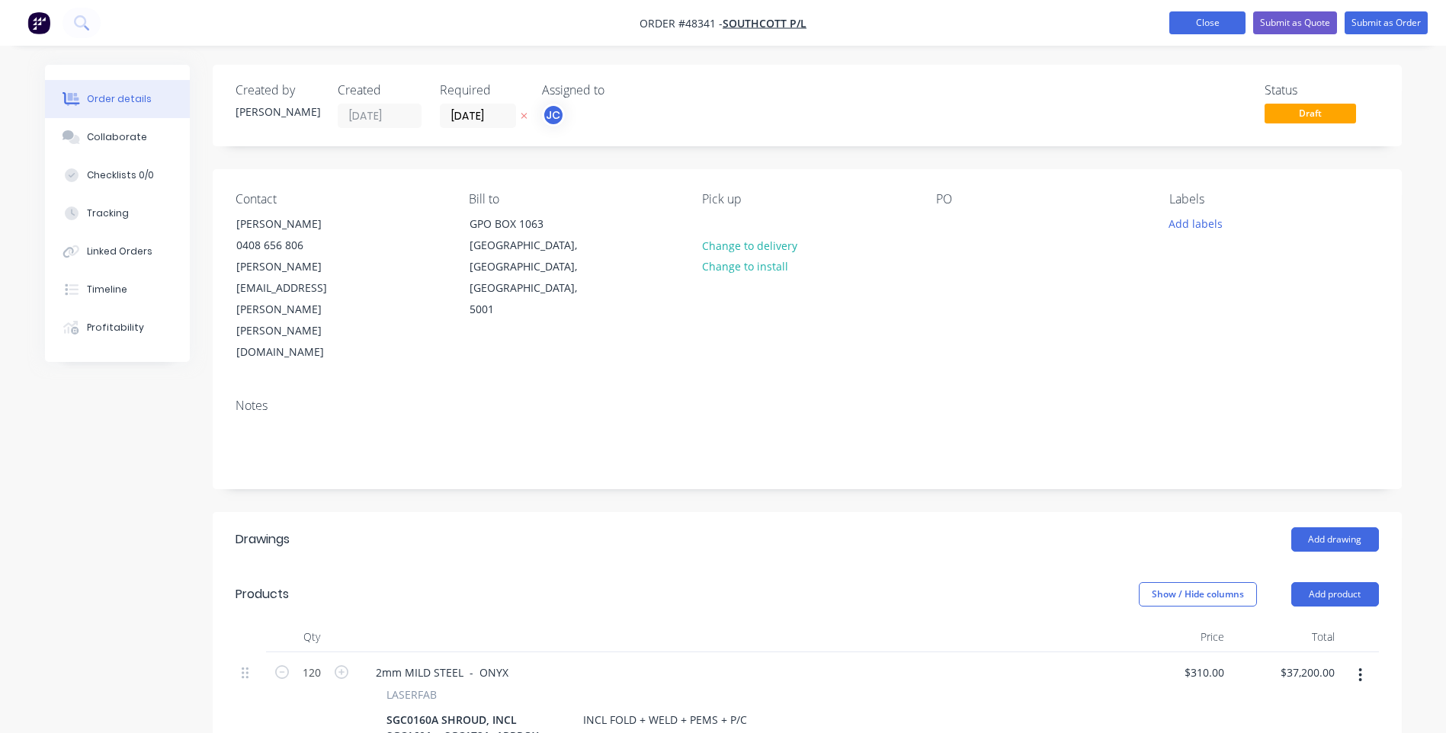
click at [1189, 24] on button "Close" at bounding box center [1208, 22] width 76 height 23
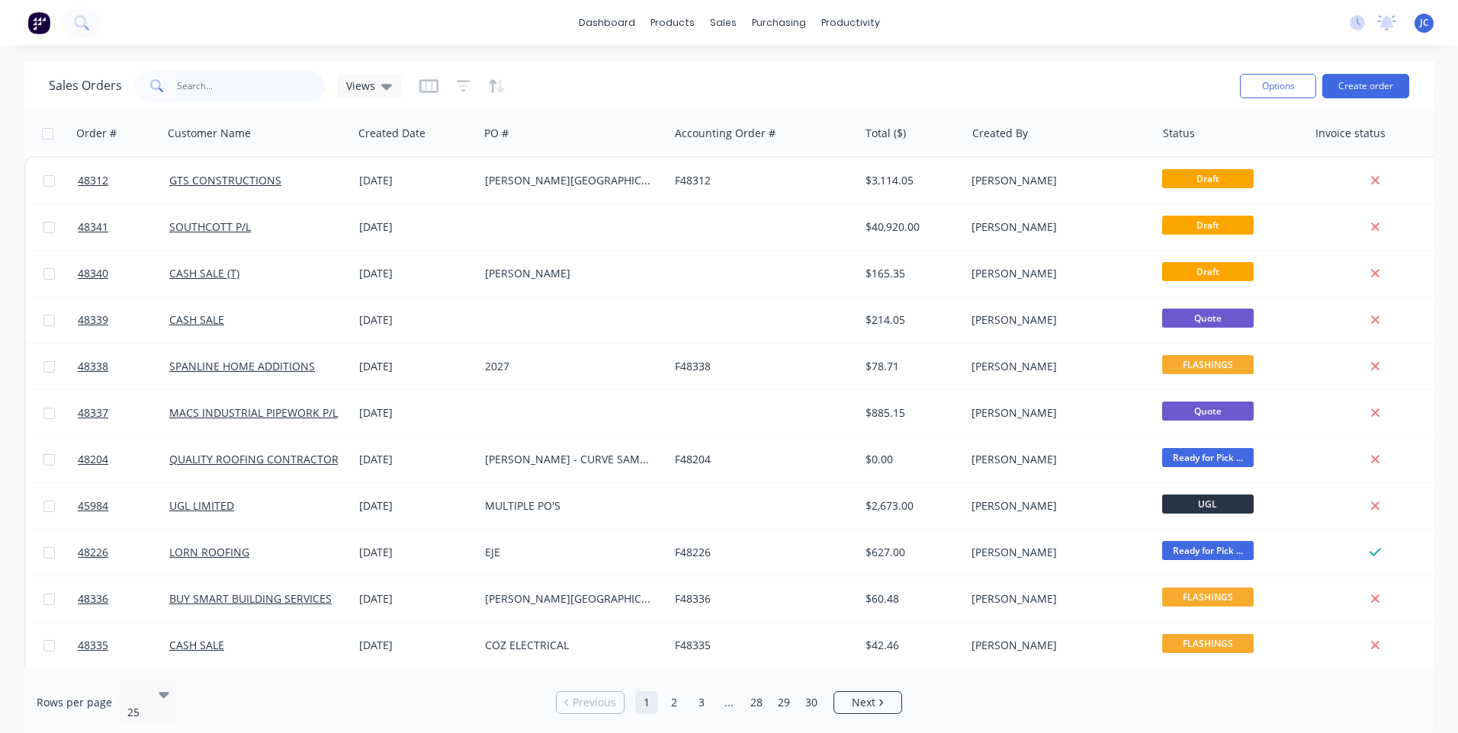
click at [220, 88] on input "text" at bounding box center [251, 86] width 149 height 30
click at [738, 79] on div at bounding box center [731, 73] width 23 height 14
click at [223, 88] on input "text" at bounding box center [251, 86] width 149 height 30
type input "southcott"
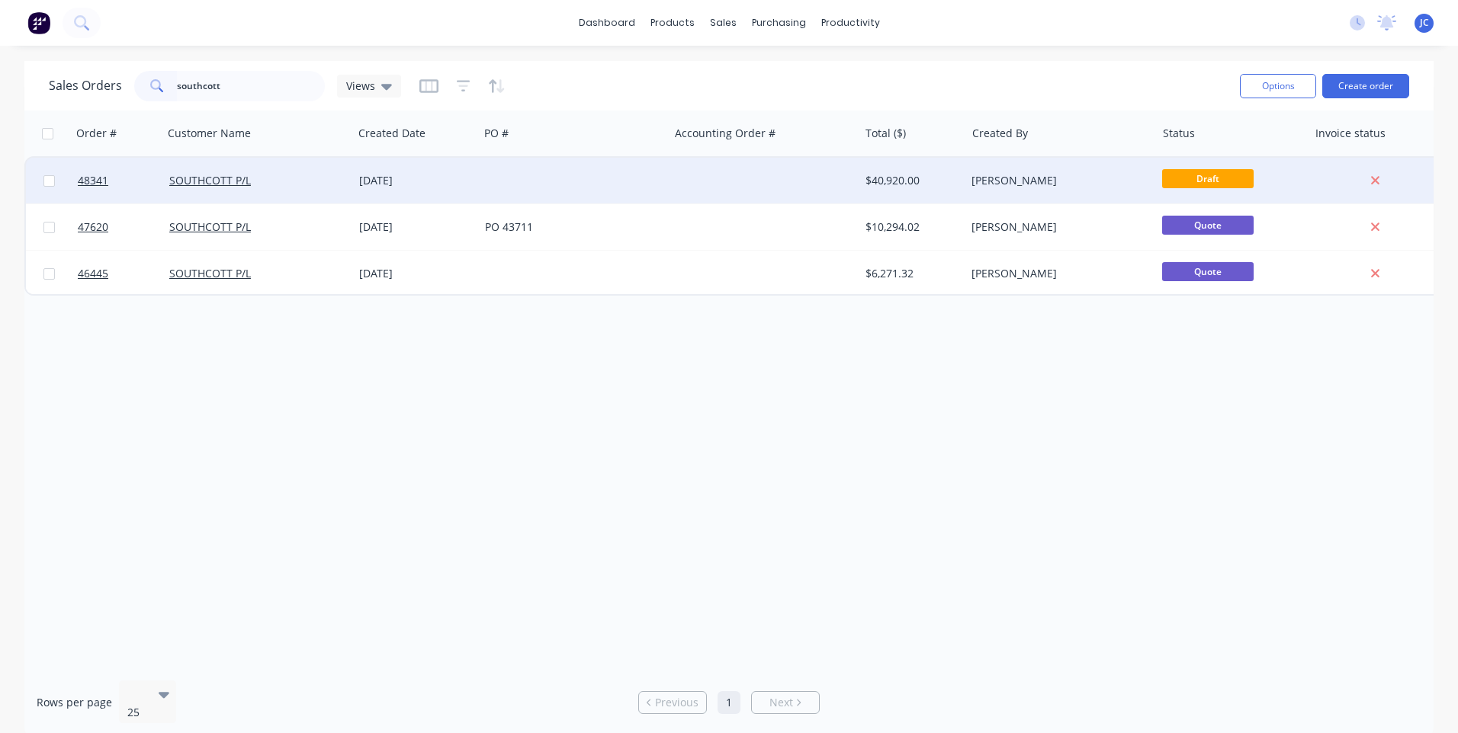
click at [616, 178] on div at bounding box center [574, 181] width 190 height 46
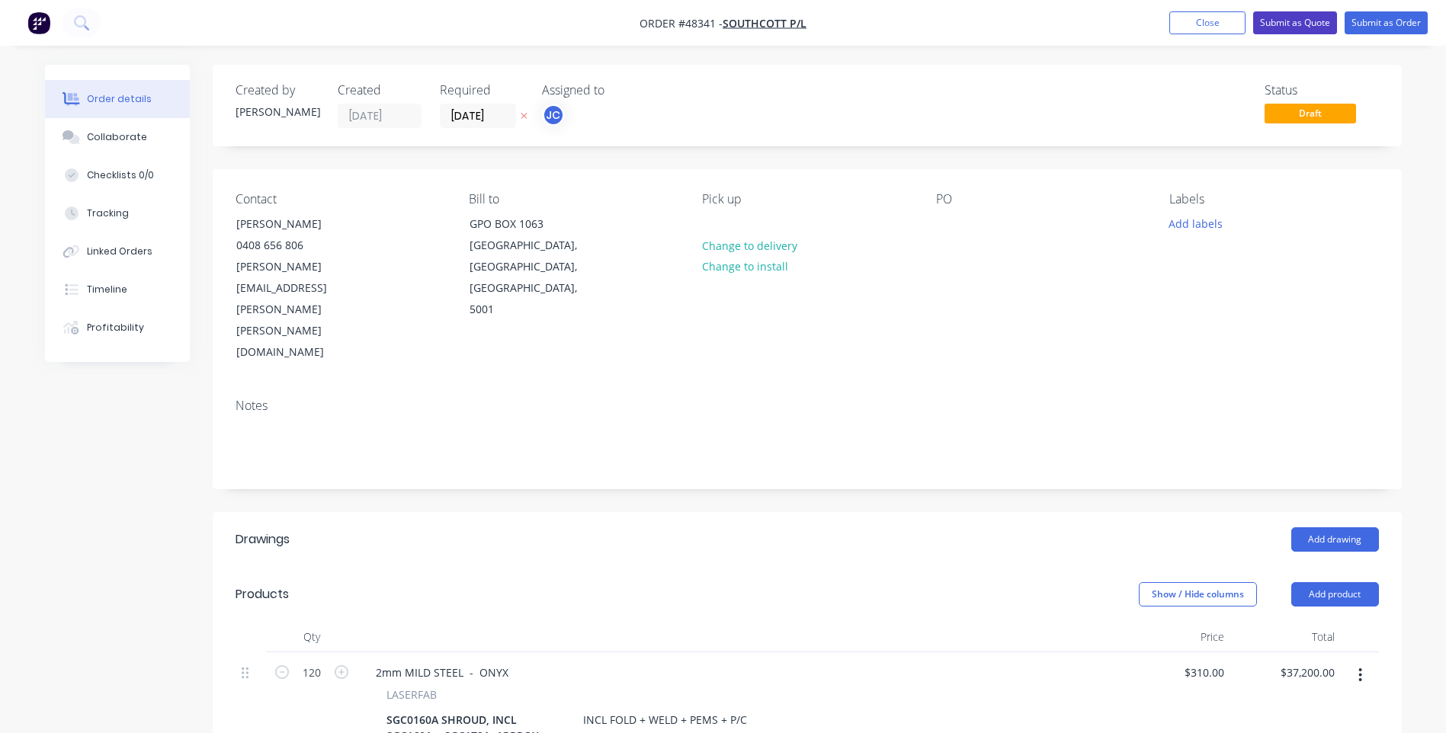
click at [1277, 26] on button "Submit as Quote" at bounding box center [1295, 22] width 84 height 23
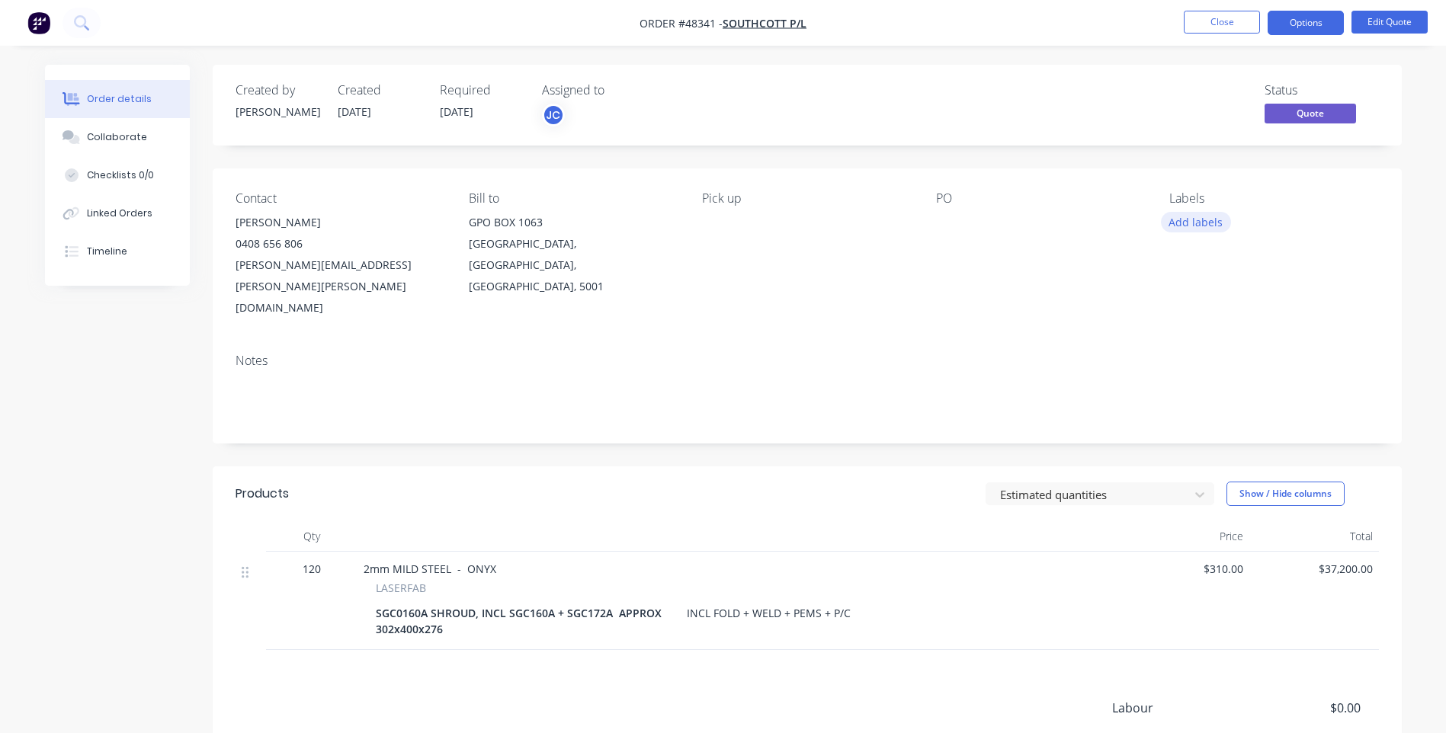
click at [1204, 217] on button "Add labels" at bounding box center [1196, 222] width 70 height 21
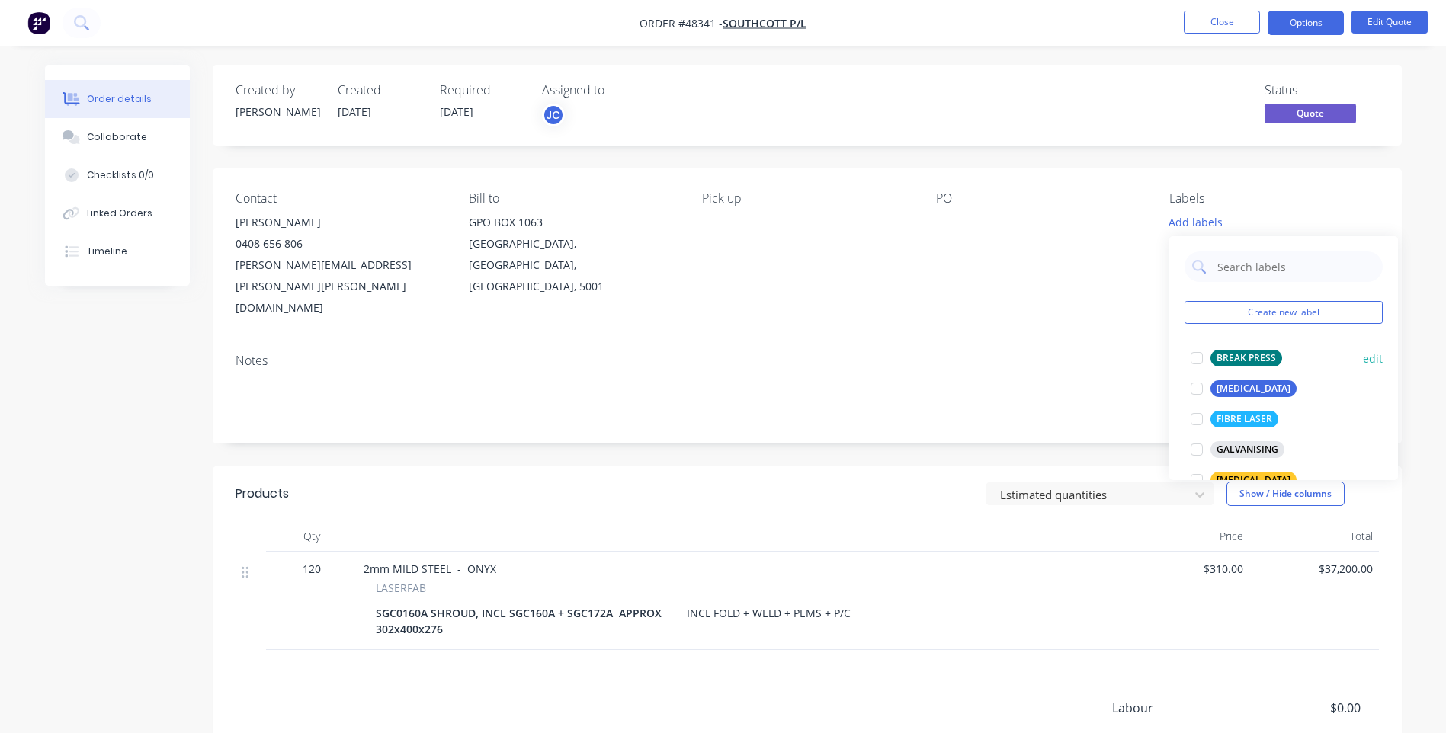
click at [1198, 358] on div at bounding box center [1197, 358] width 30 height 30
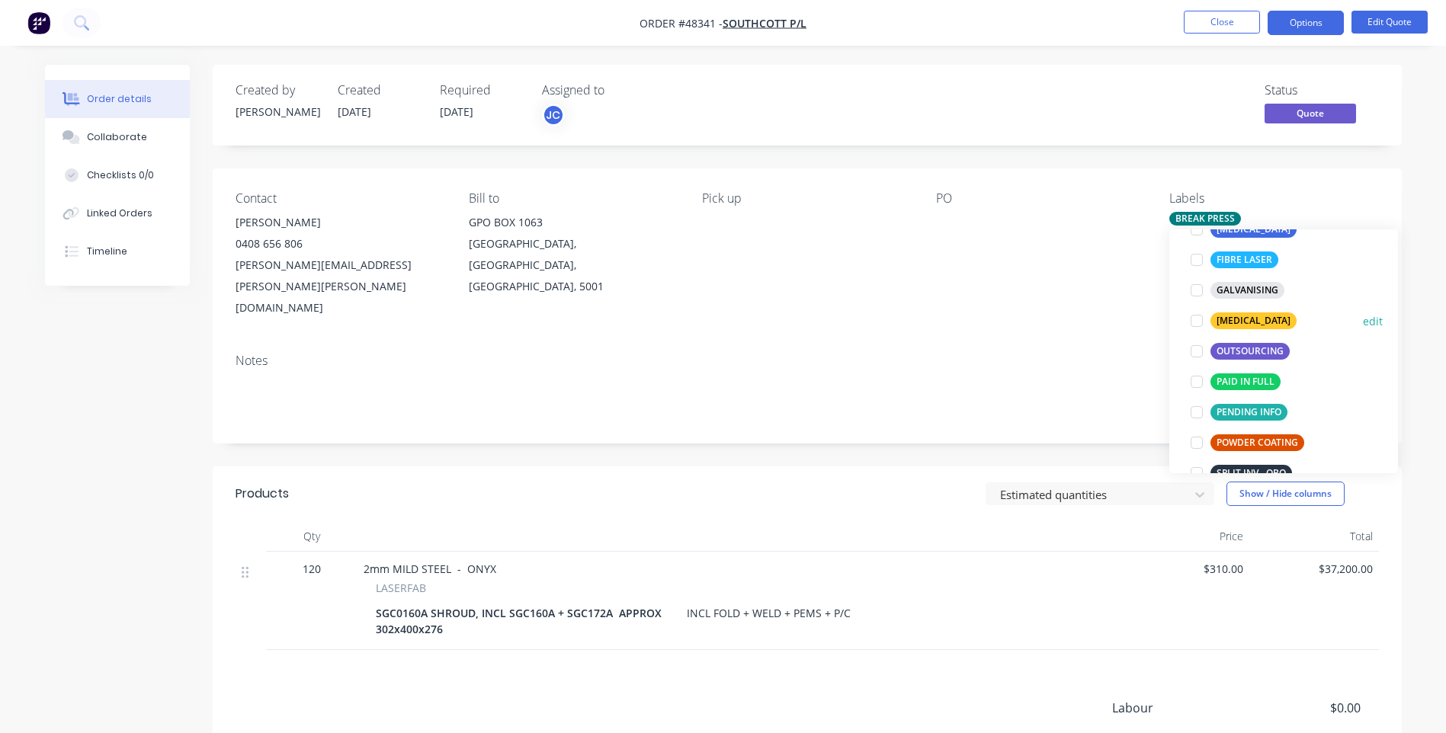
scroll to position [76, 0]
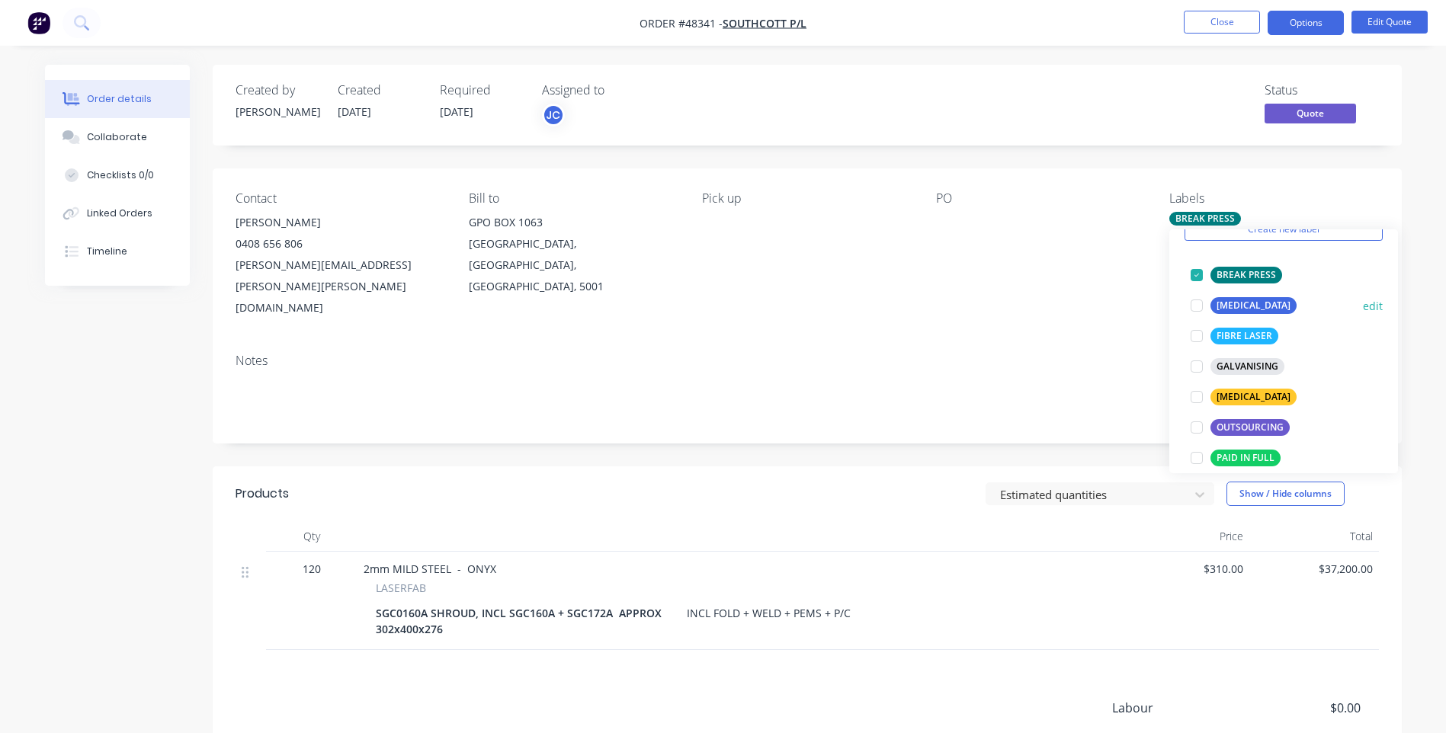
click at [1199, 301] on div at bounding box center [1197, 305] width 30 height 30
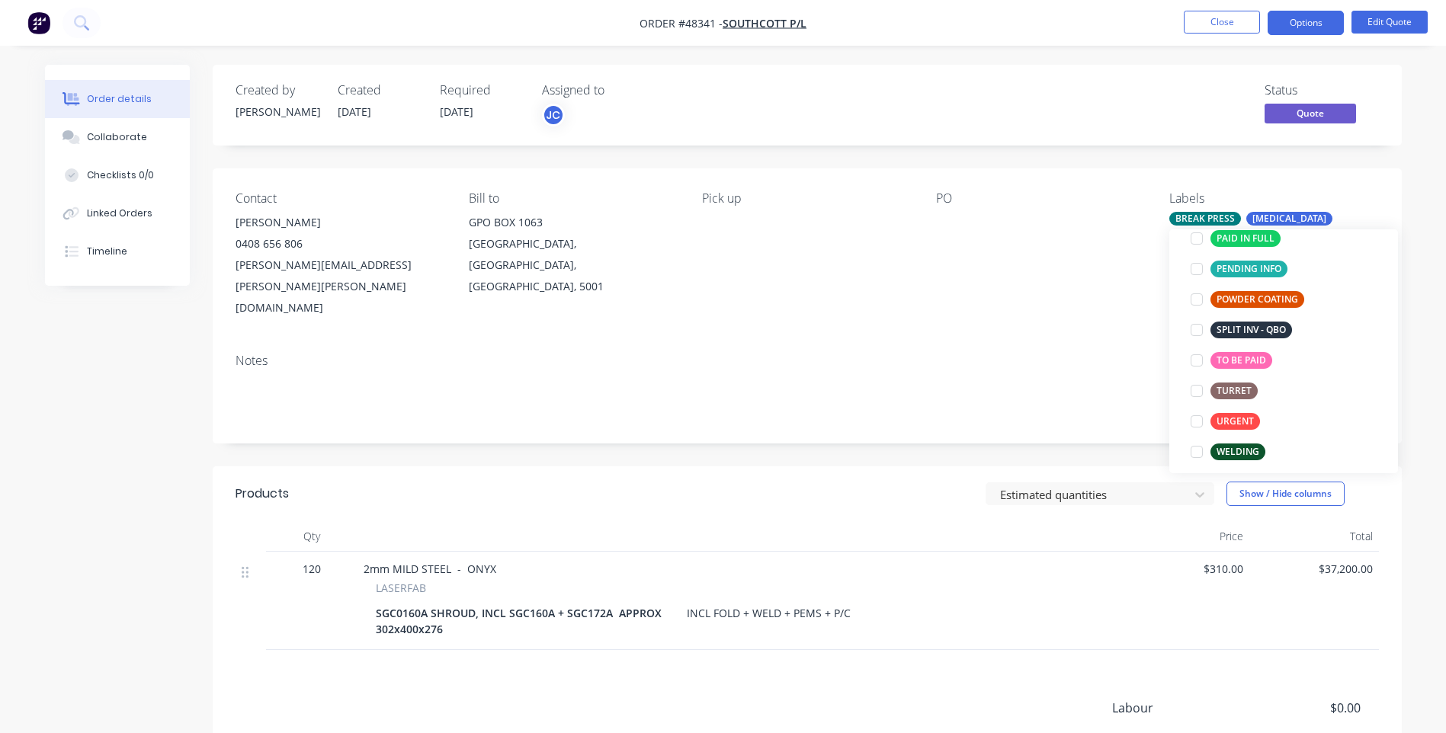
scroll to position [305, 0]
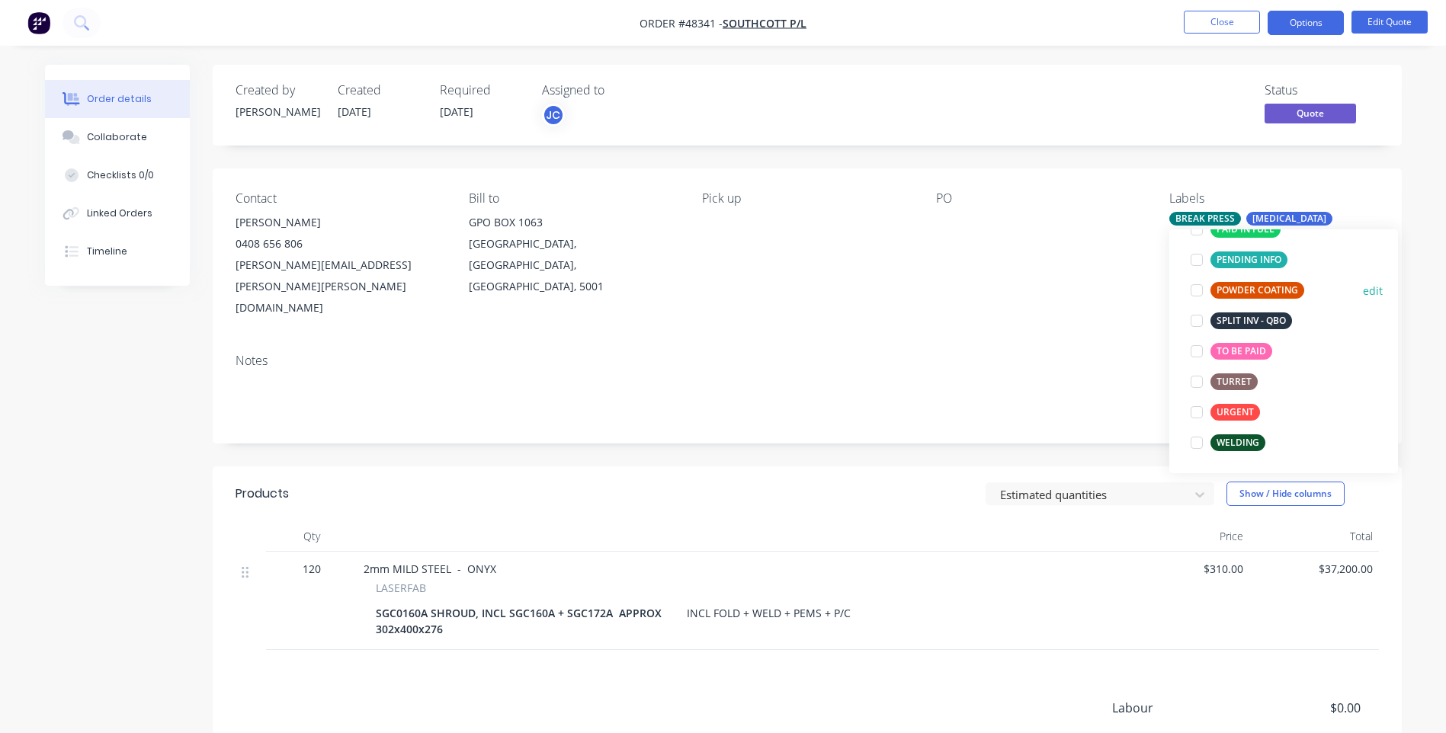
click at [1196, 287] on div at bounding box center [1197, 290] width 30 height 30
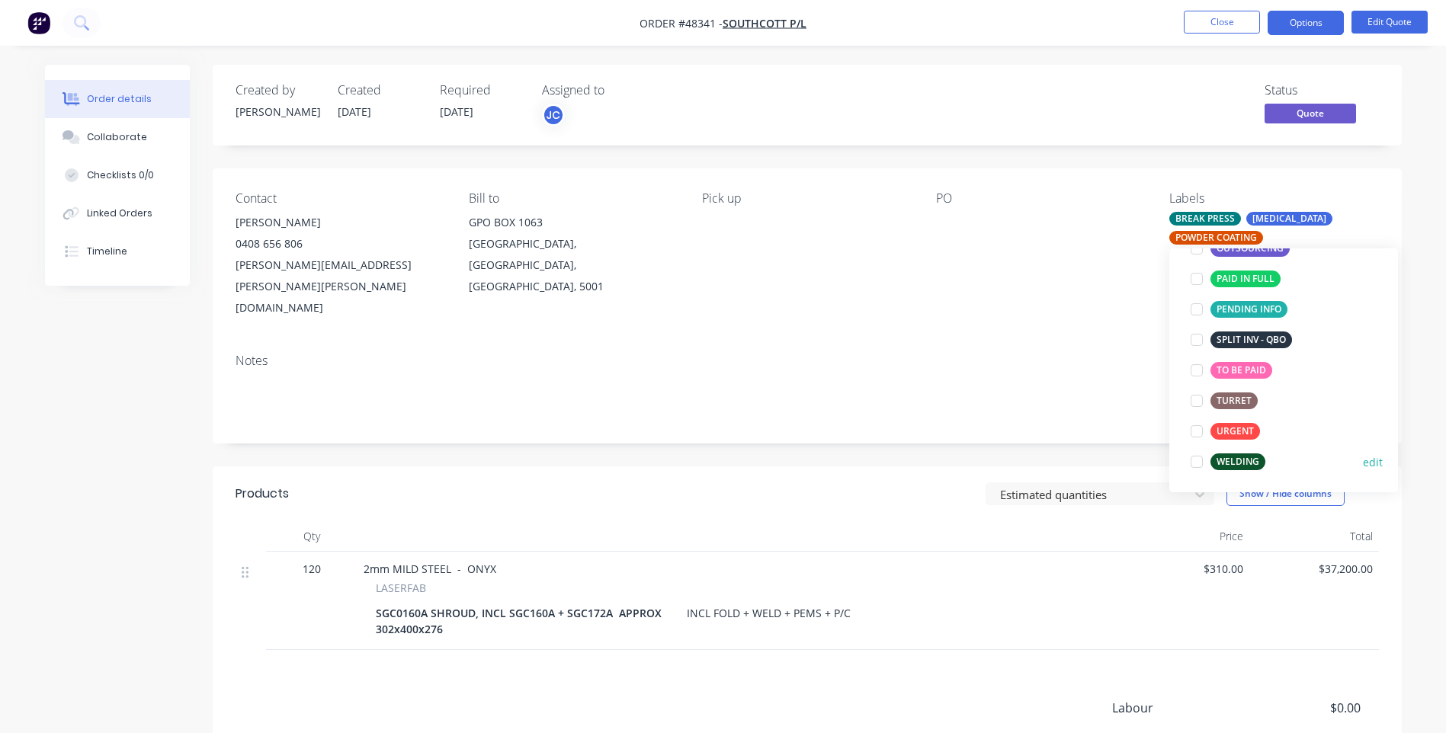
click at [1195, 464] on div at bounding box center [1197, 462] width 30 height 30
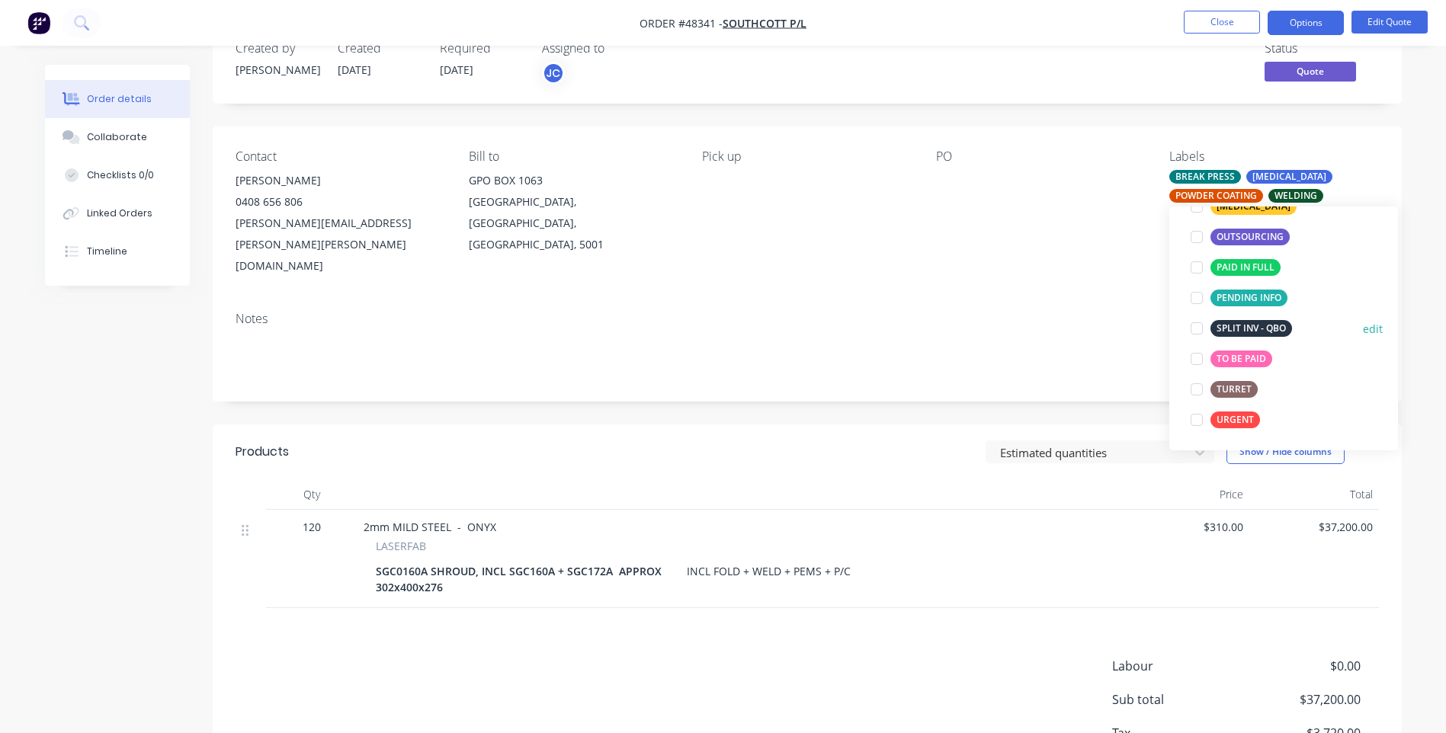
scroll to position [76, 0]
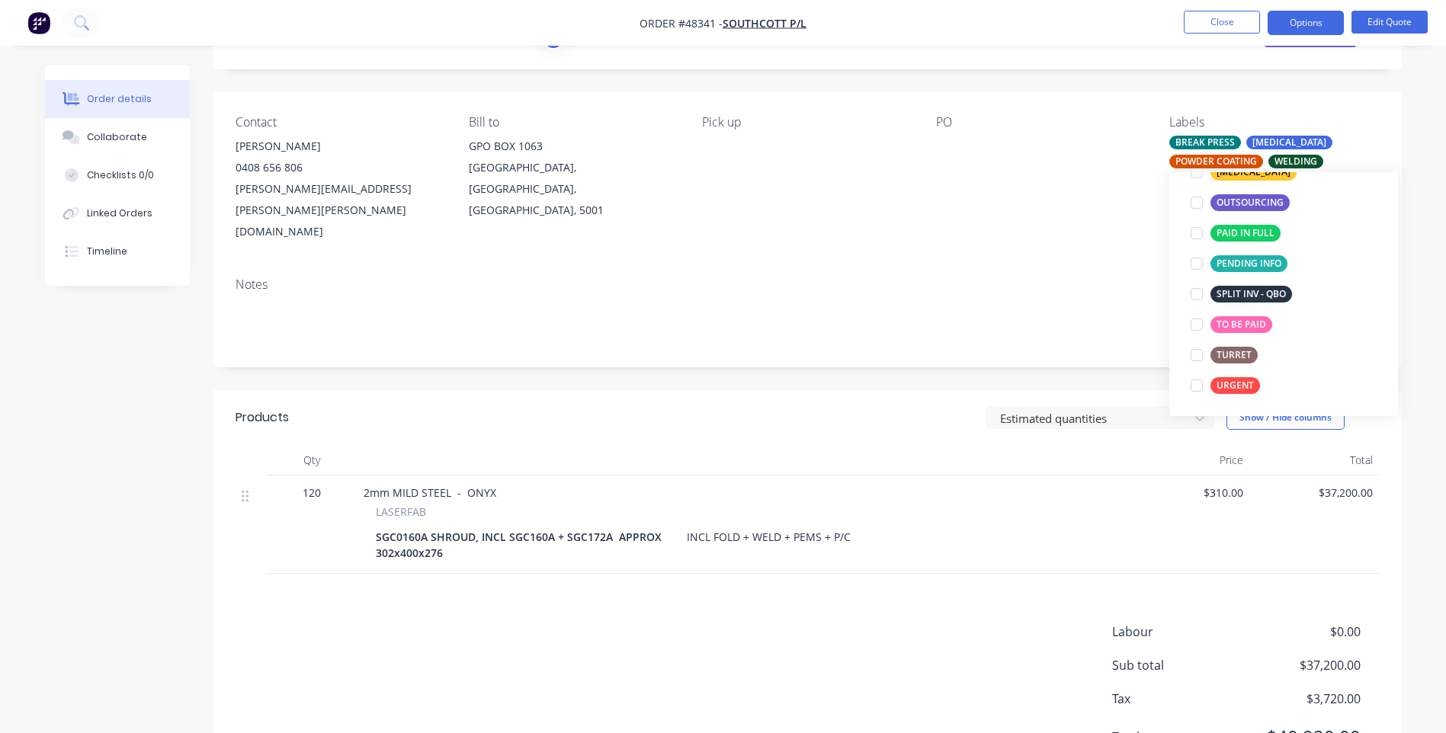
click at [980, 320] on div "Notes" at bounding box center [807, 316] width 1189 height 102
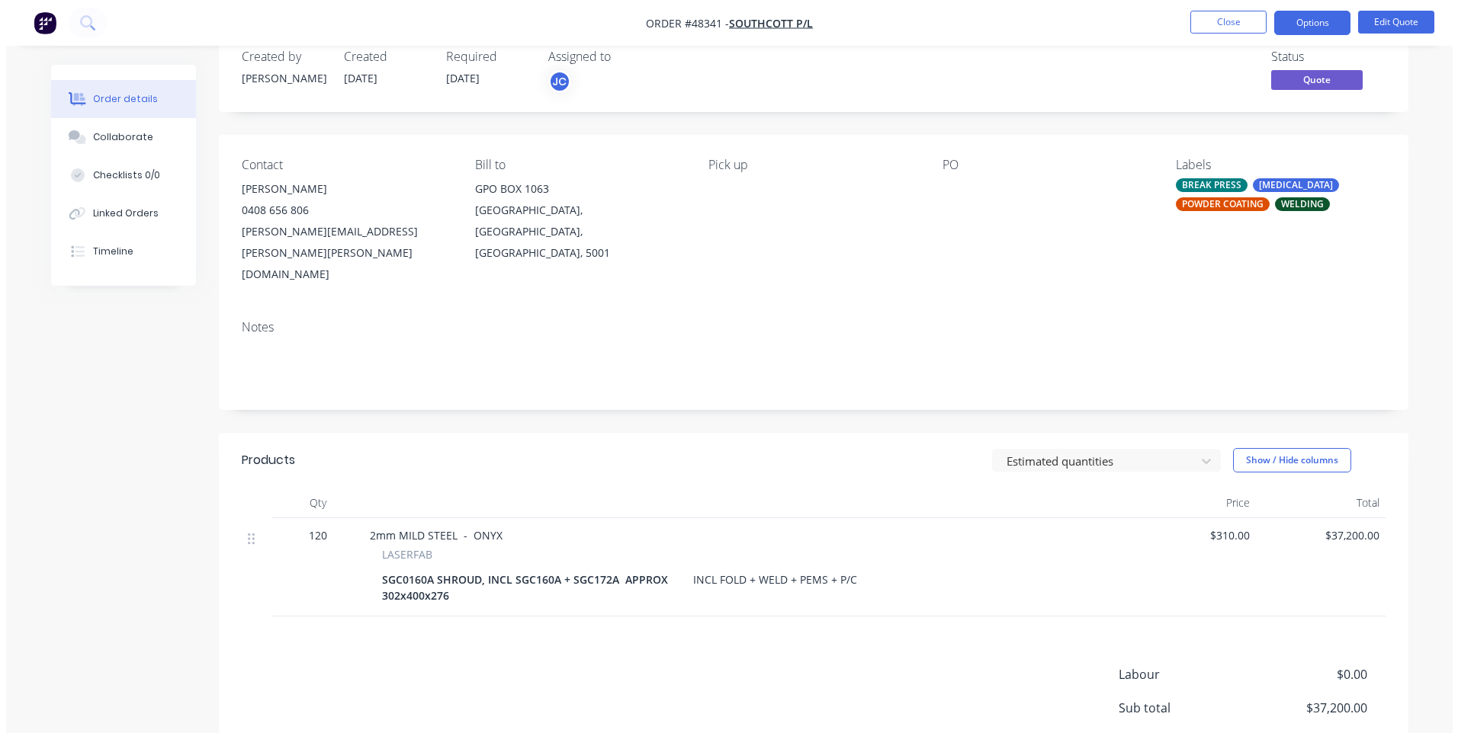
scroll to position [0, 0]
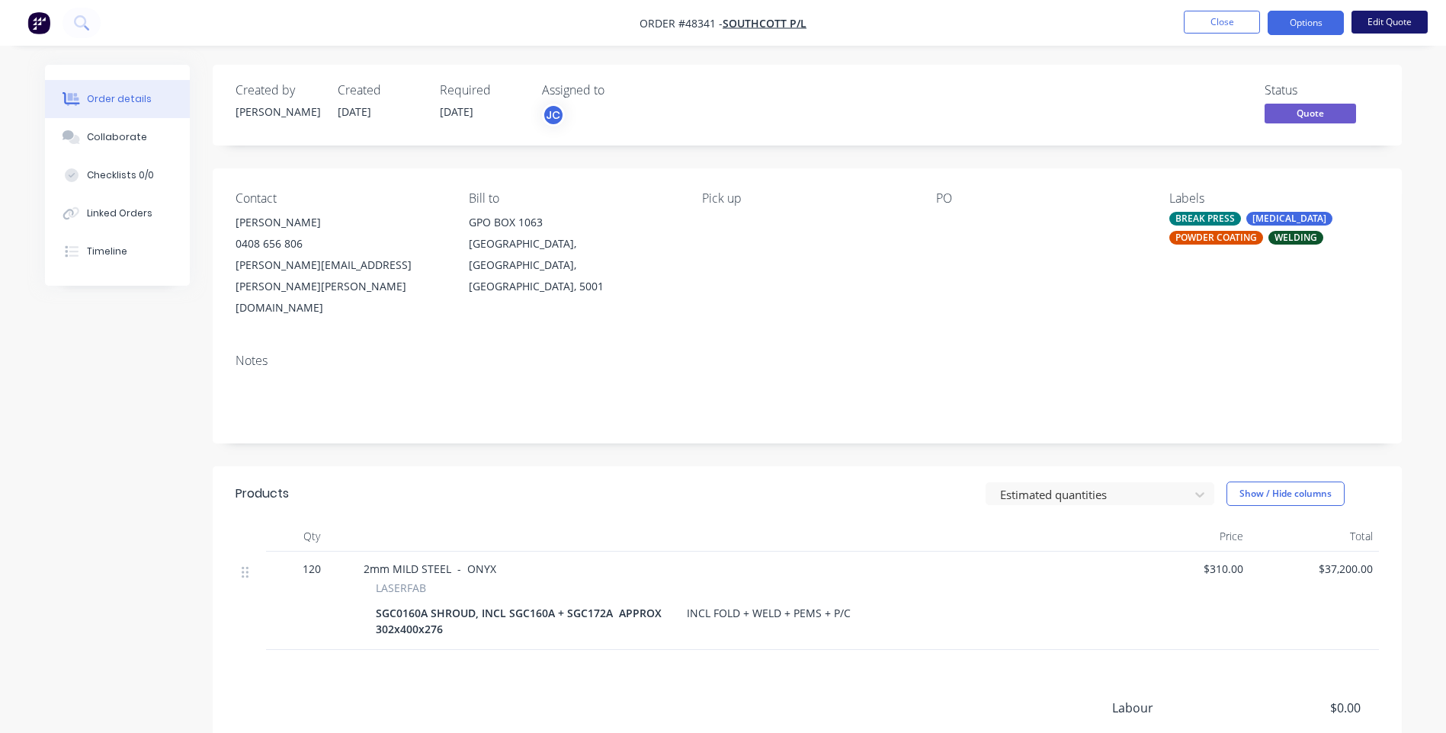
click at [1372, 24] on button "Edit Quote" at bounding box center [1390, 22] width 76 height 23
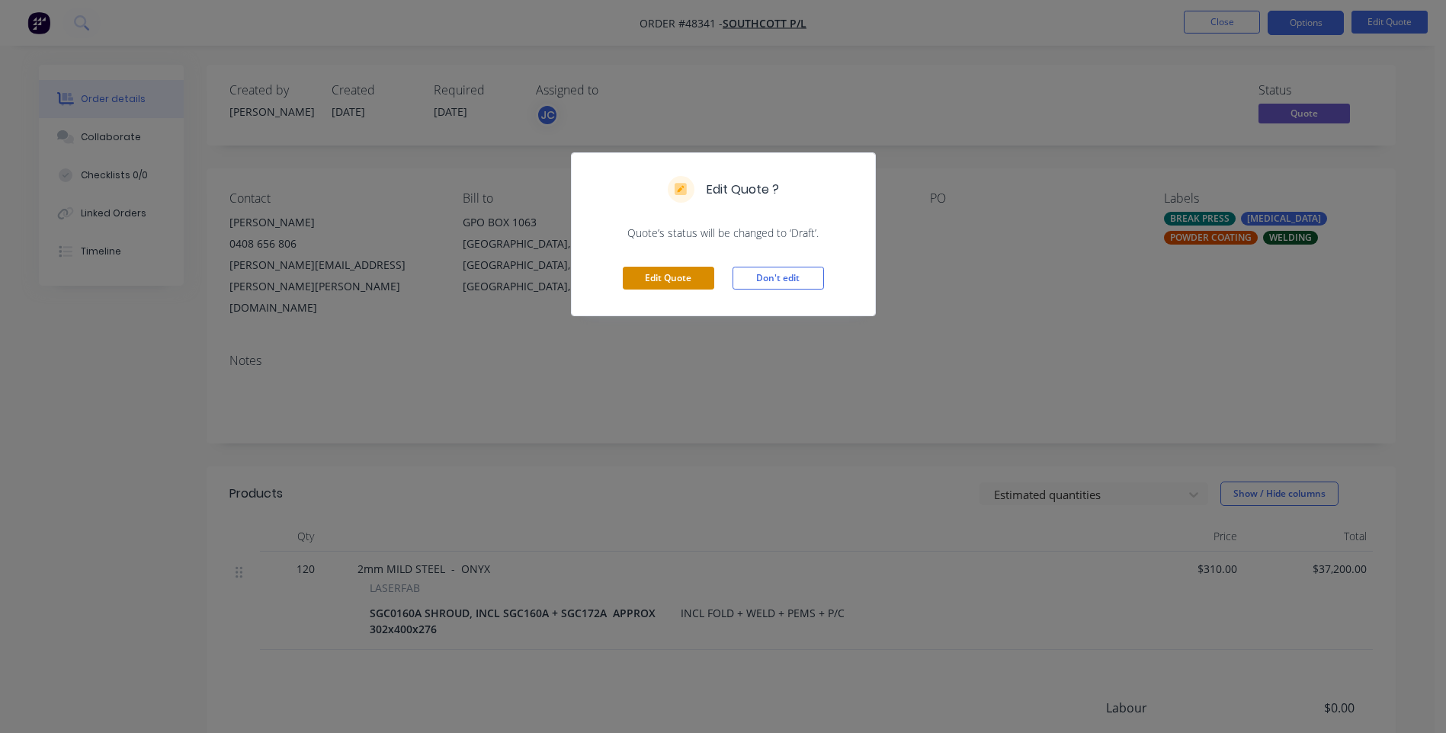
click at [647, 284] on button "Edit Quote" at bounding box center [668, 278] width 91 height 23
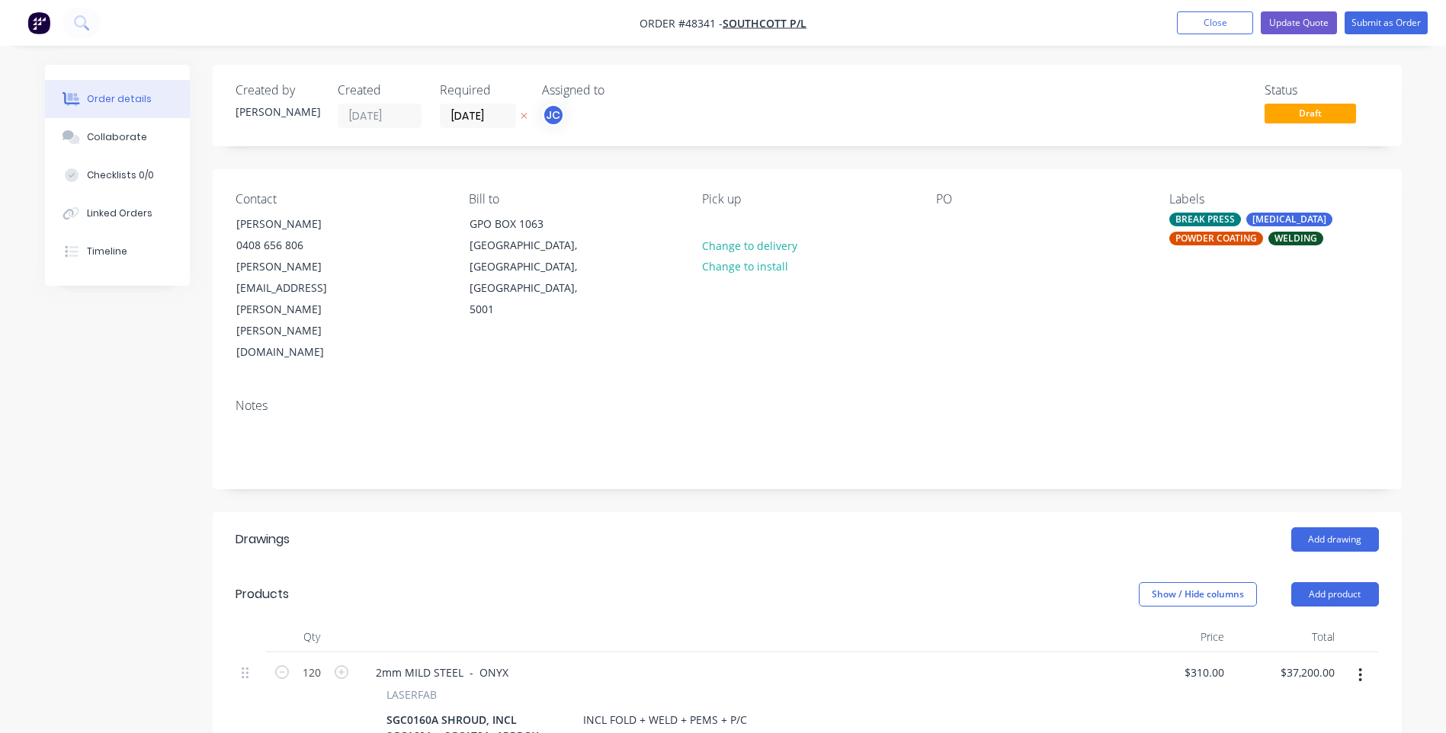
click at [523, 116] on icon "button" at bounding box center [524, 117] width 6 height 6
click at [1282, 22] on button "Update Quote" at bounding box center [1299, 22] width 76 height 23
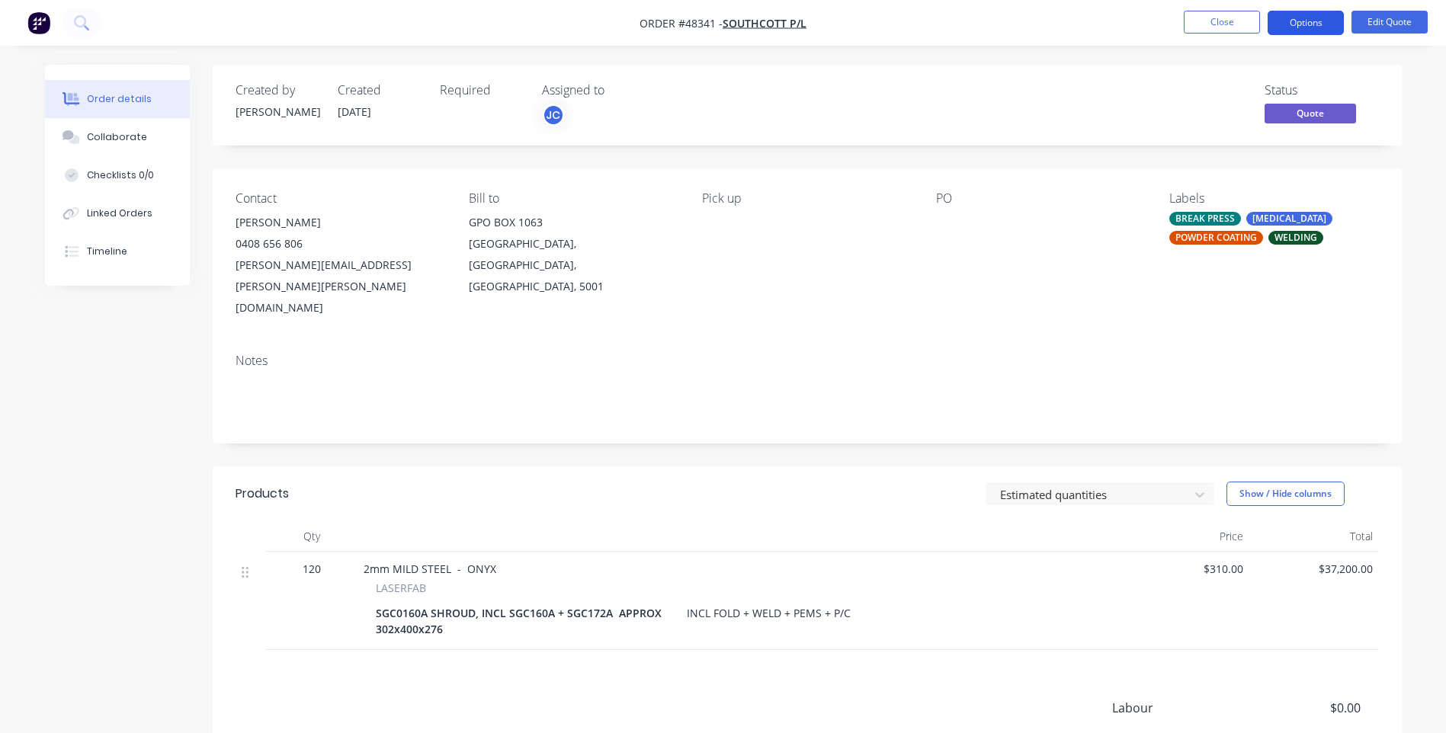
click at [1291, 22] on button "Options" at bounding box center [1306, 23] width 76 height 24
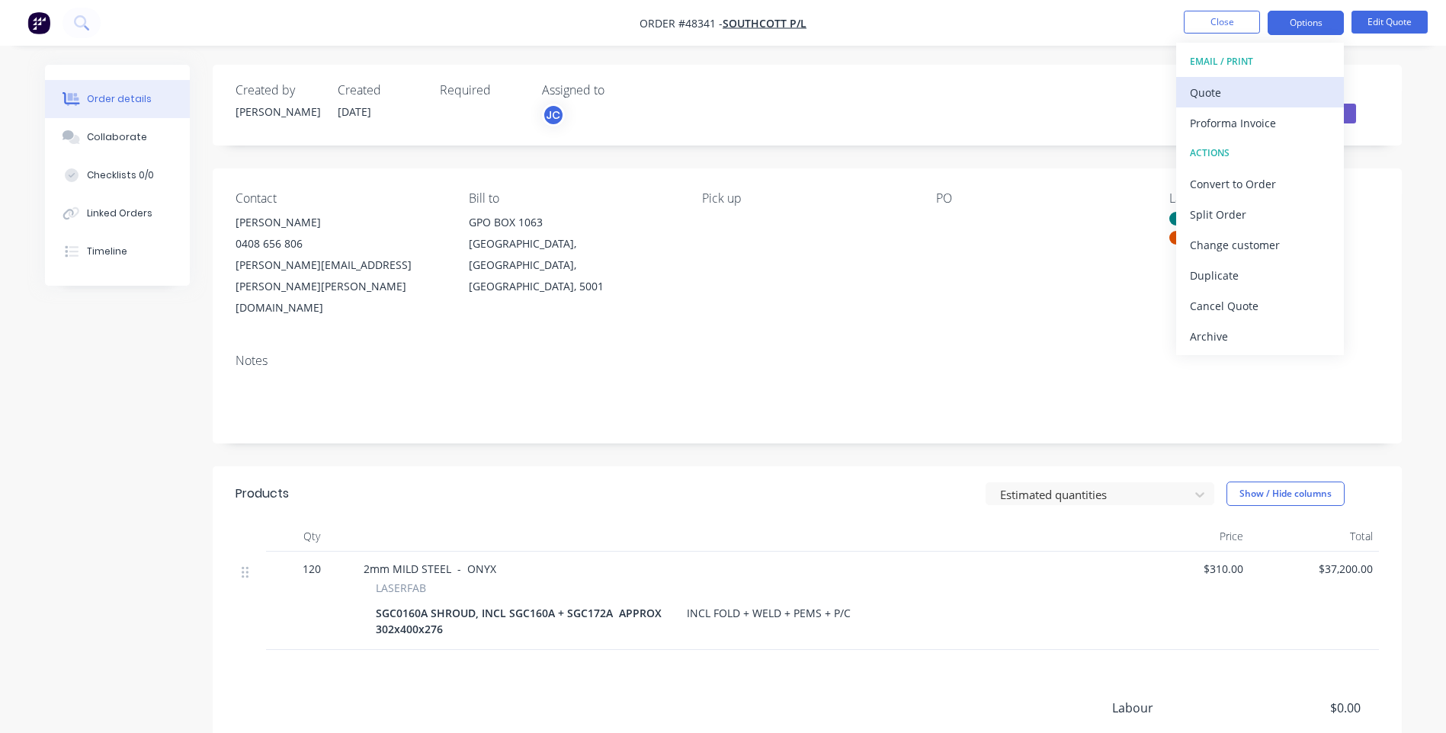
click at [1210, 89] on div "Quote" at bounding box center [1260, 93] width 140 height 22
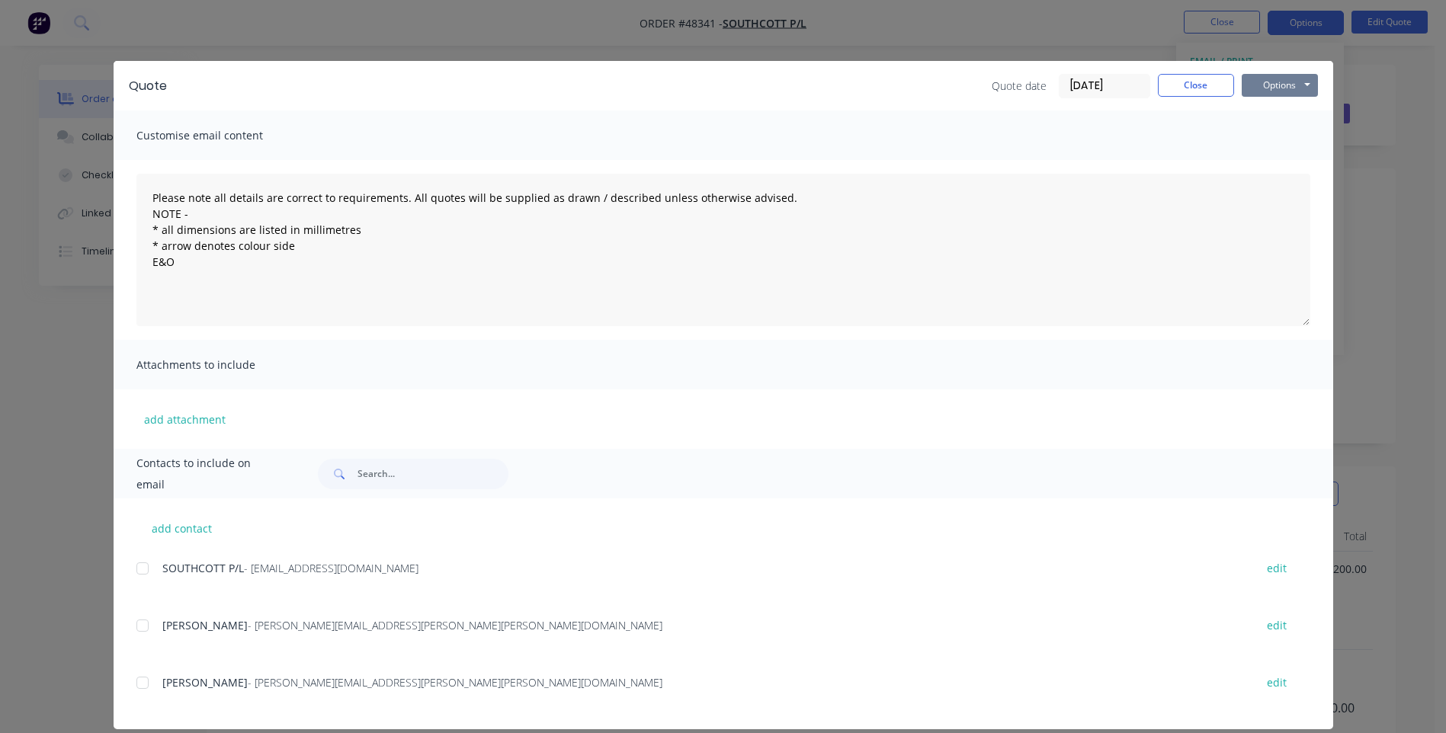
click at [1265, 81] on button "Options" at bounding box center [1280, 85] width 76 height 23
click at [1262, 137] on button "Print" at bounding box center [1291, 137] width 98 height 25
